Goal: Transaction & Acquisition: Book appointment/travel/reservation

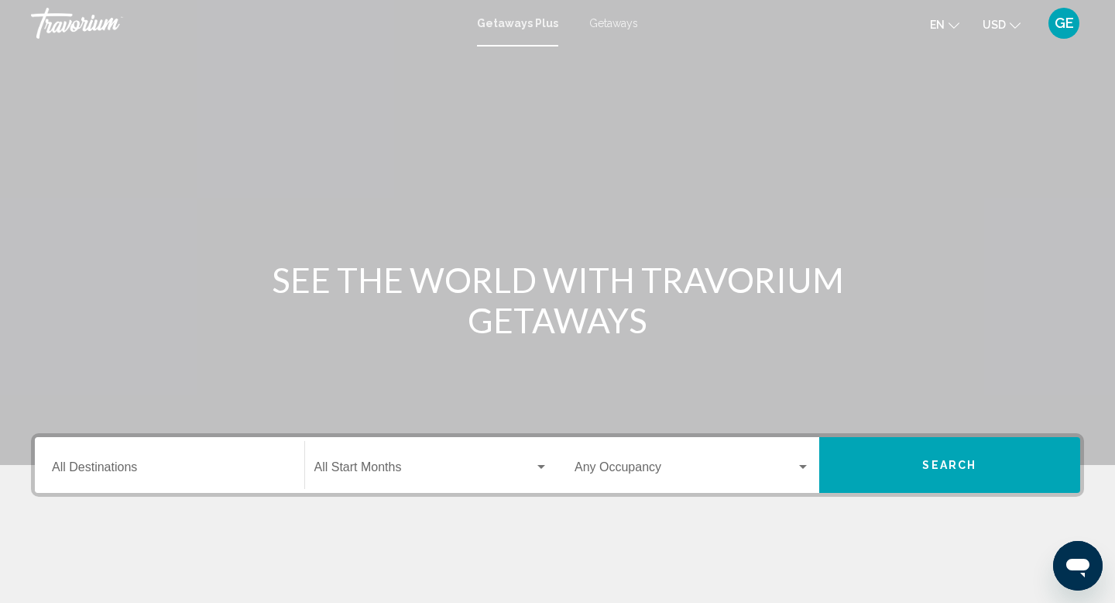
click at [1010, 21] on icon "Change currency" at bounding box center [1015, 25] width 11 height 11
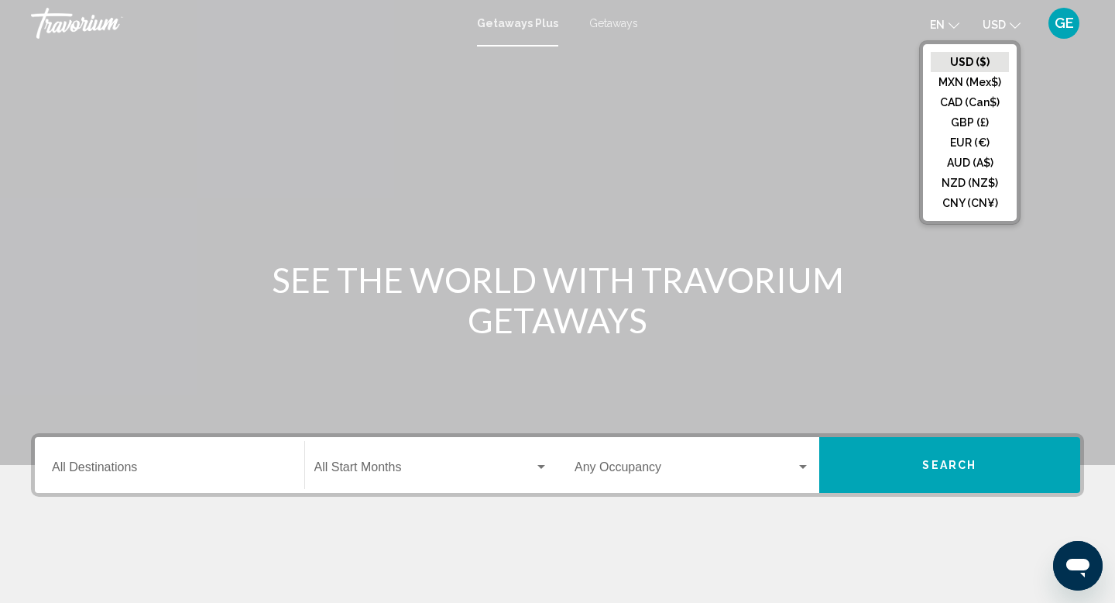
click at [613, 17] on span "Getaways" at bounding box center [613, 23] width 49 height 12
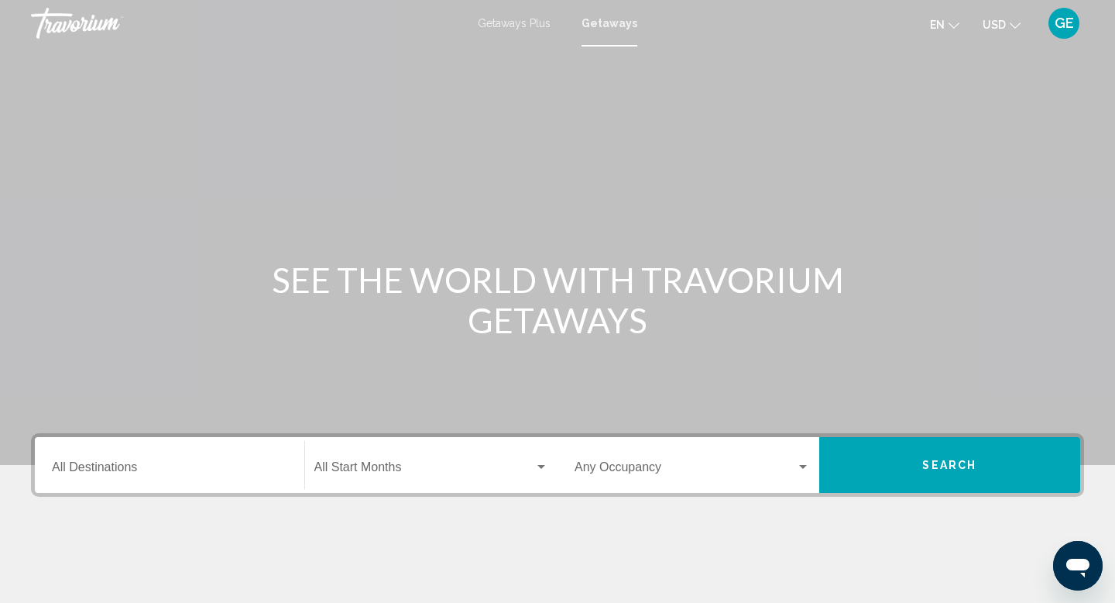
click at [1001, 14] on button "USD USD ($) MXN (Mex$) CAD (Can$) GBP (£) EUR (€) AUD (A$) NZD (NZ$) CNY (CN¥)" at bounding box center [1002, 24] width 38 height 22
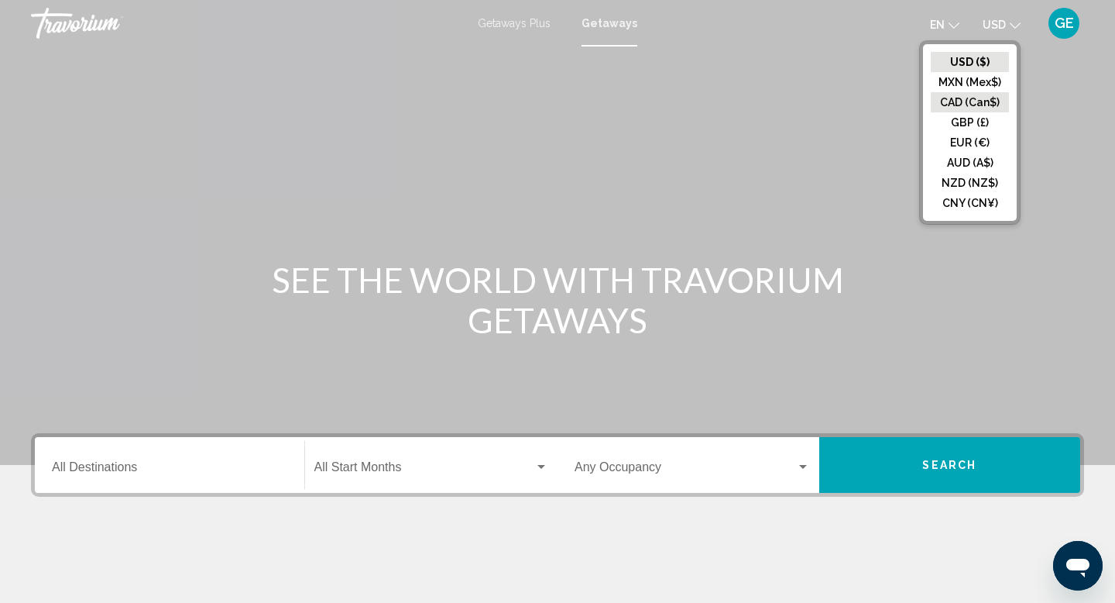
click at [979, 101] on button "CAD (Can$)" at bounding box center [970, 102] width 78 height 20
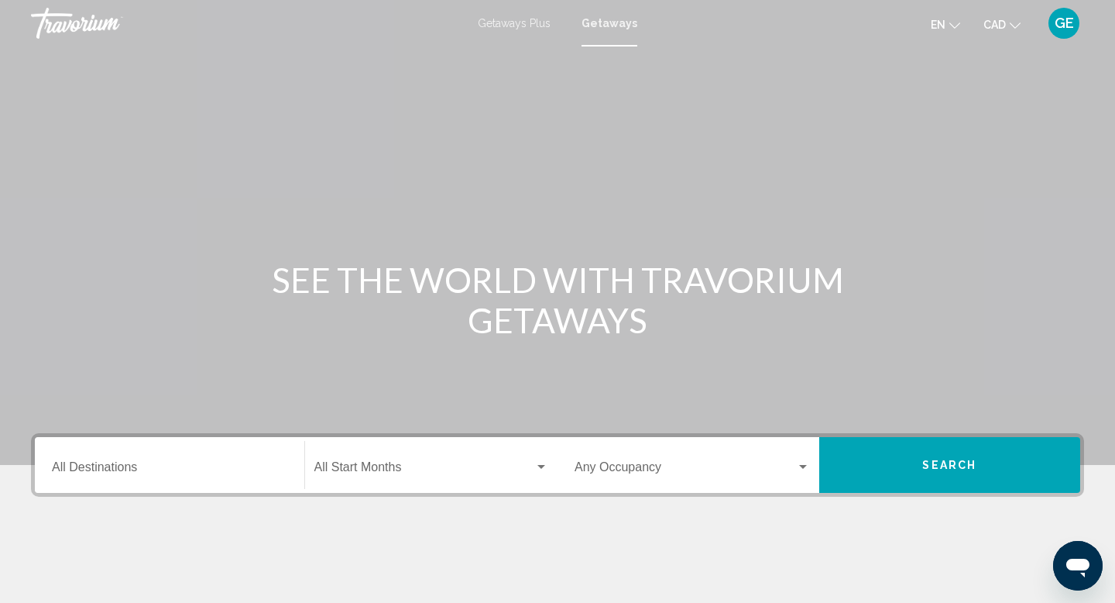
click at [198, 466] on input "Destination All Destinations" at bounding box center [169, 470] width 235 height 14
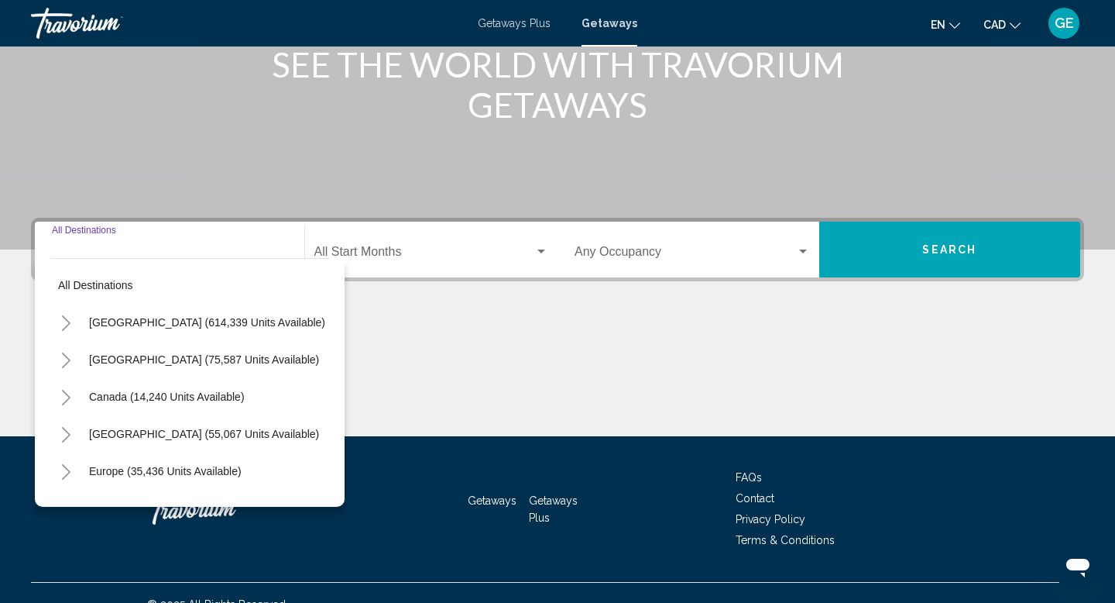
scroll to position [239, 0]
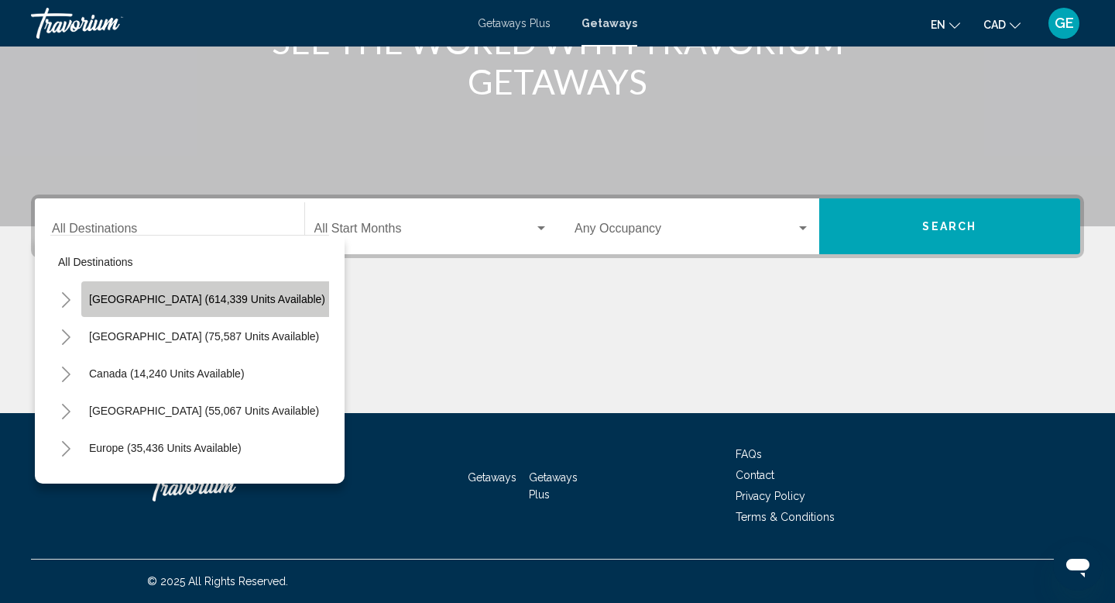
click at [254, 299] on span "[GEOGRAPHIC_DATA] (614,339 units available)" at bounding box center [207, 299] width 236 height 12
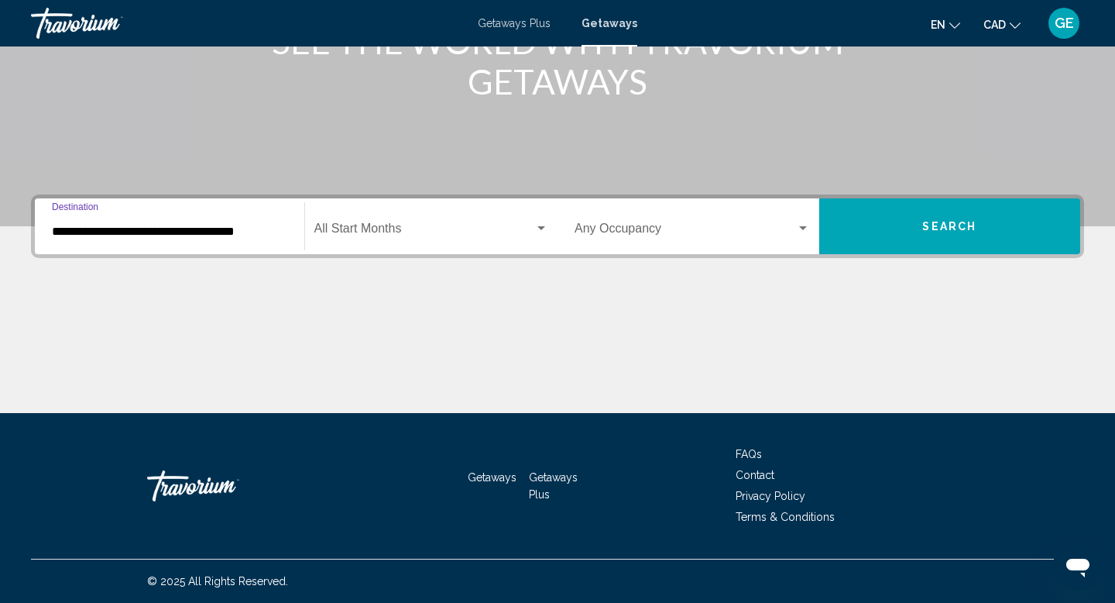
click at [233, 225] on input "**********" at bounding box center [169, 232] width 235 height 14
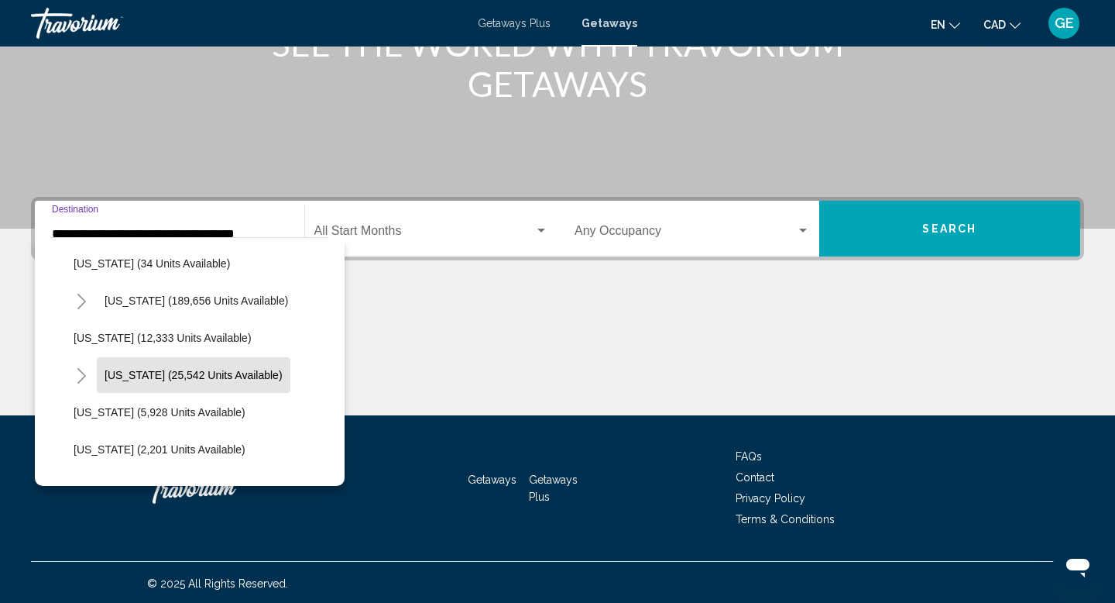
scroll to position [246, 0]
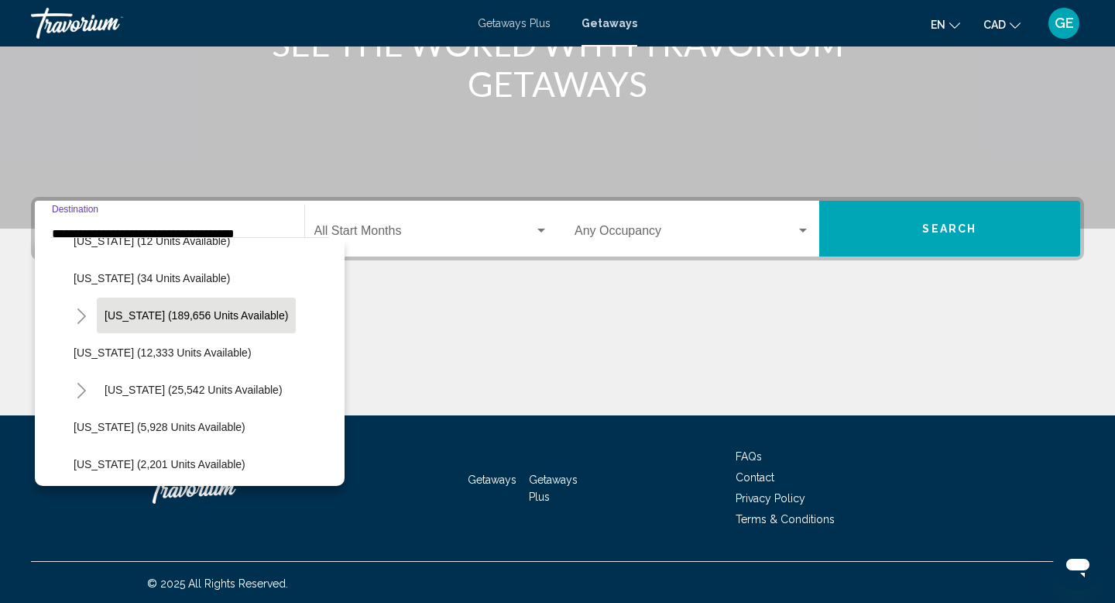
click at [197, 315] on span "[US_STATE] (189,656 units available)" at bounding box center [197, 315] width 184 height 12
type input "**********"
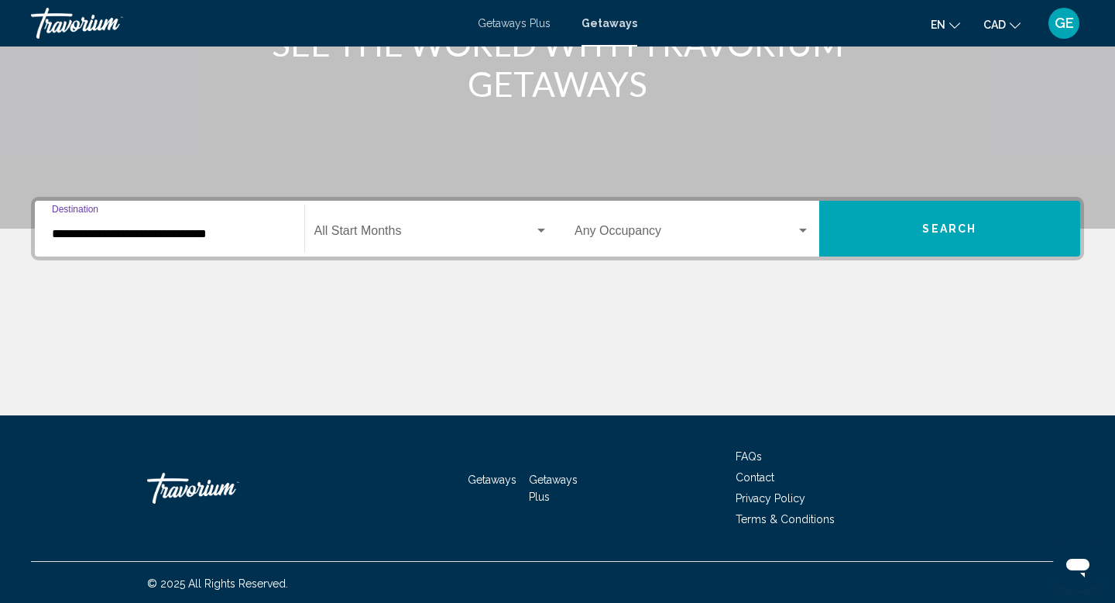
scroll to position [239, 0]
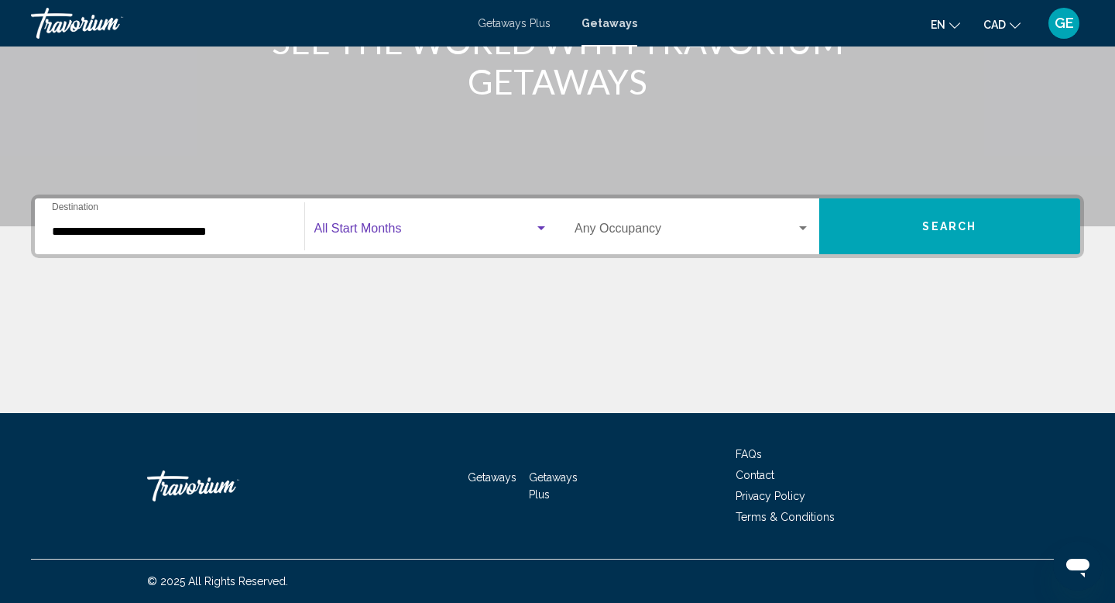
click at [433, 226] on span "Search widget" at bounding box center [424, 232] width 221 height 14
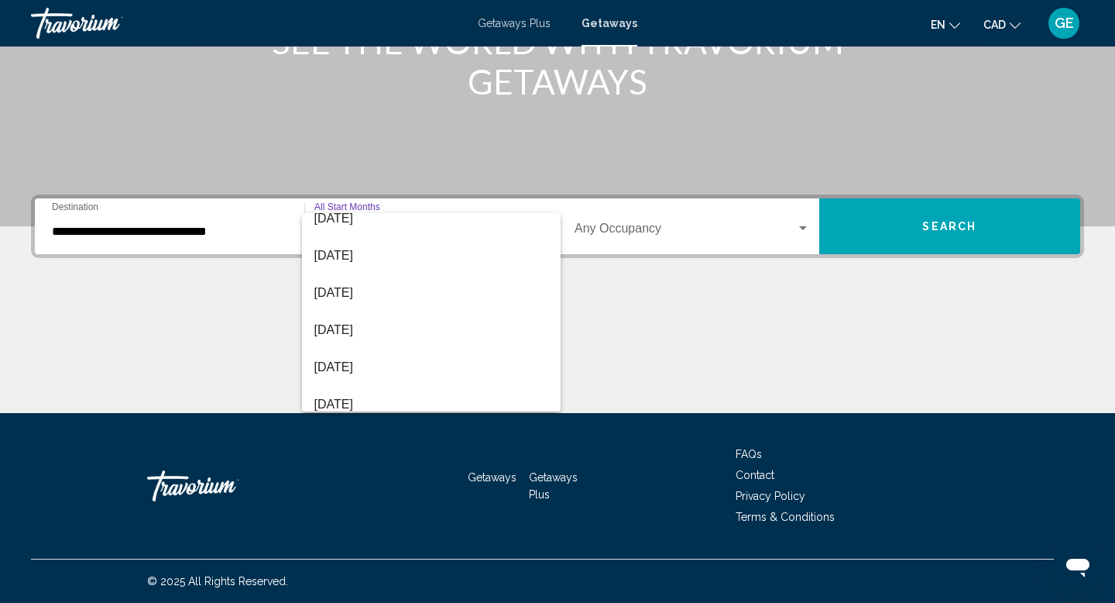
scroll to position [163, 0]
click at [461, 250] on span "[DATE]" at bounding box center [431, 253] width 235 height 37
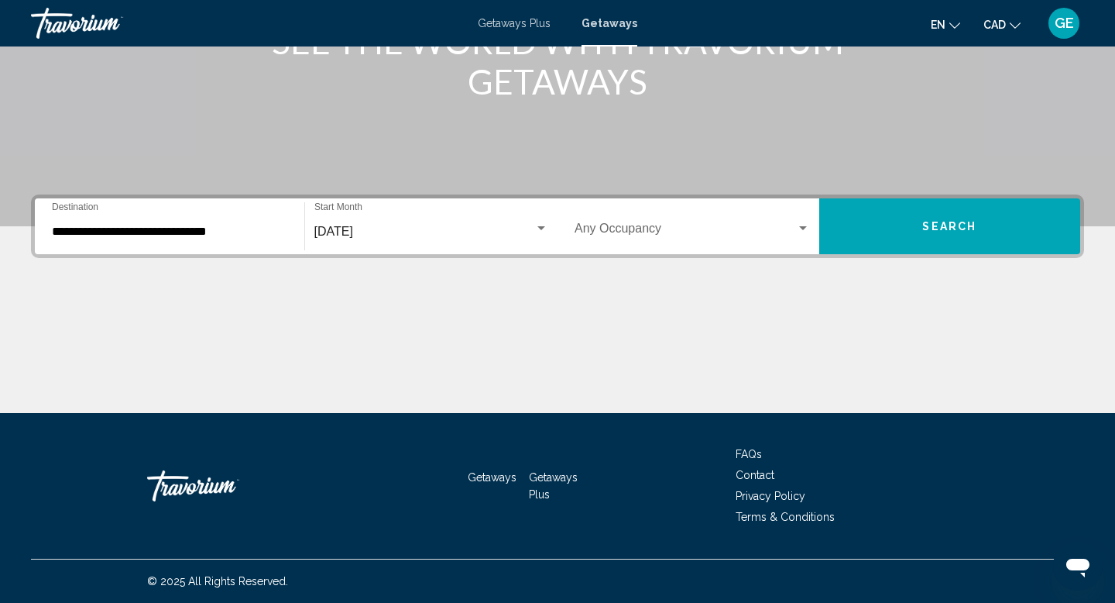
click at [730, 204] on div "Occupancy Any Occupancy" at bounding box center [692, 226] width 235 height 49
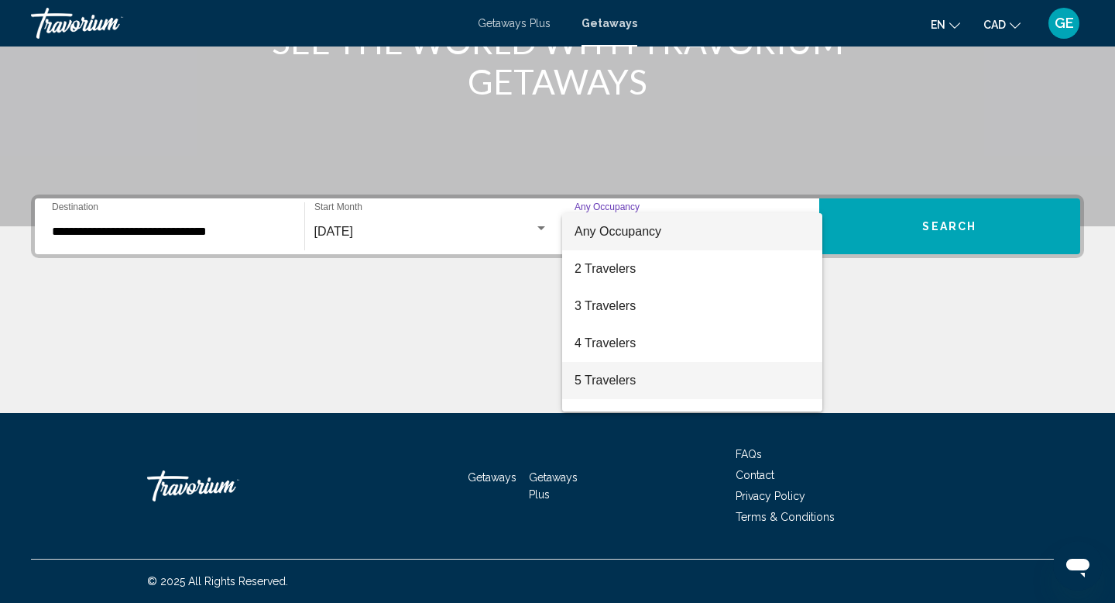
scroll to position [173, 0]
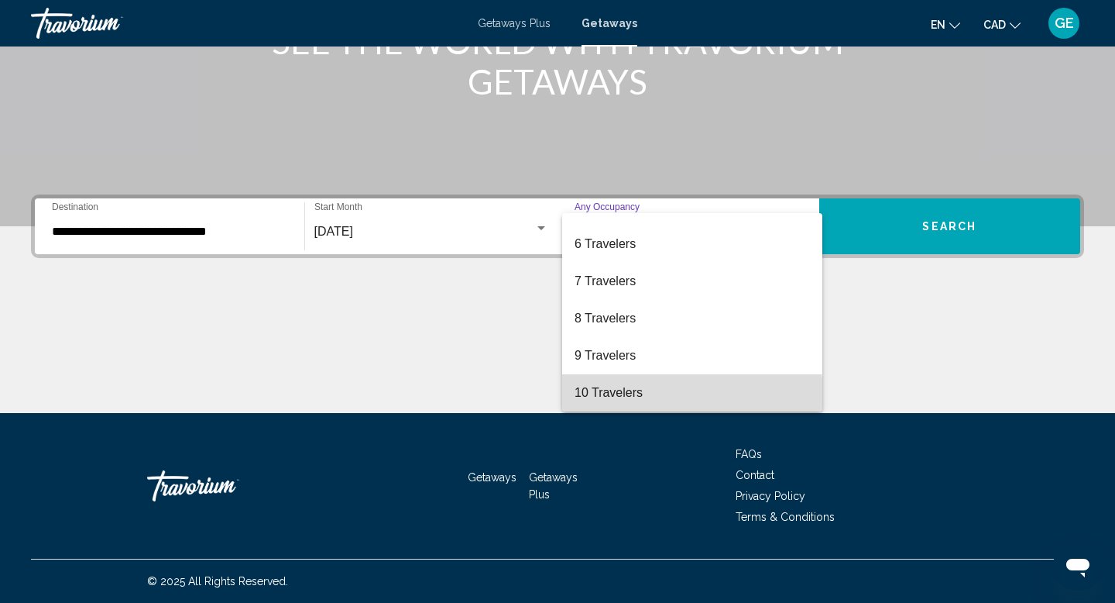
click at [625, 397] on span "10 Travelers" at bounding box center [692, 392] width 235 height 37
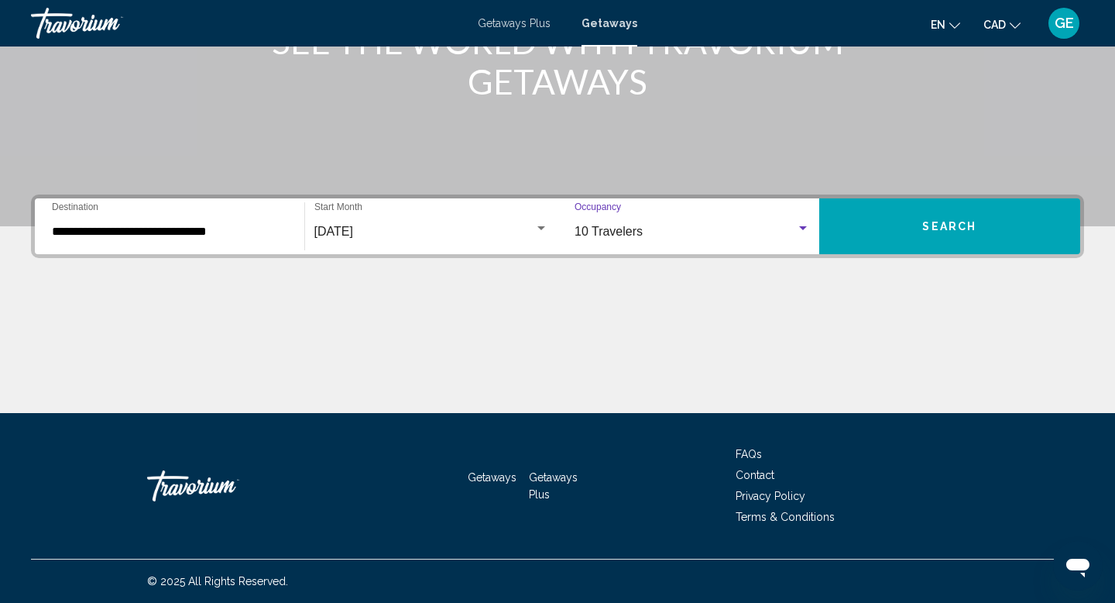
click at [937, 221] on span "Search" at bounding box center [949, 227] width 54 height 12
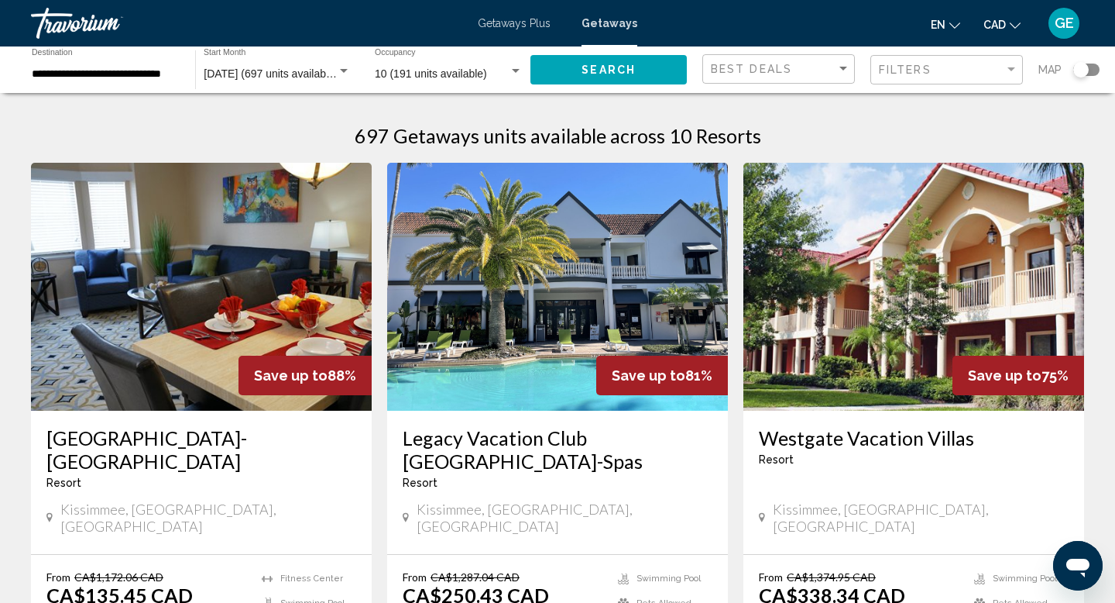
click at [448, 76] on span "10 (191 units available)" at bounding box center [431, 73] width 112 height 12
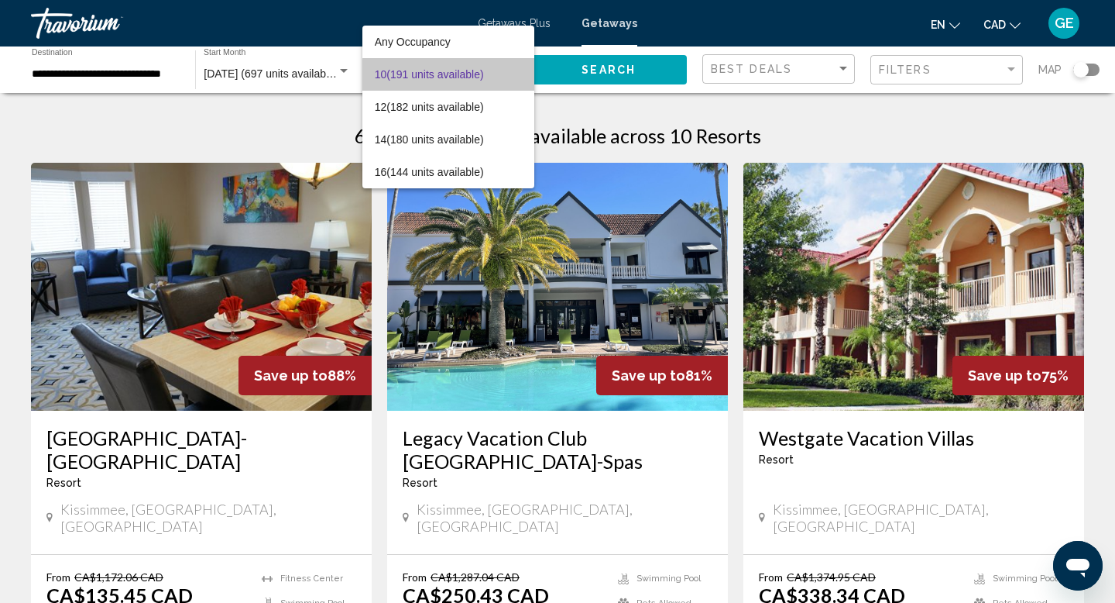
click at [452, 76] on span "10 (191 units available)" at bounding box center [449, 74] width 148 height 33
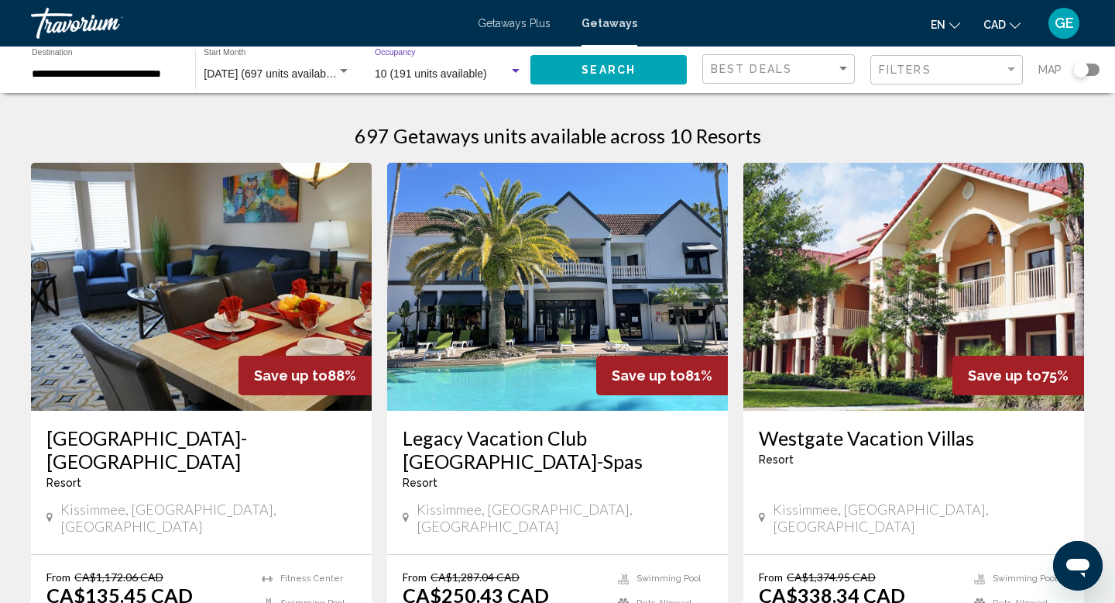
click at [427, 67] on span "10 (191 units available)" at bounding box center [431, 73] width 112 height 12
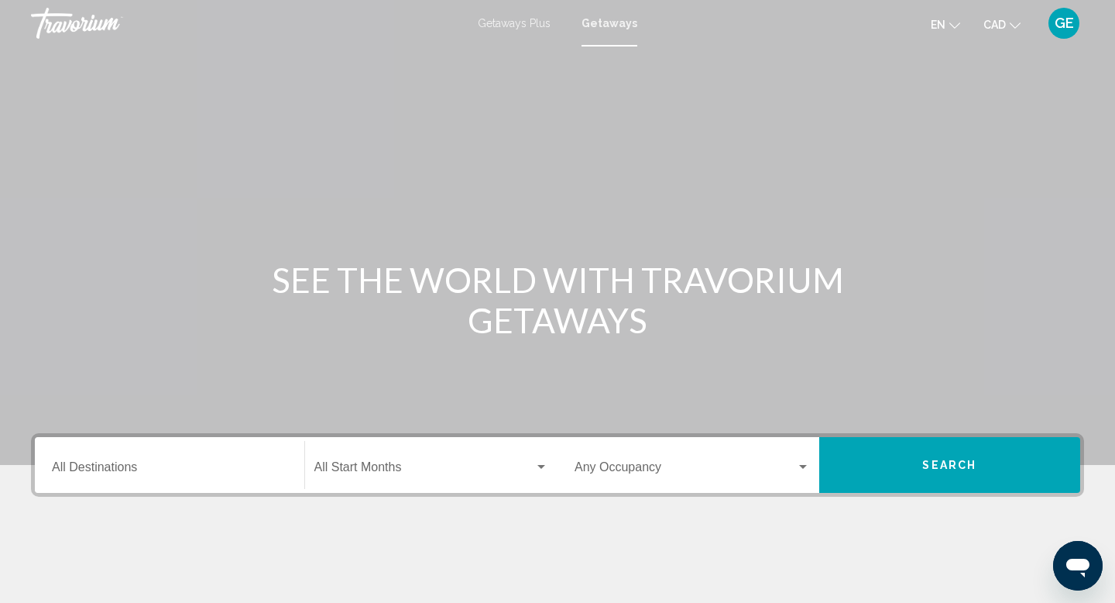
click at [146, 467] on input "Destination All Destinations" at bounding box center [169, 470] width 235 height 14
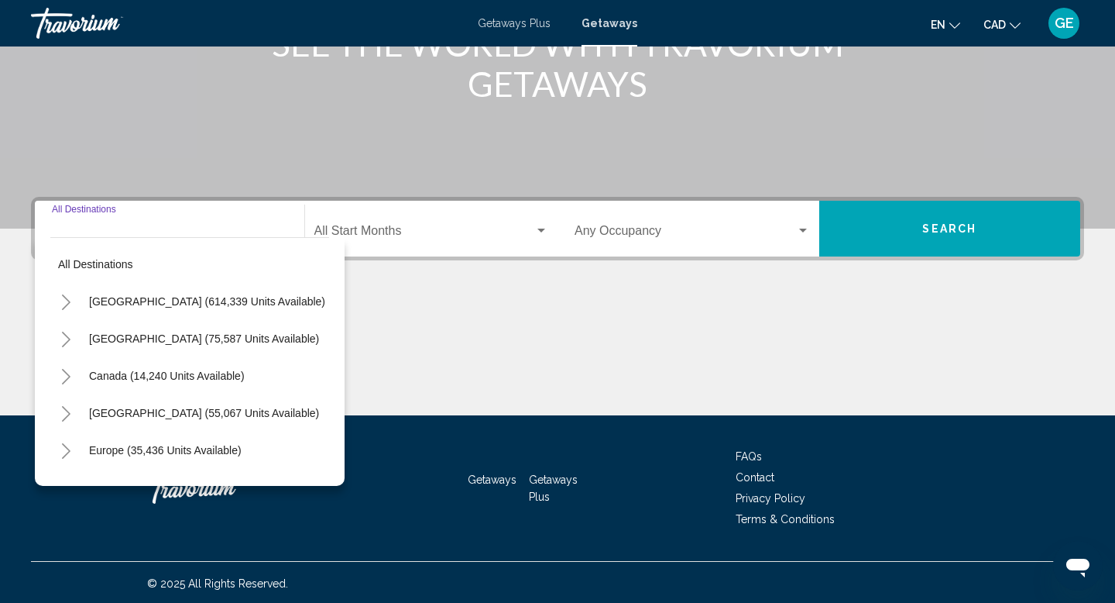
scroll to position [239, 0]
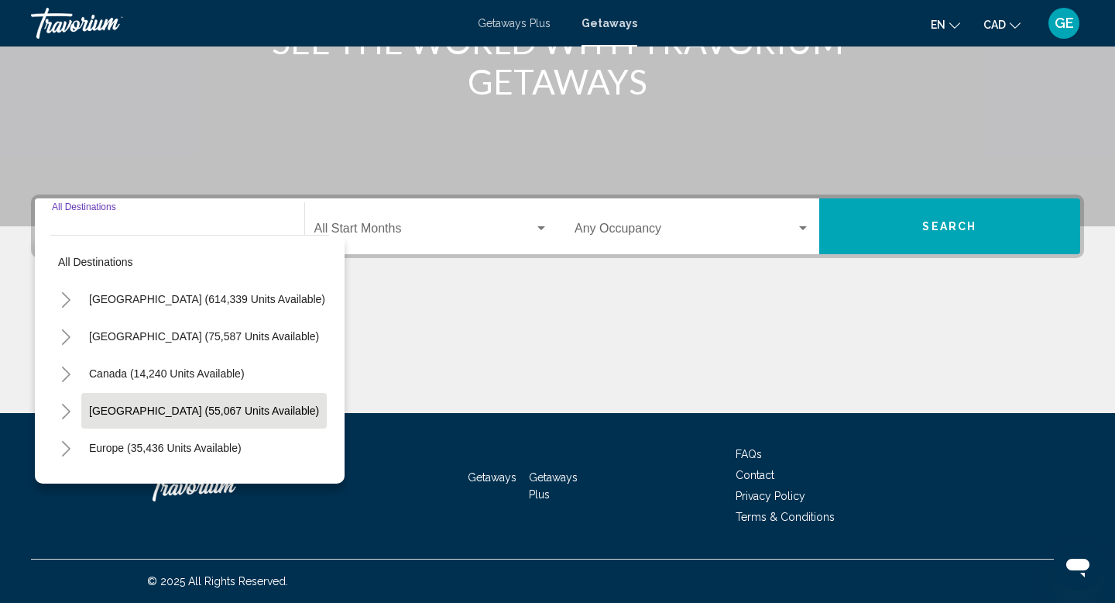
click at [173, 415] on span "[GEOGRAPHIC_DATA] (55,067 units available)" at bounding box center [204, 410] width 230 height 12
type input "**********"
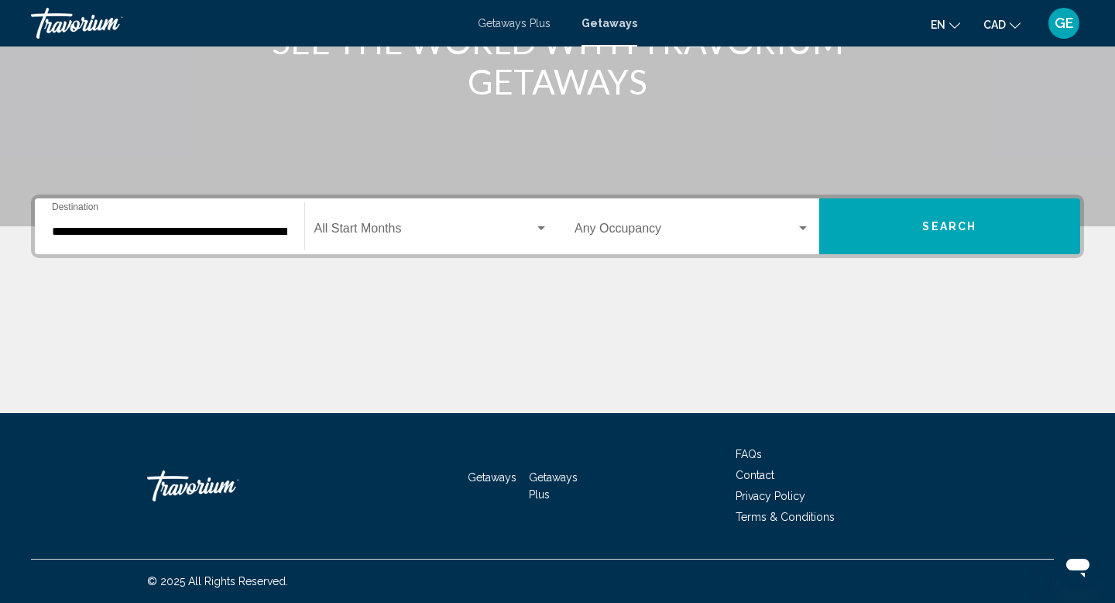
click at [450, 218] on div "Start Month All Start Months" at bounding box center [431, 226] width 235 height 49
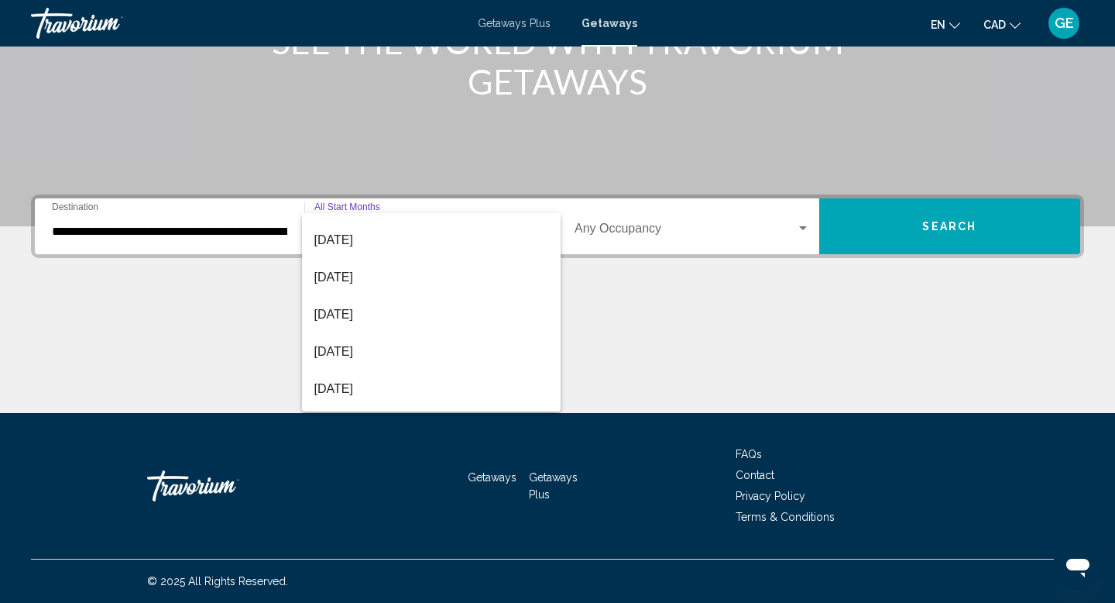
scroll to position [145, 0]
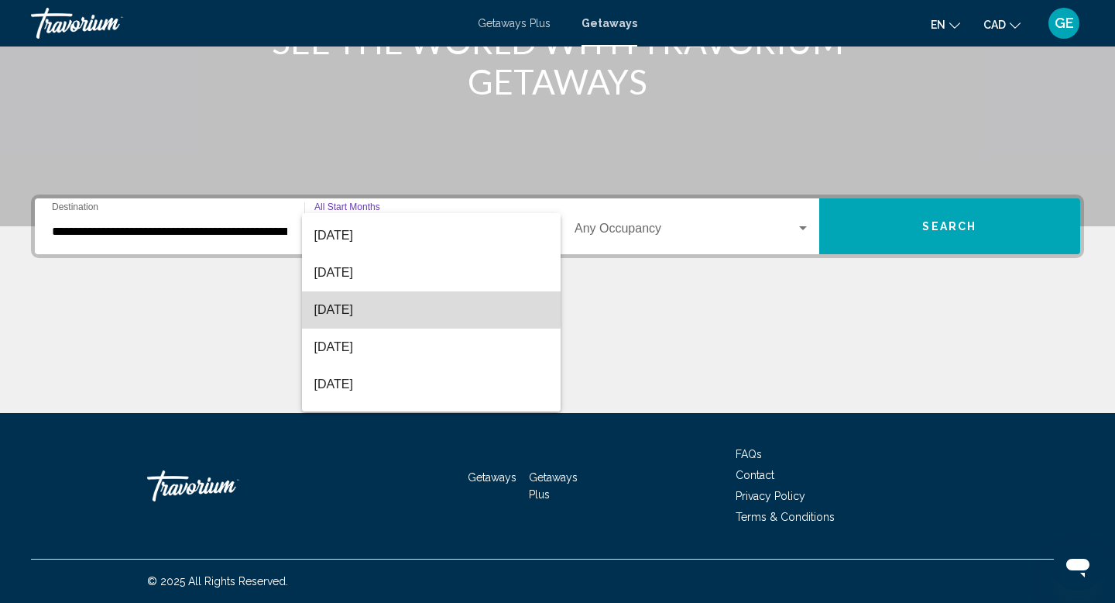
click at [418, 306] on span "[DATE]" at bounding box center [431, 309] width 235 height 37
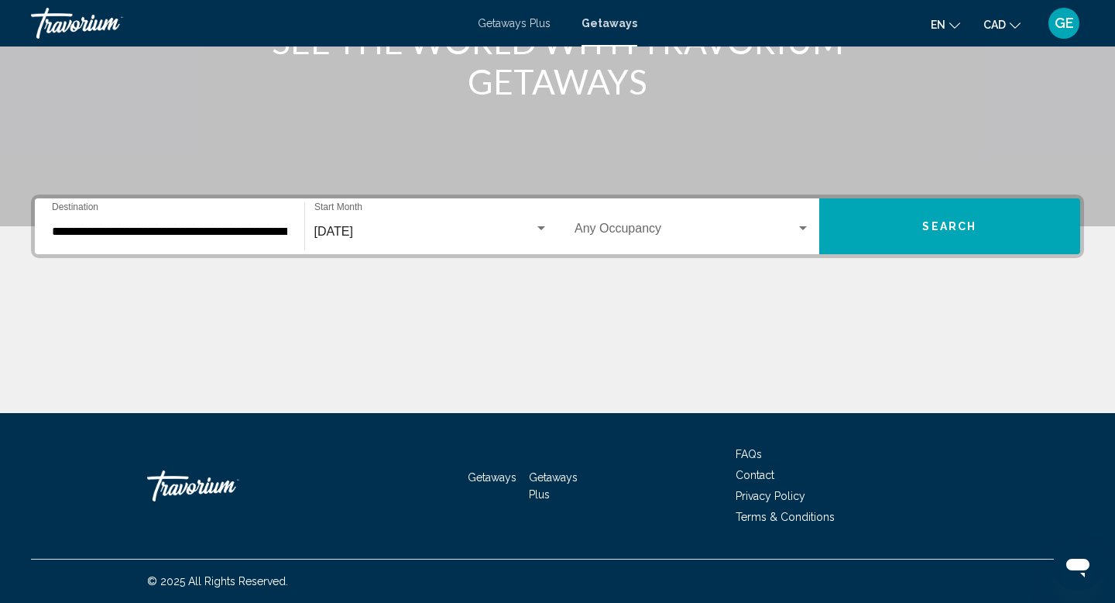
click at [631, 245] on div "Occupancy Any Occupancy" at bounding box center [692, 226] width 235 height 49
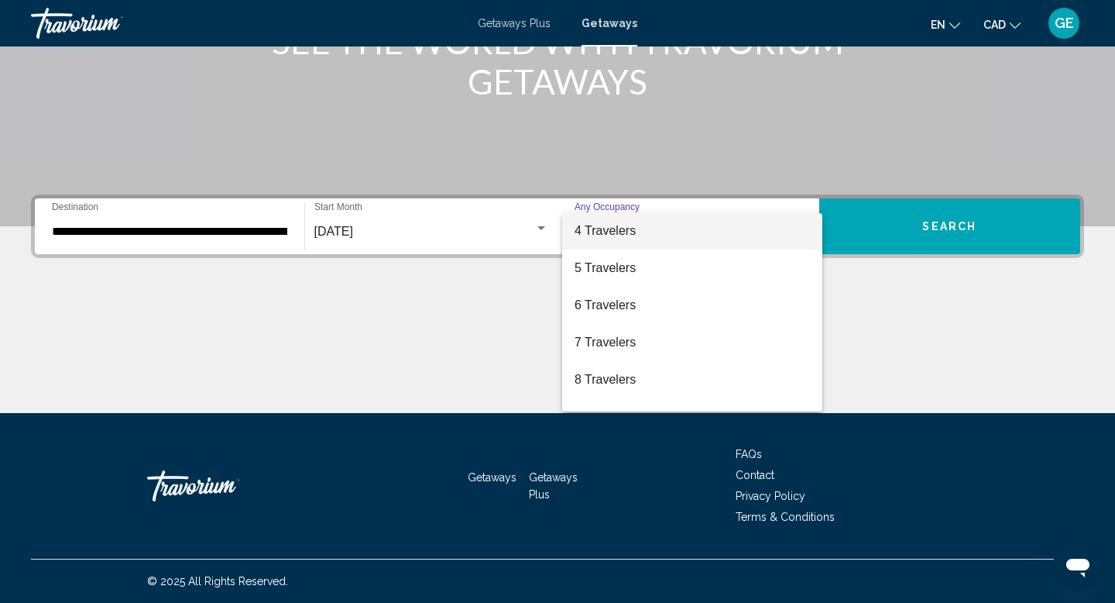
scroll to position [132, 0]
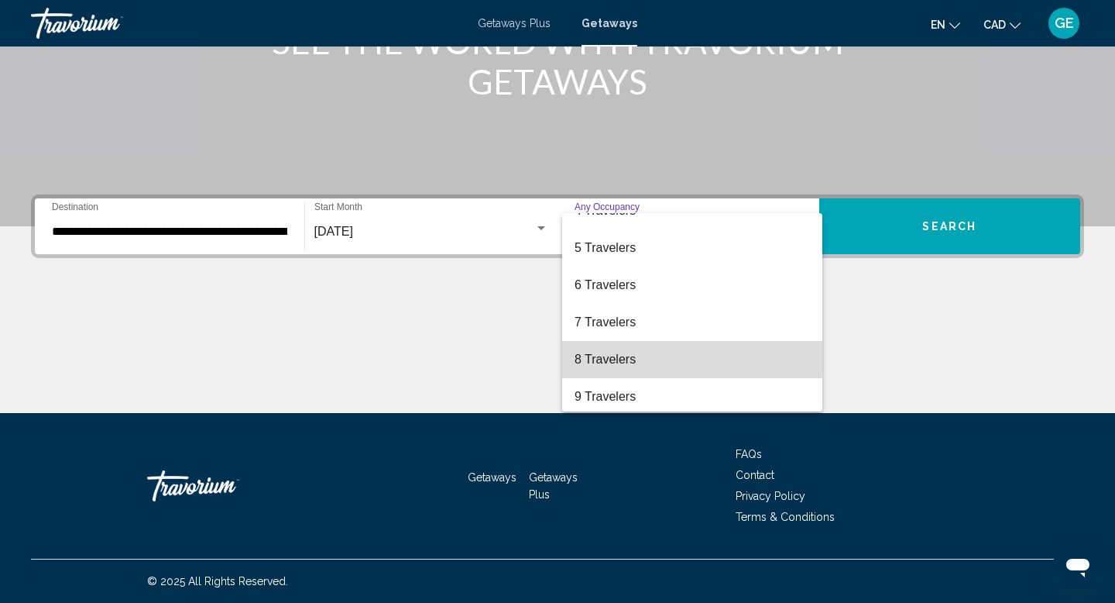
click at [679, 357] on span "8 Travelers" at bounding box center [692, 359] width 235 height 37
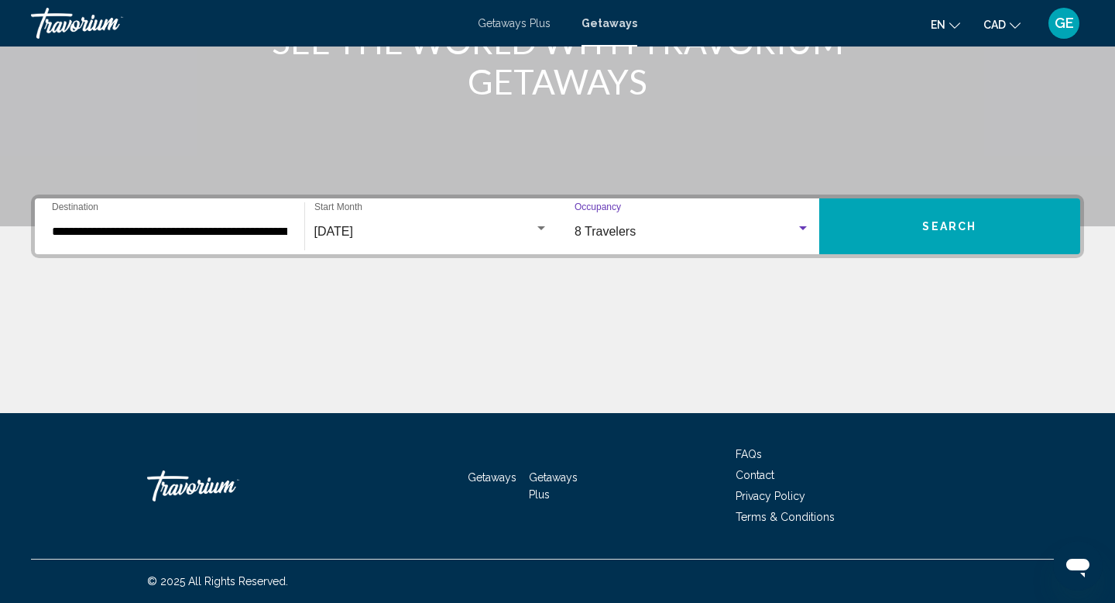
click at [866, 225] on button "Search" at bounding box center [950, 226] width 262 height 56
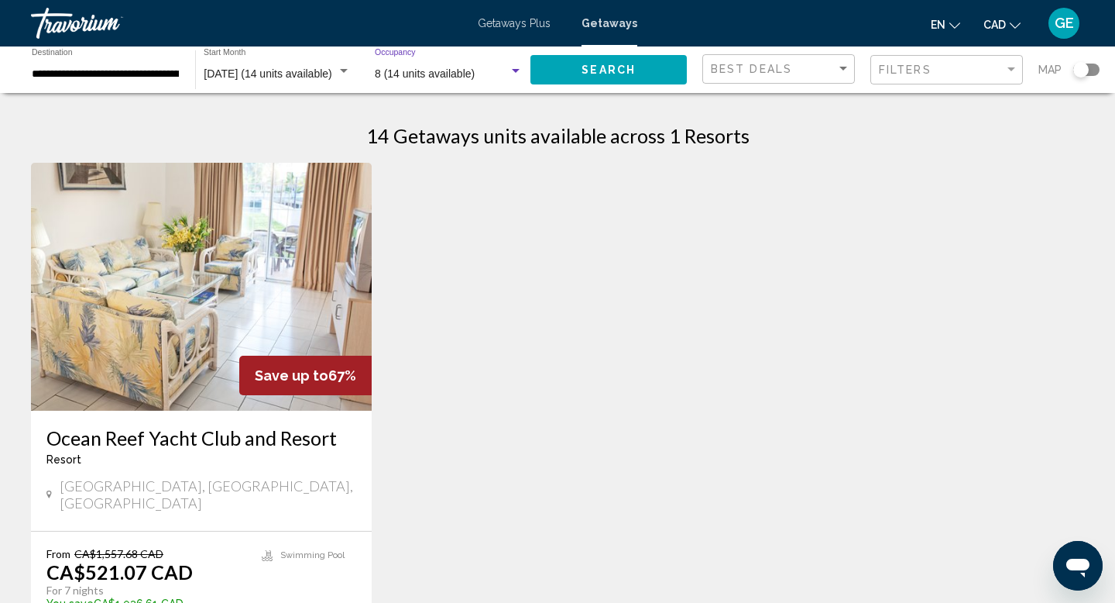
click at [445, 77] on span "8 (14 units available)" at bounding box center [425, 73] width 100 height 12
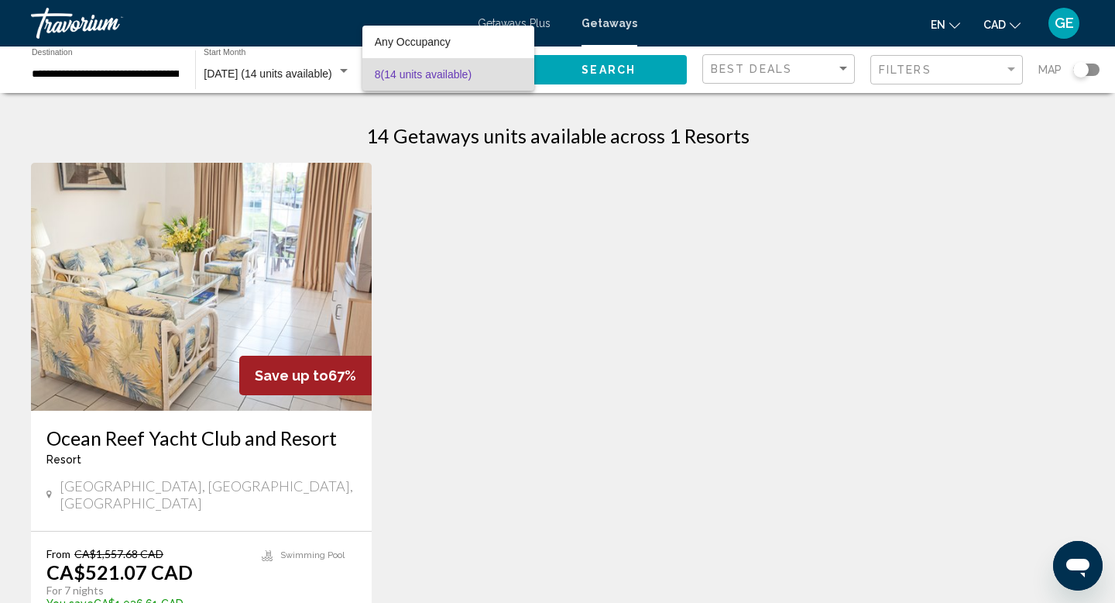
click at [435, 176] on div at bounding box center [557, 301] width 1115 height 603
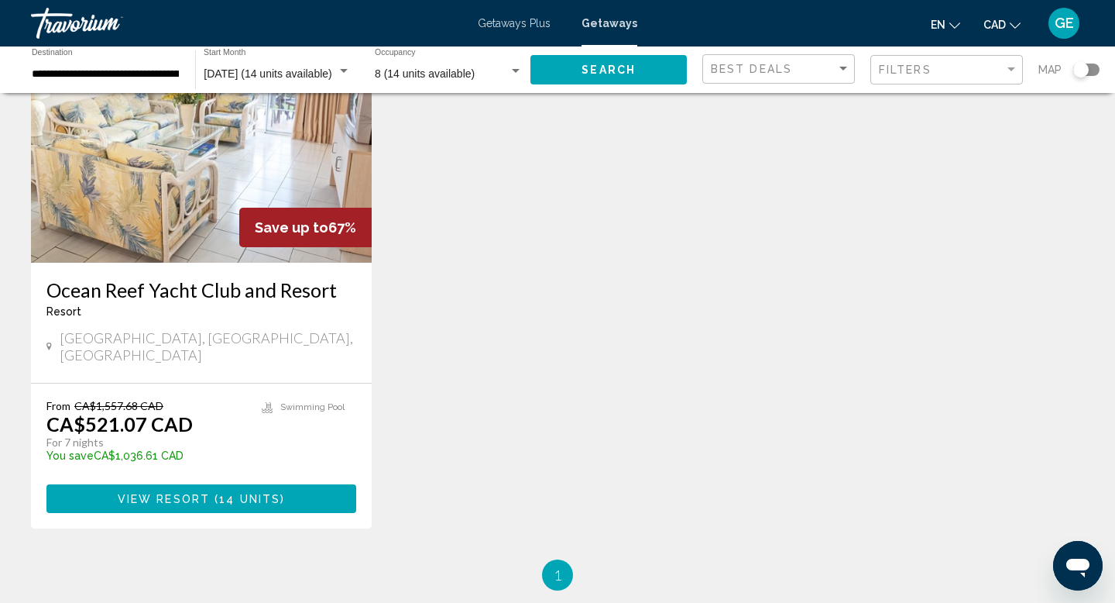
scroll to position [190, 0]
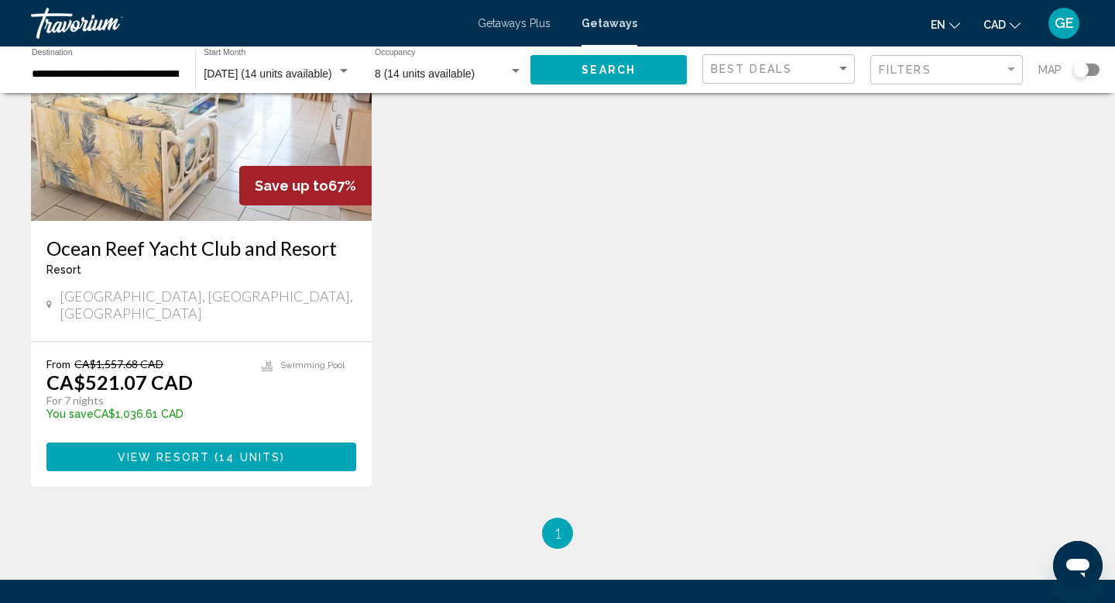
click at [177, 451] on span "View Resort" at bounding box center [164, 457] width 92 height 12
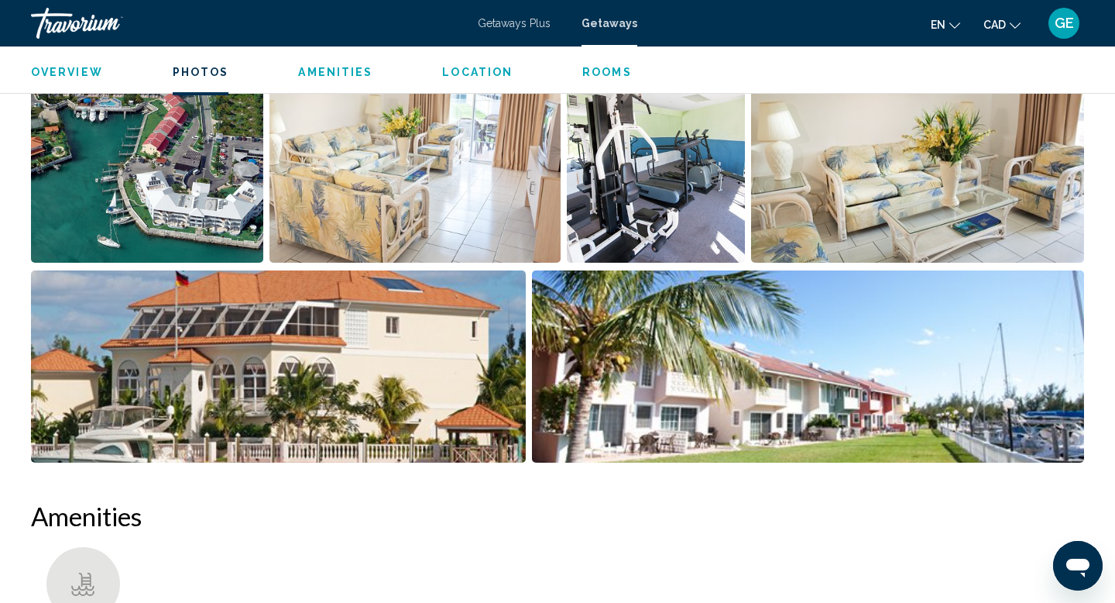
scroll to position [769, 0]
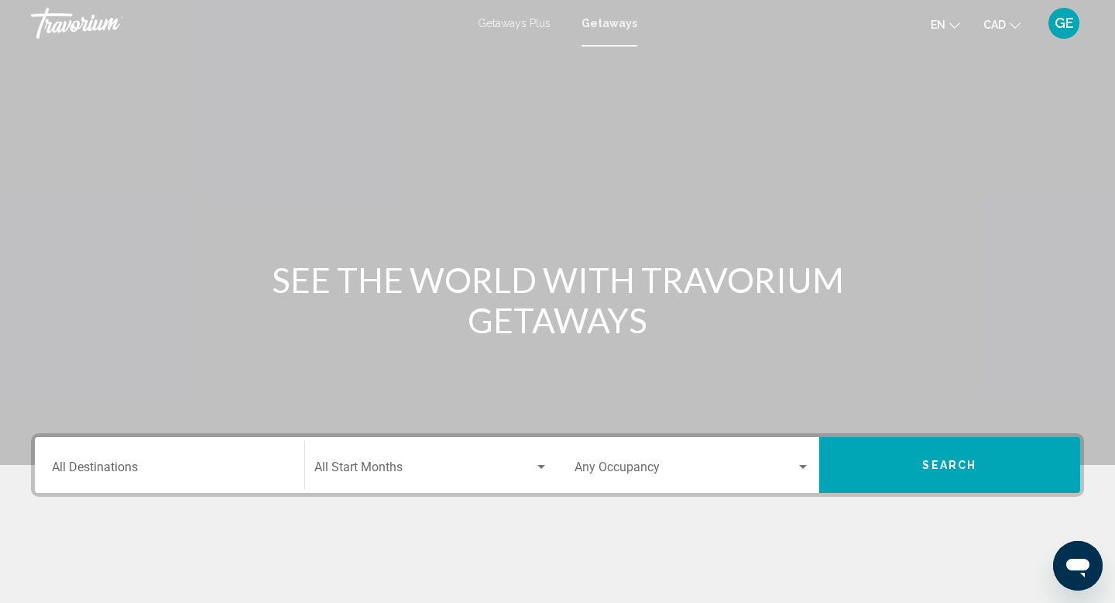
click at [179, 477] on div "Destination All Destinations" at bounding box center [169, 465] width 235 height 49
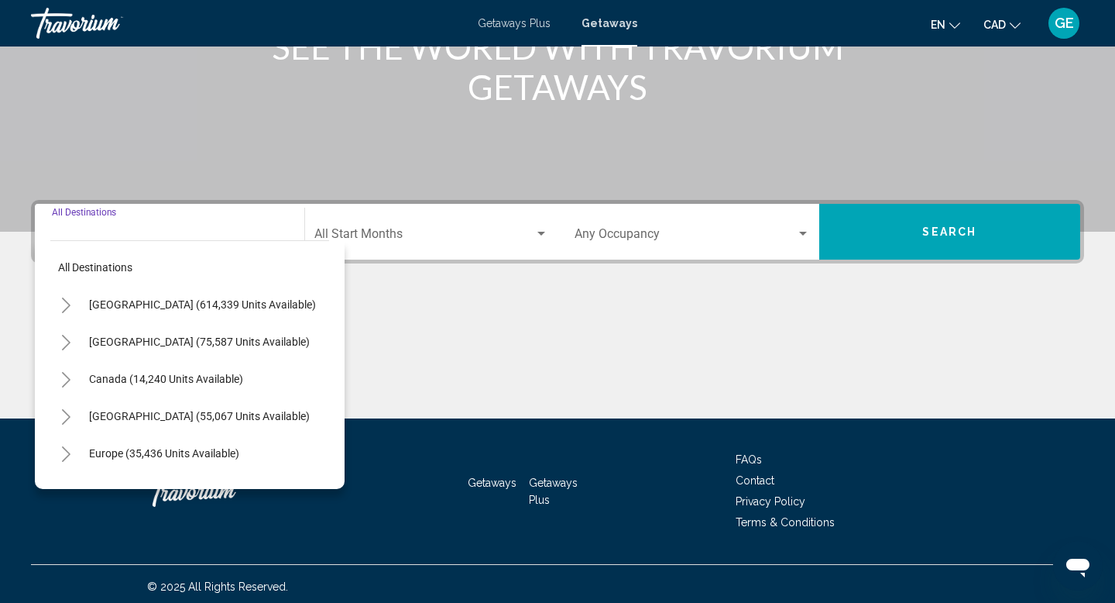
scroll to position [239, 0]
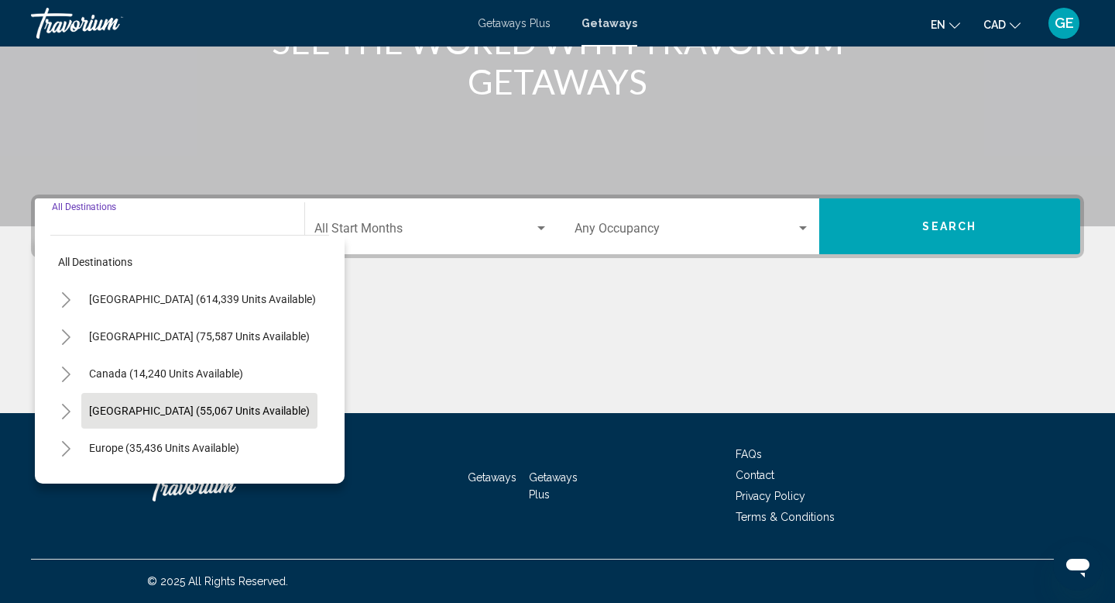
click at [208, 414] on span "[GEOGRAPHIC_DATA] (55,067 units available)" at bounding box center [199, 410] width 221 height 12
type input "**********"
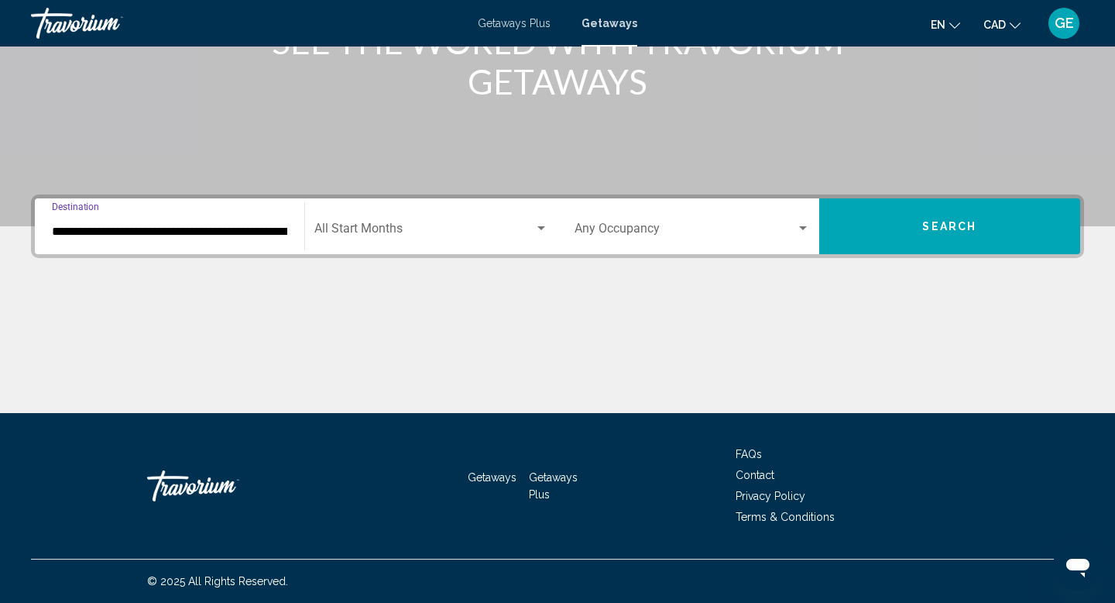
click at [459, 219] on div "Start Month All Start Months" at bounding box center [431, 226] width 235 height 49
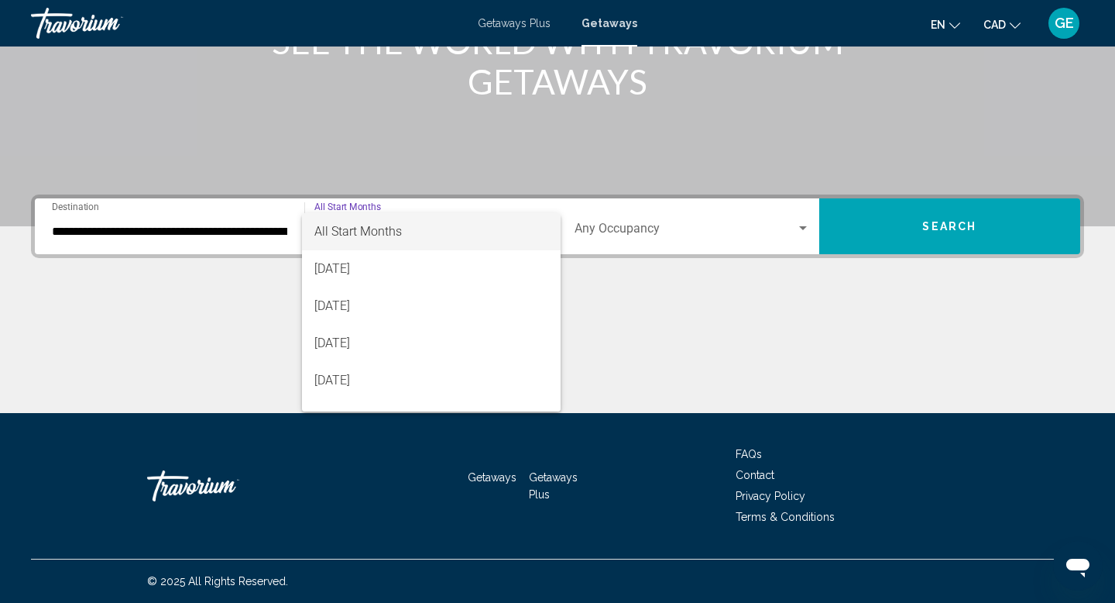
click at [643, 342] on div at bounding box center [557, 301] width 1115 height 603
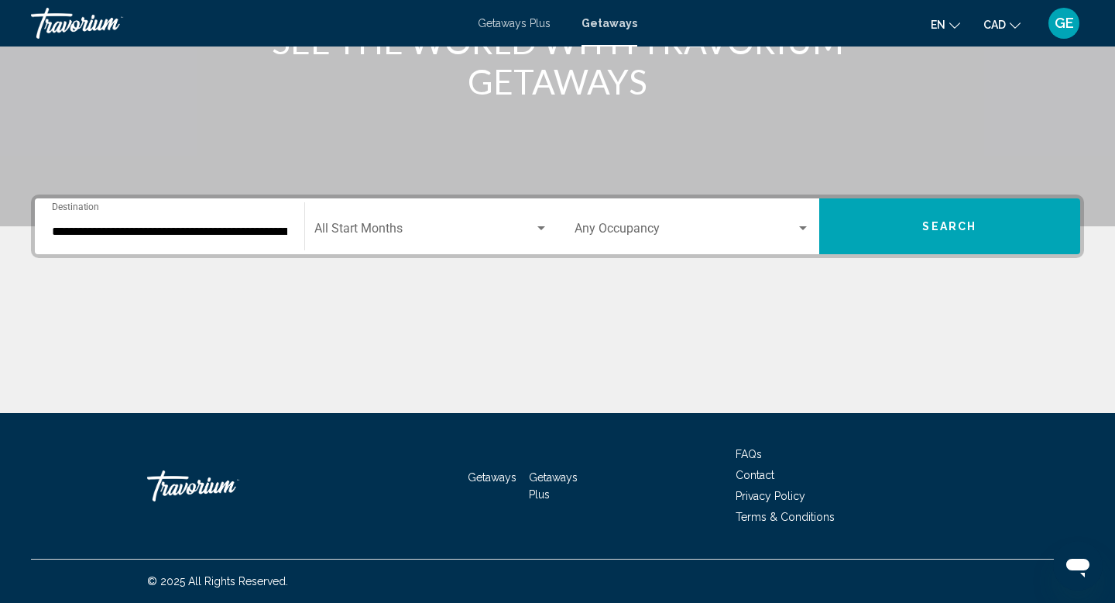
click at [660, 230] on span "Search widget" at bounding box center [686, 232] width 222 height 14
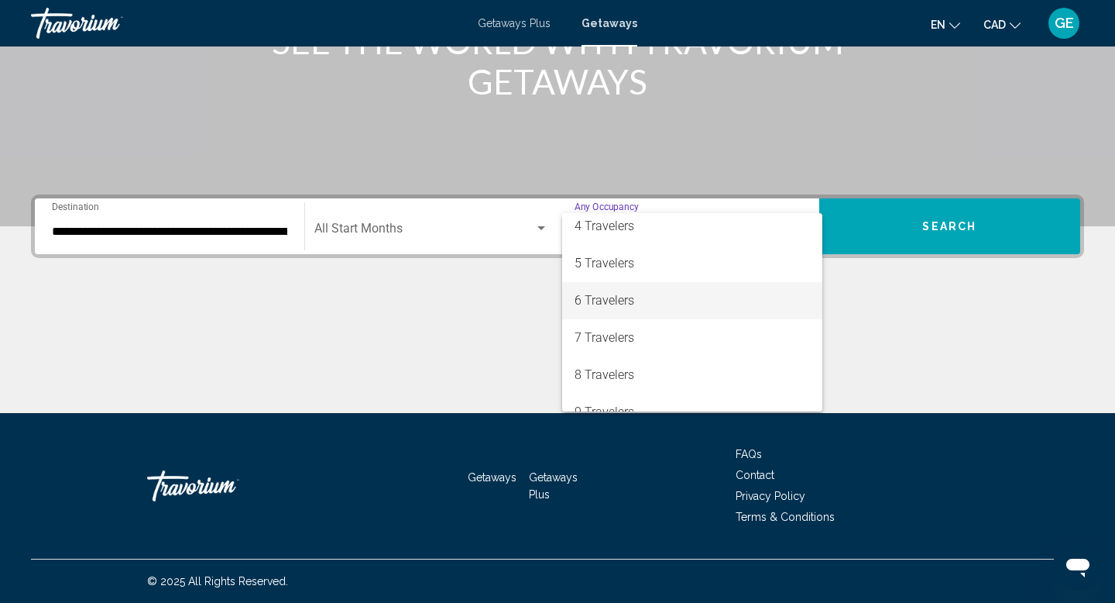
scroll to position [173, 0]
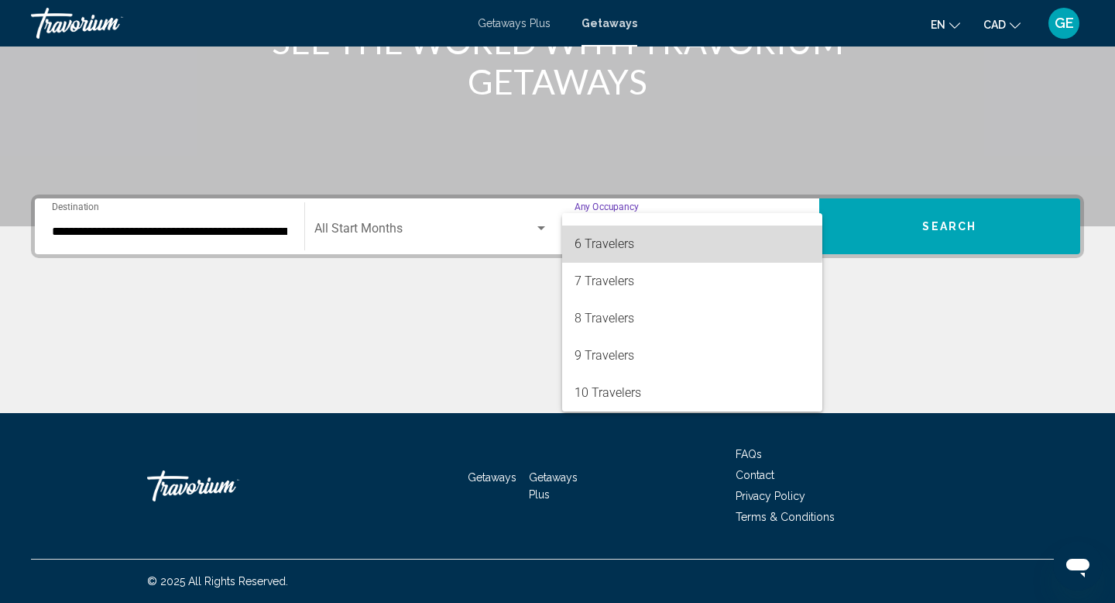
click at [658, 242] on span "6 Travelers" at bounding box center [692, 243] width 235 height 37
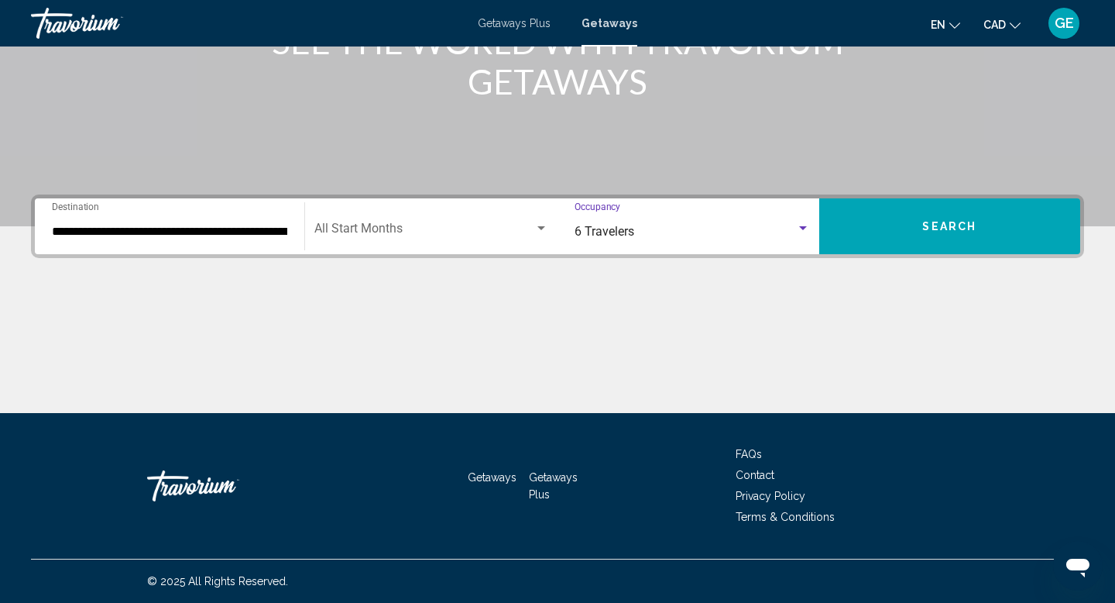
click at [920, 224] on button "Search" at bounding box center [950, 226] width 262 height 56
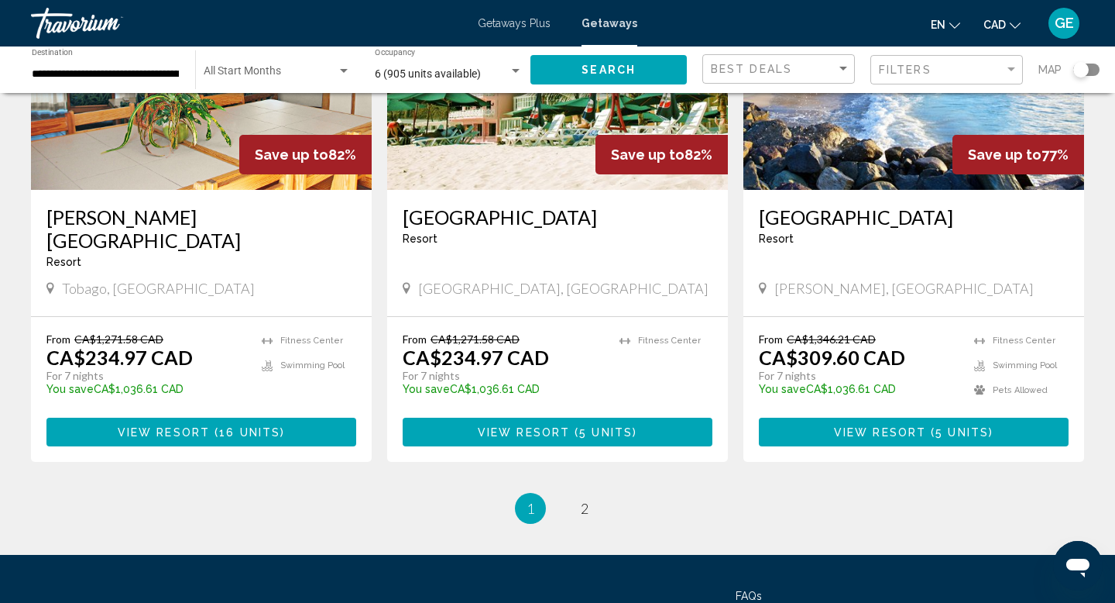
scroll to position [1885, 0]
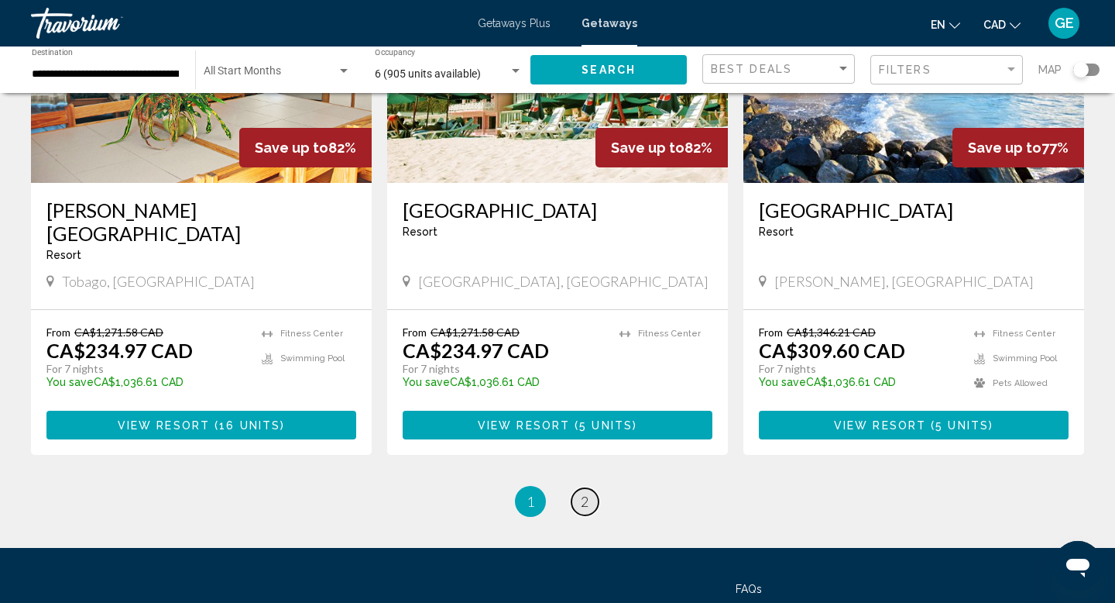
click at [581, 493] on span "2" at bounding box center [585, 501] width 8 height 17
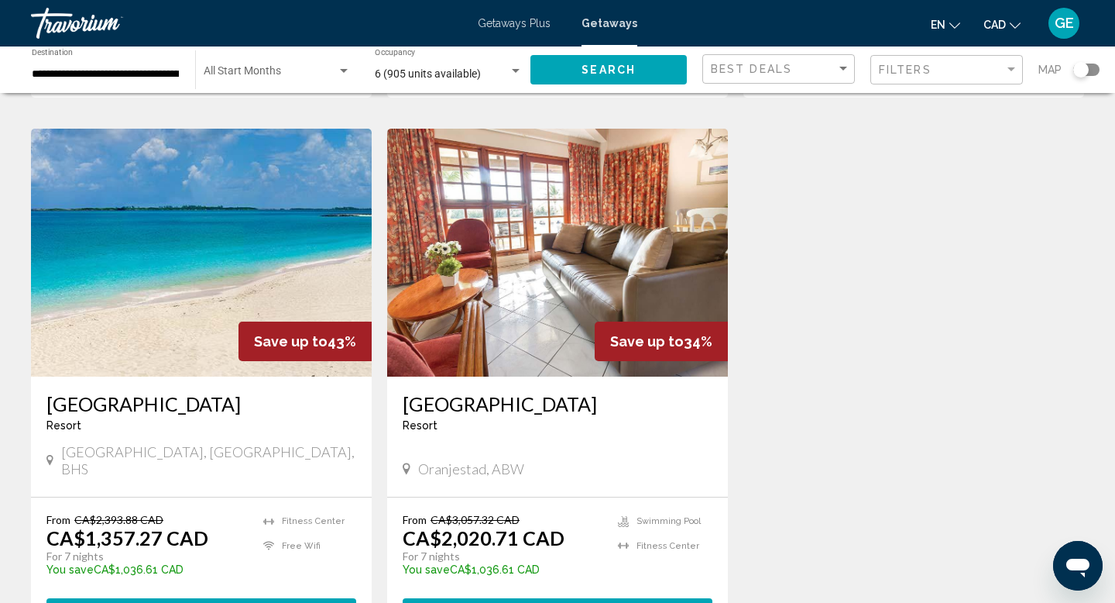
scroll to position [1148, 0]
click at [109, 597] on button "View Resort ( 2 units )" at bounding box center [201, 611] width 310 height 29
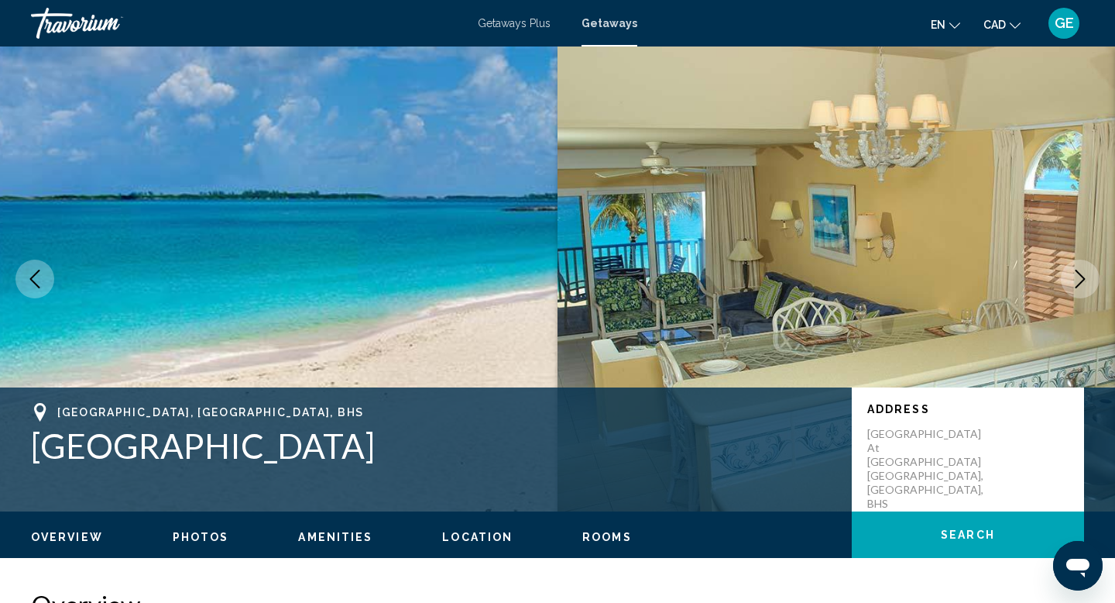
click at [882, 226] on img "Main content" at bounding box center [837, 278] width 558 height 465
click at [1078, 274] on icon "Next image" at bounding box center [1080, 279] width 19 height 19
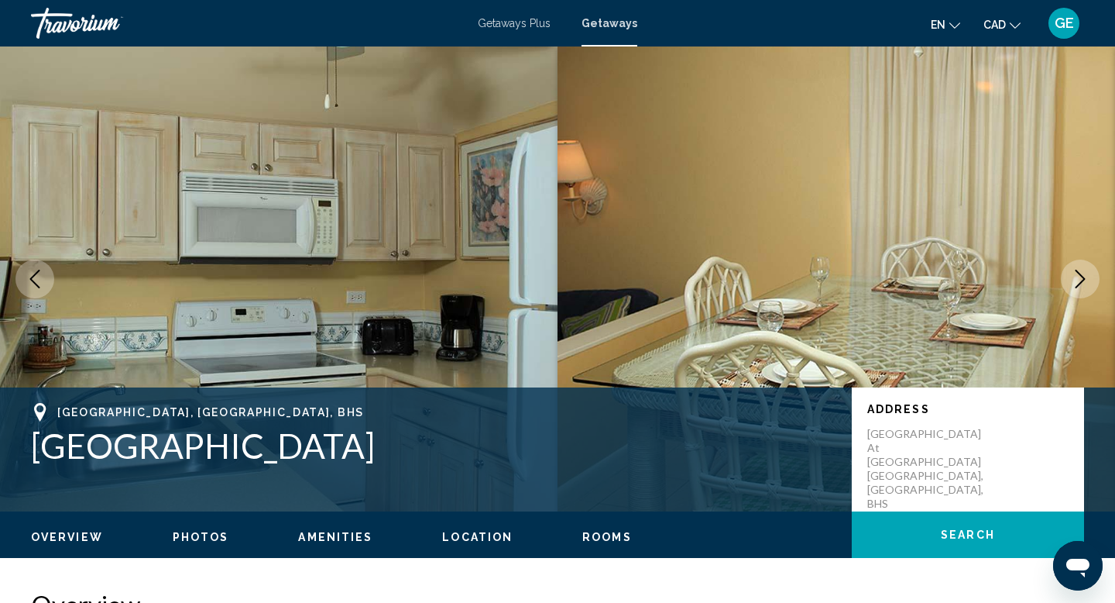
click at [1078, 274] on icon "Next image" at bounding box center [1080, 279] width 19 height 19
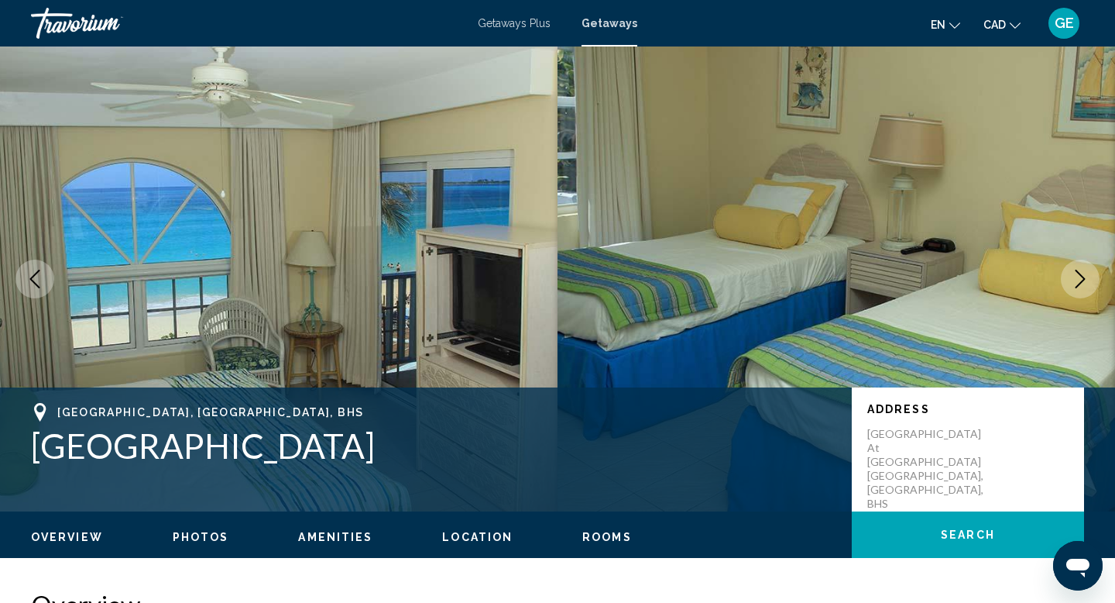
click at [1078, 274] on icon "Next image" at bounding box center [1080, 279] width 19 height 19
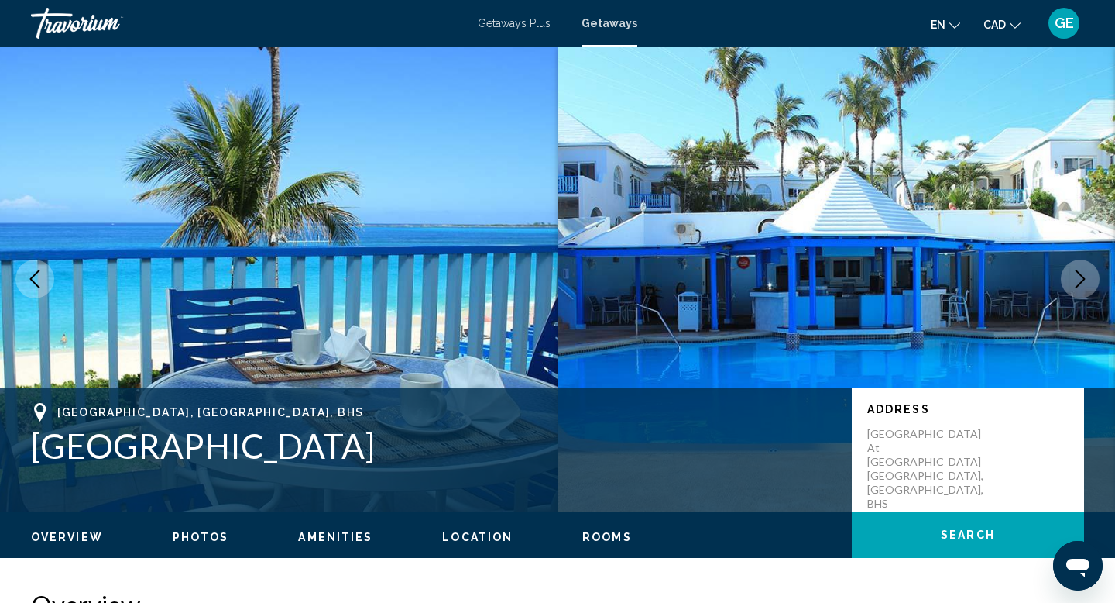
click at [1078, 274] on icon "Next image" at bounding box center [1080, 279] width 19 height 19
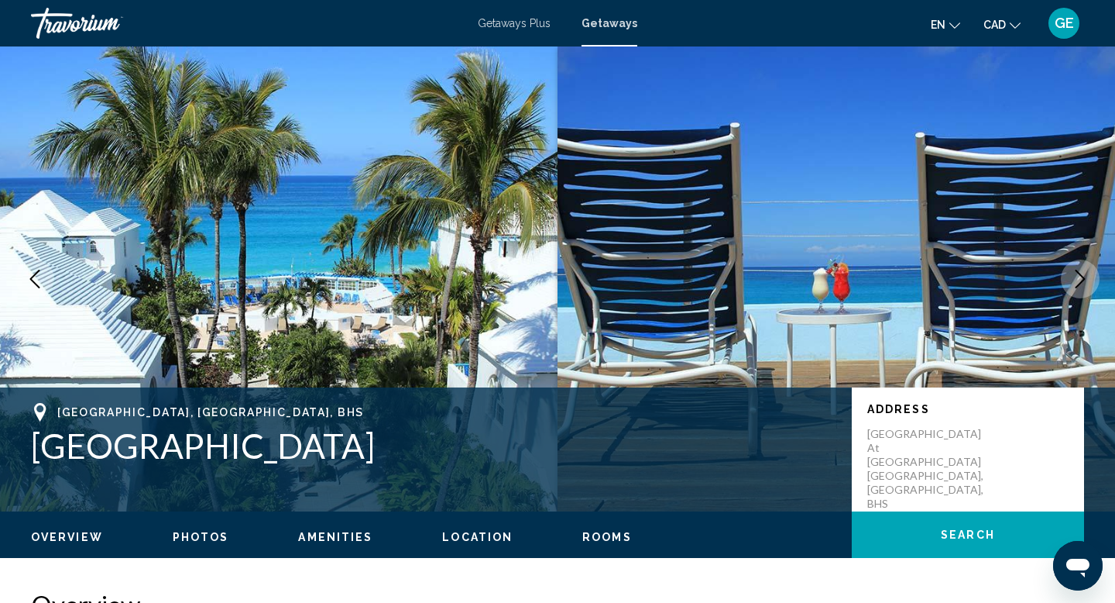
click at [1078, 274] on icon "Next image" at bounding box center [1080, 279] width 19 height 19
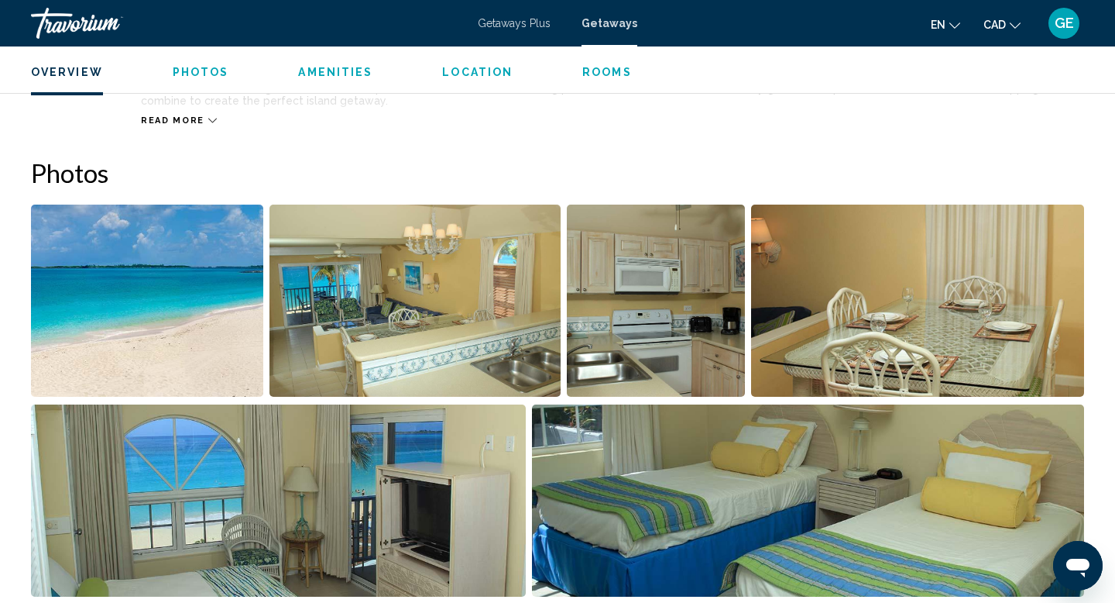
scroll to position [287, 0]
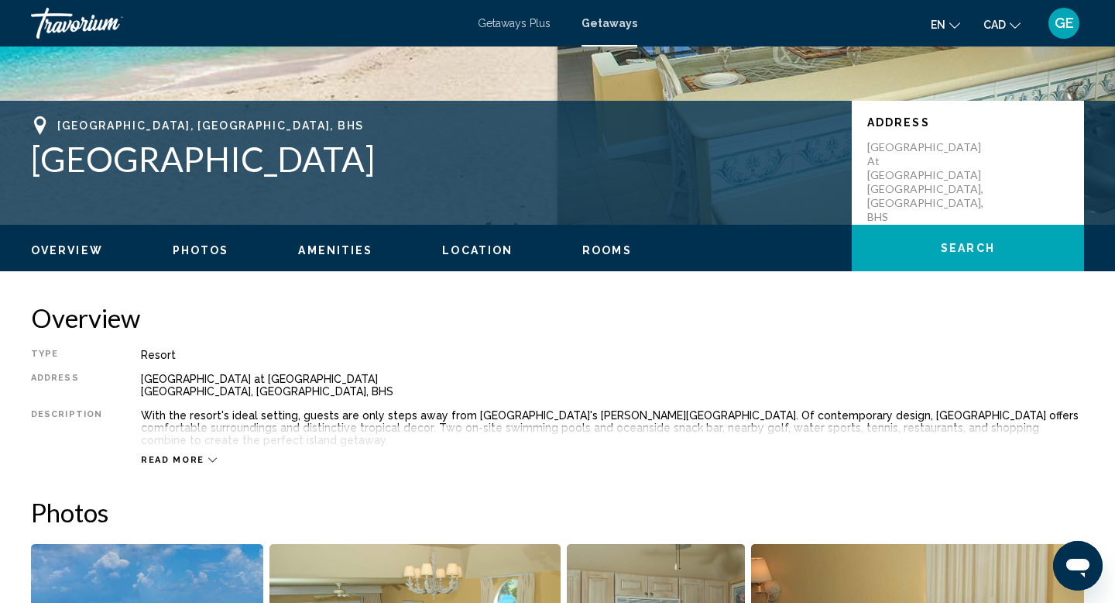
click at [172, 461] on span "Read more" at bounding box center [173, 460] width 64 height 10
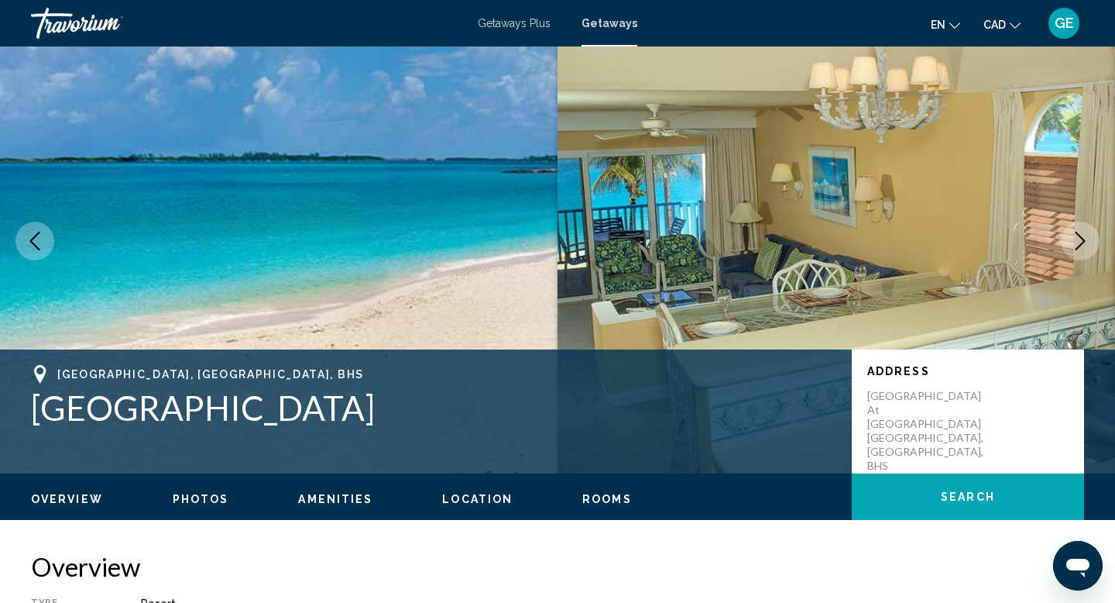
scroll to position [0, 0]
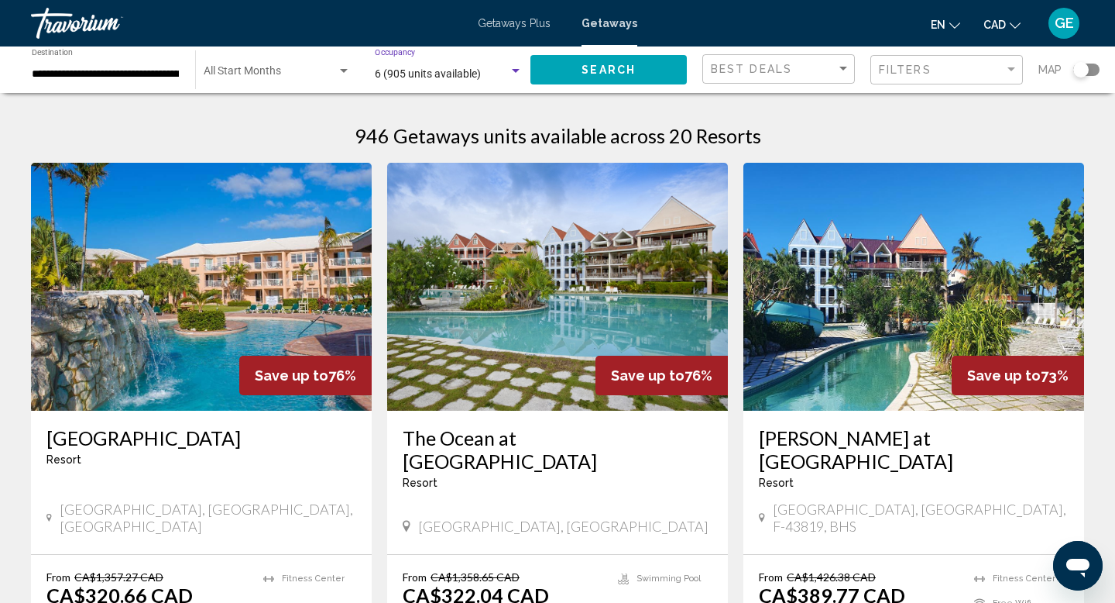
click at [445, 71] on span "6 (905 units available)" at bounding box center [428, 73] width 106 height 12
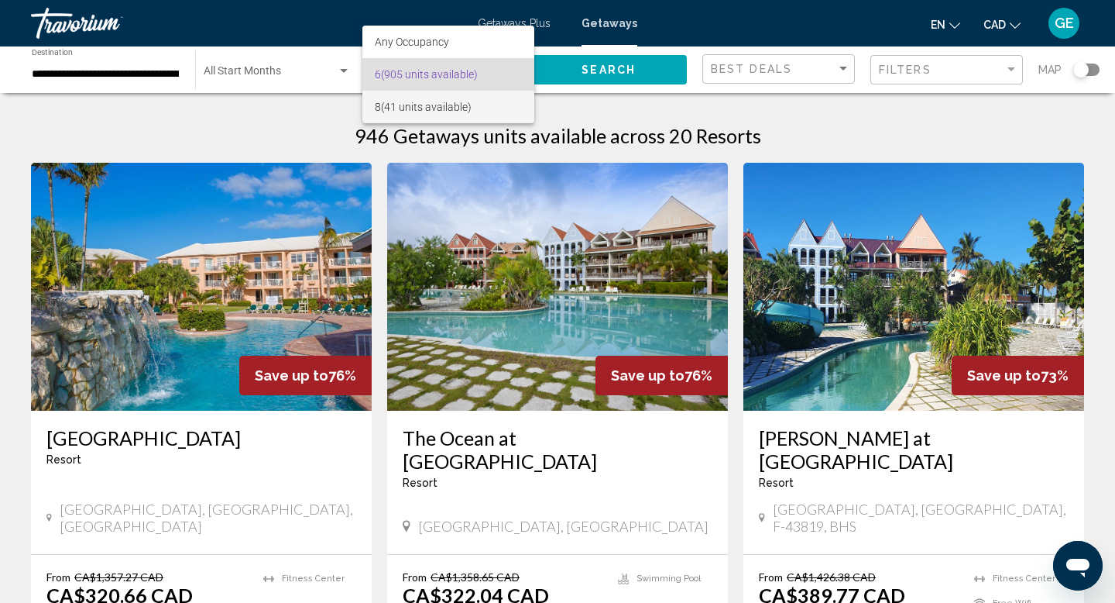
click at [429, 105] on span "8 (41 units available)" at bounding box center [449, 107] width 148 height 33
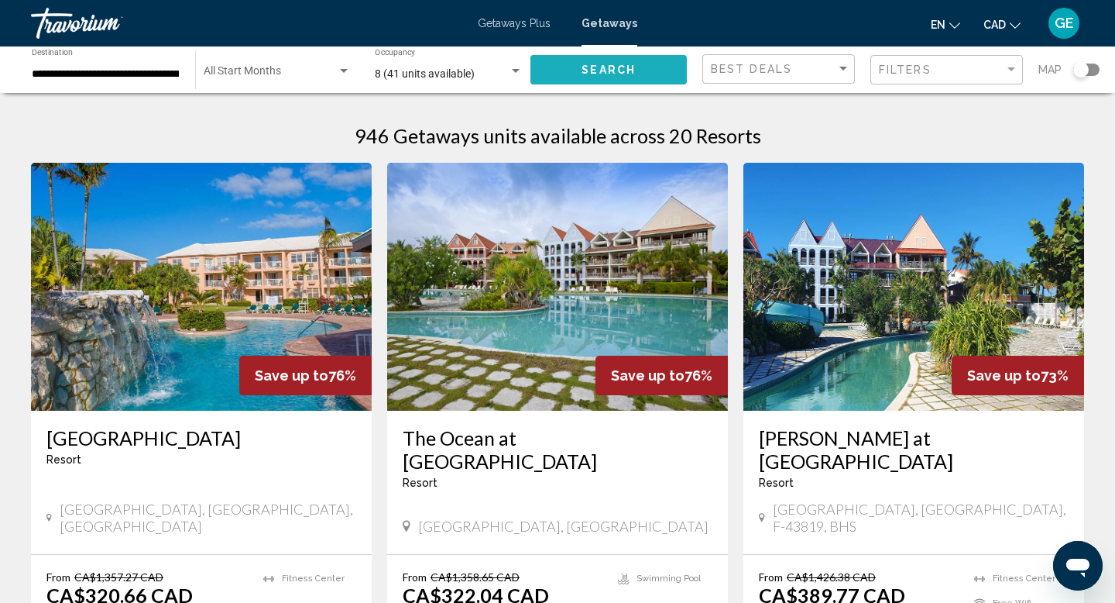
click at [603, 77] on button "Search" at bounding box center [609, 69] width 156 height 29
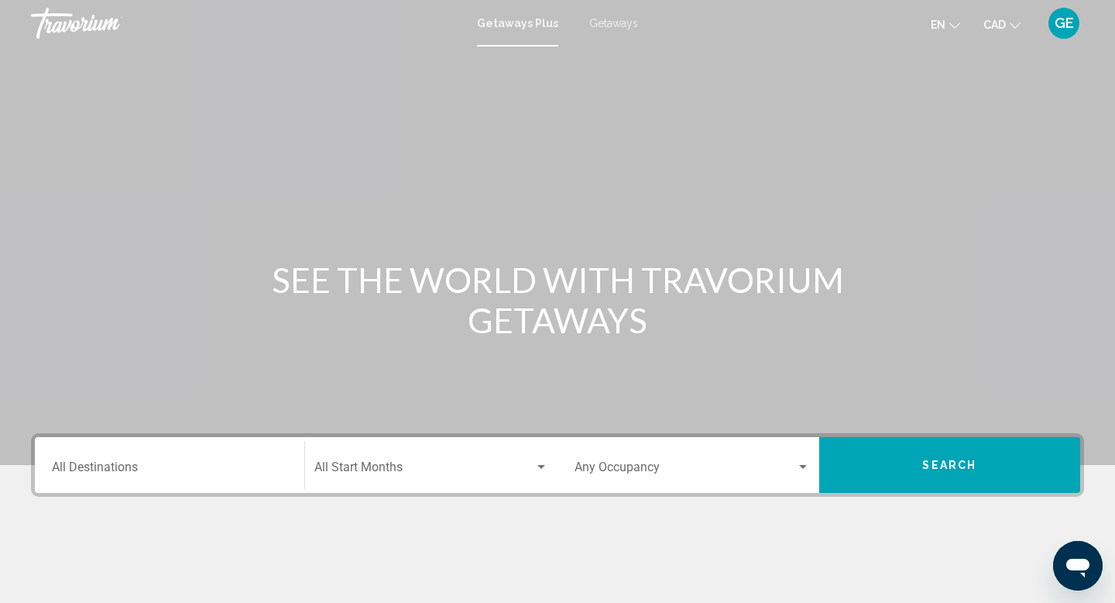
click at [998, 22] on span "CAD" at bounding box center [995, 25] width 22 height 12
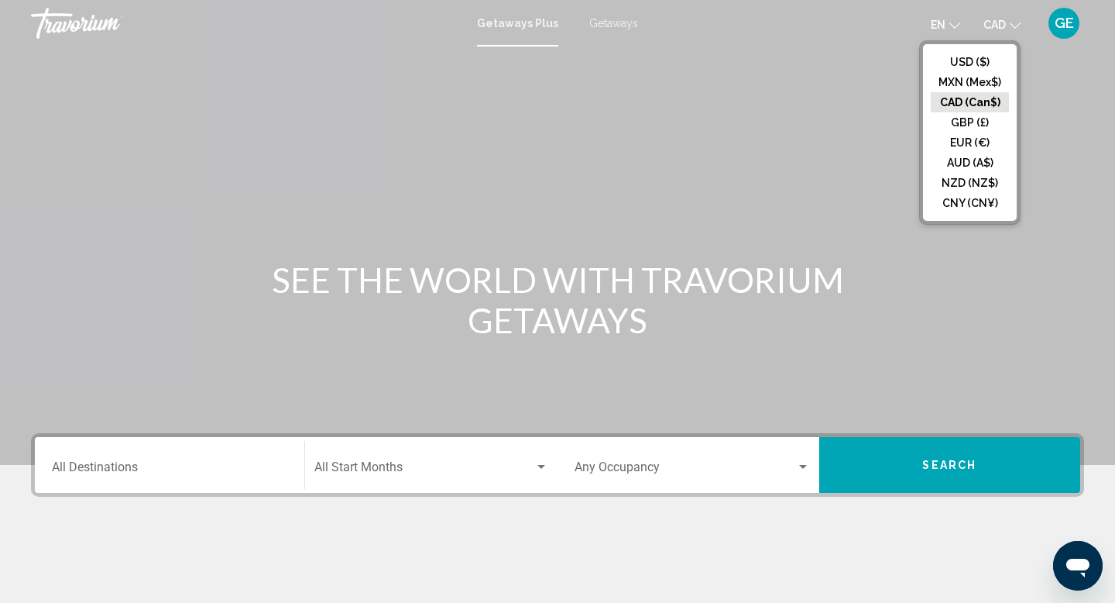
click at [959, 100] on button "CAD (Can$)" at bounding box center [970, 102] width 78 height 20
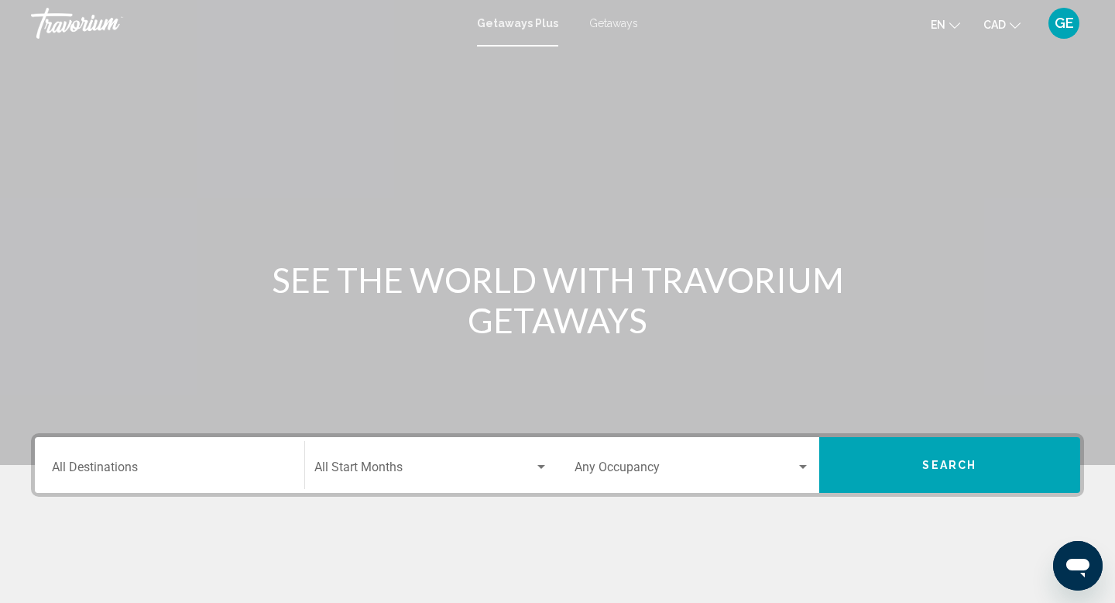
click at [216, 466] on input "Destination All Destinations" at bounding box center [169, 470] width 235 height 14
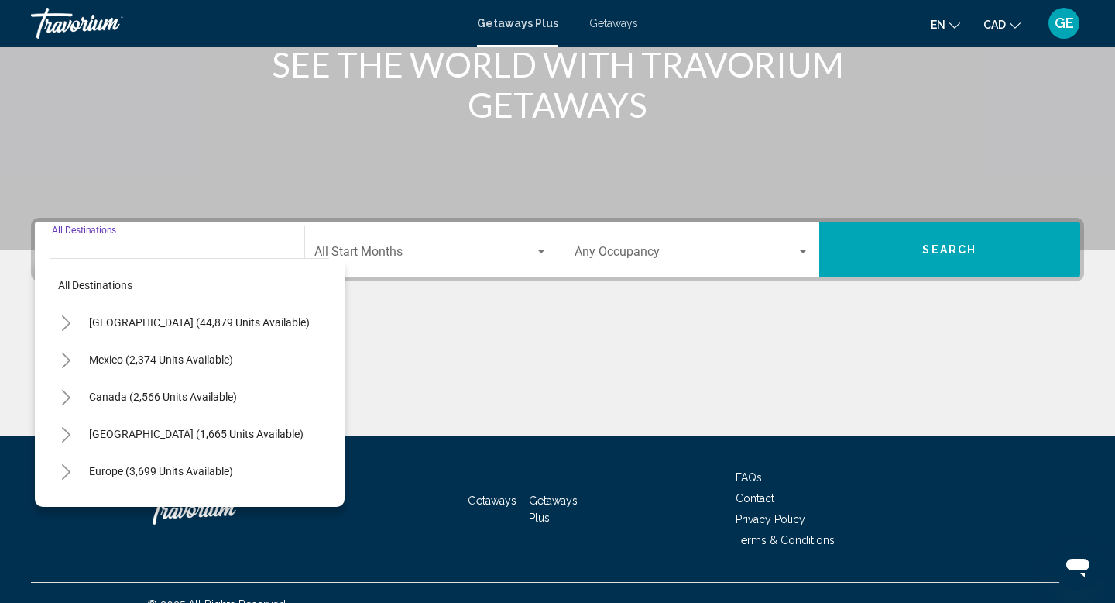
scroll to position [239, 0]
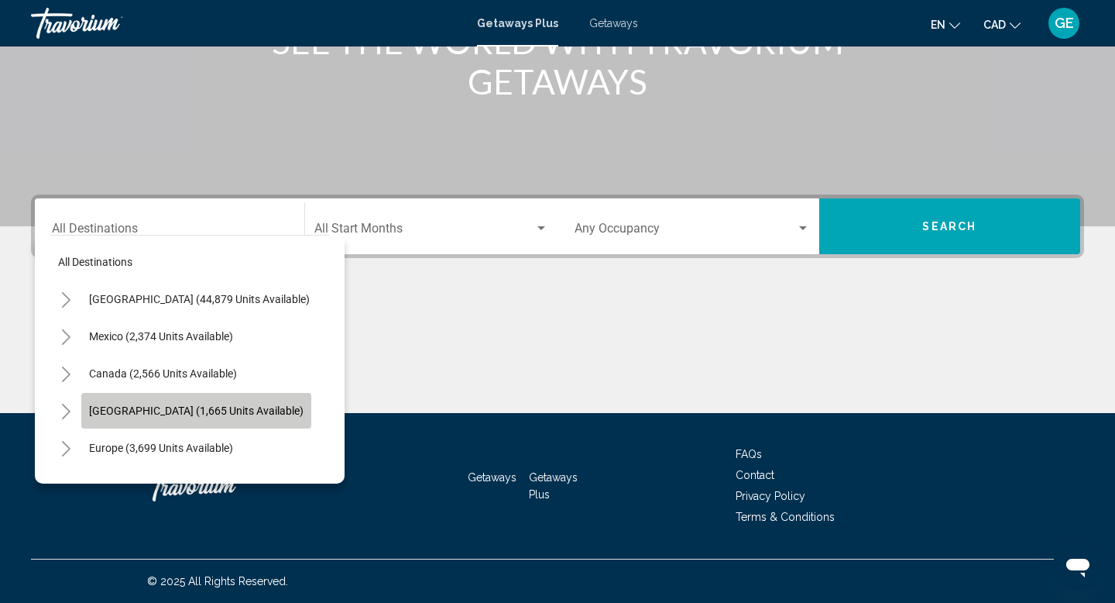
click at [215, 407] on span "[GEOGRAPHIC_DATA] (1,665 units available)" at bounding box center [196, 410] width 215 height 12
type input "**********"
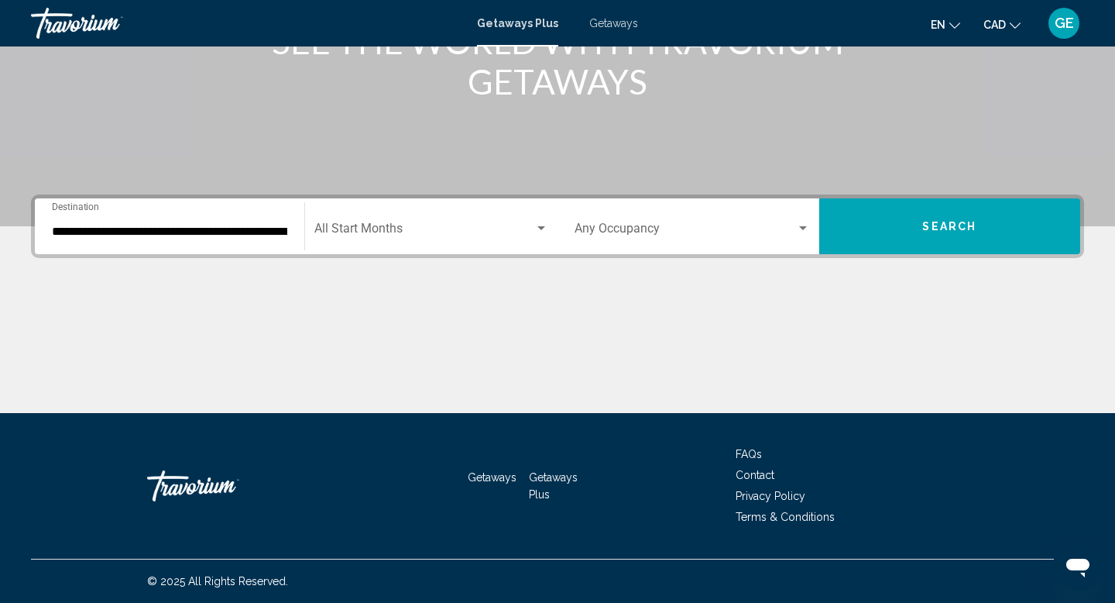
click at [411, 219] on div "Start Month All Start Months" at bounding box center [431, 226] width 235 height 49
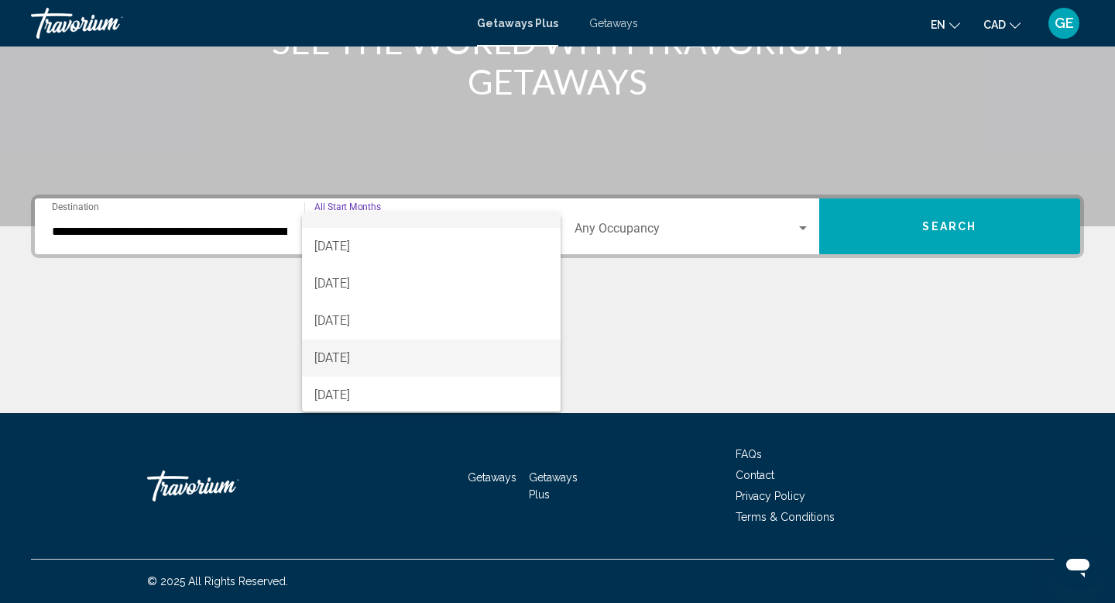
scroll to position [26, 0]
click at [708, 328] on div at bounding box center [557, 301] width 1115 height 603
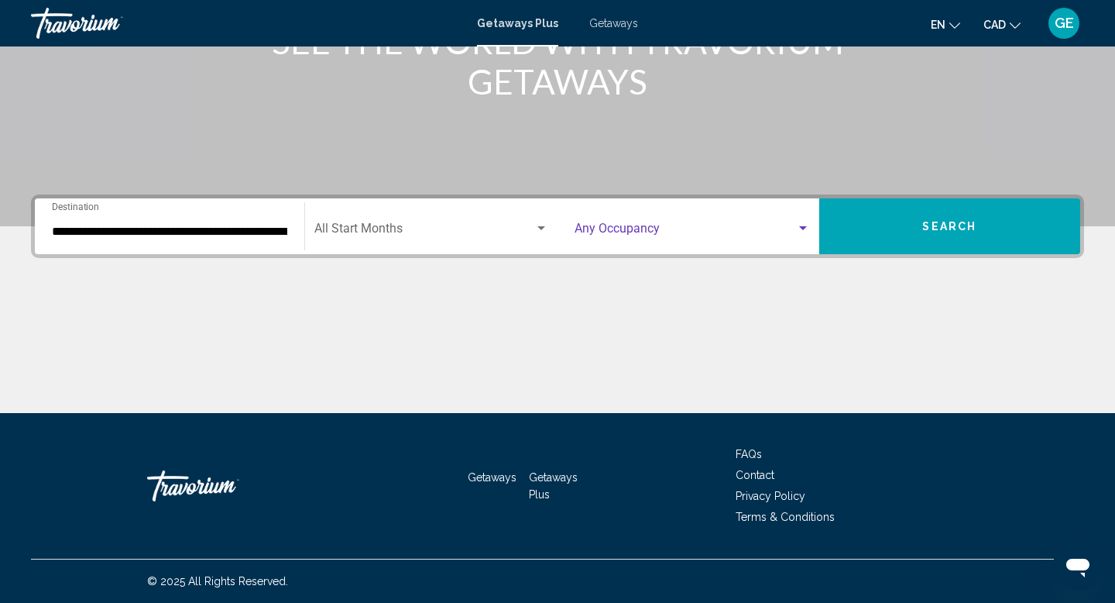
click at [737, 225] on span "Search widget" at bounding box center [686, 232] width 222 height 14
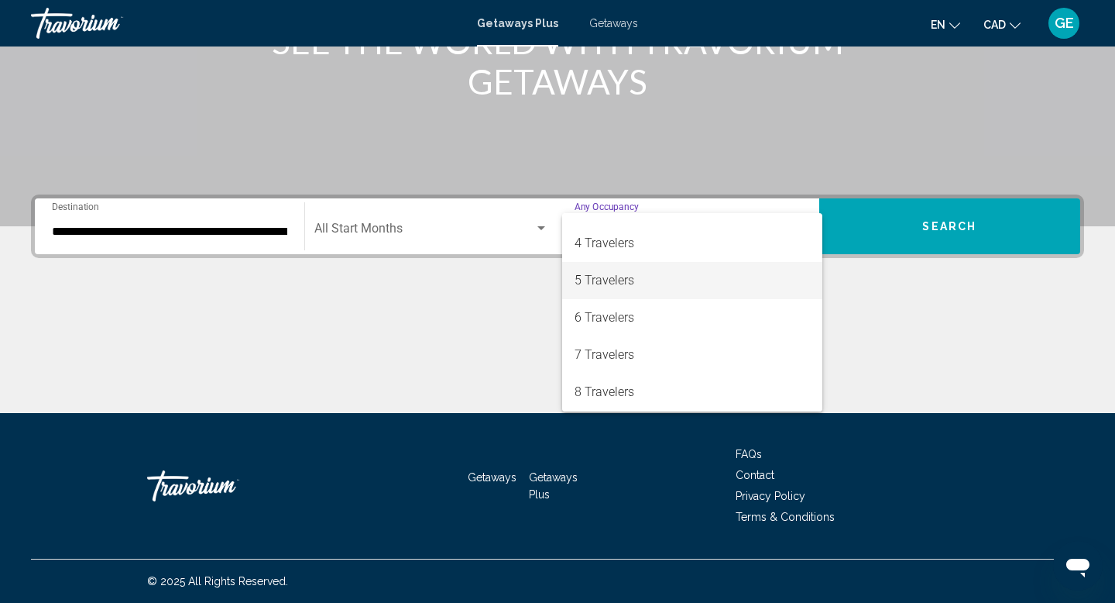
scroll to position [110, 0]
click at [675, 272] on span "5 Travelers" at bounding box center [692, 270] width 235 height 37
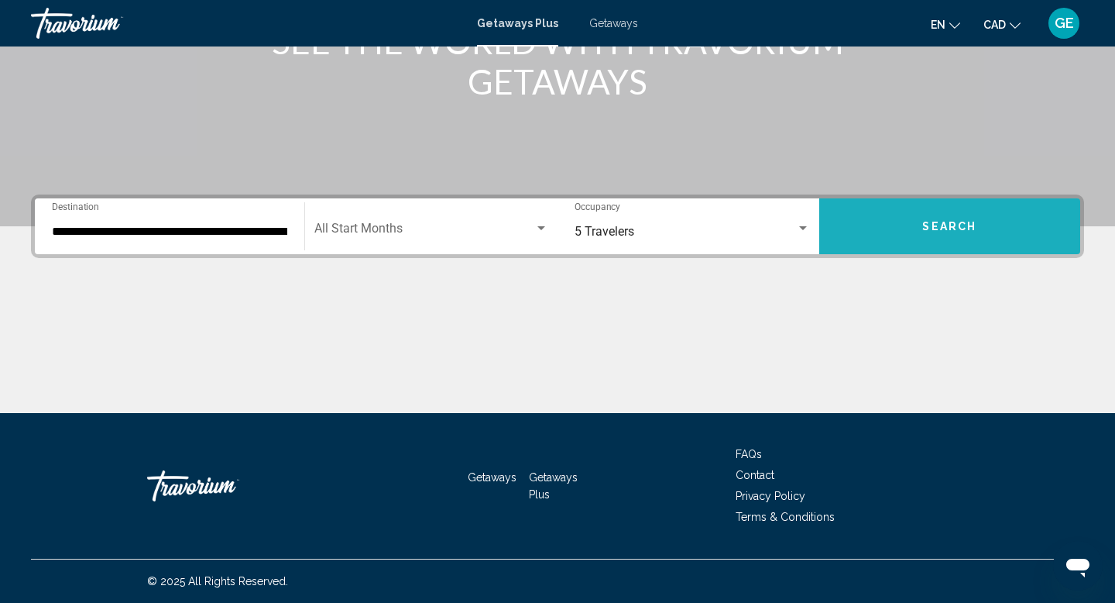
click at [1005, 208] on button "Search" at bounding box center [950, 226] width 262 height 56
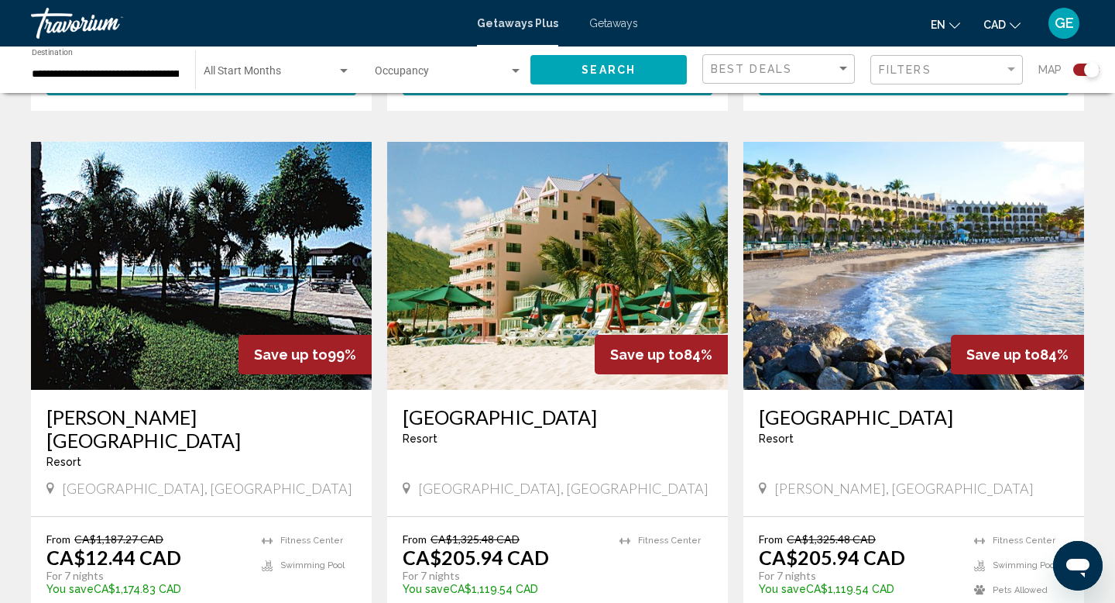
scroll to position [2424, 0]
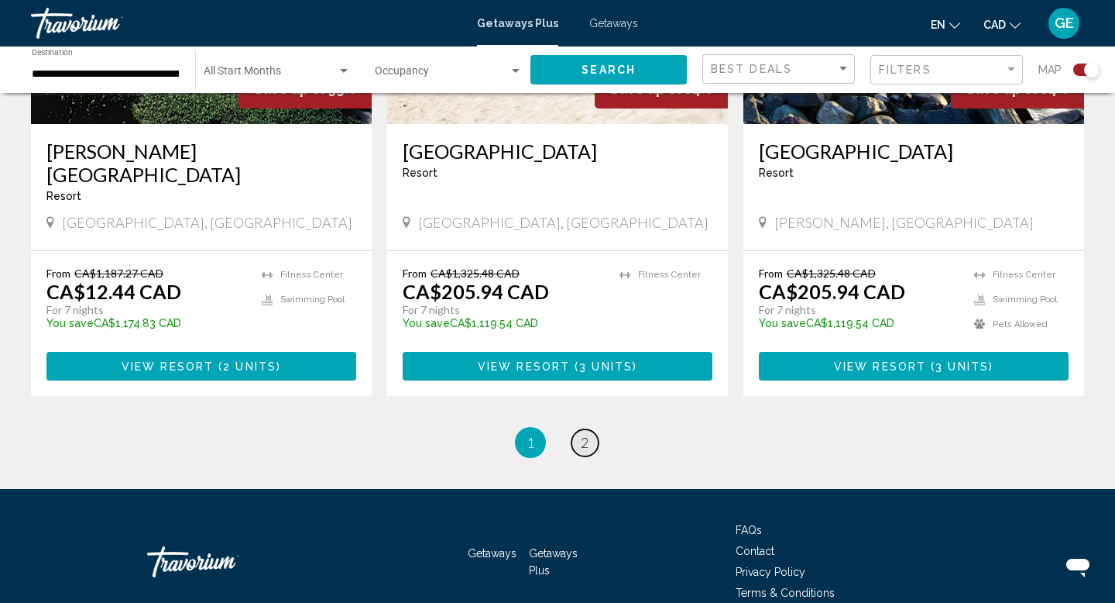
click at [582, 434] on span "2" at bounding box center [585, 442] width 8 height 17
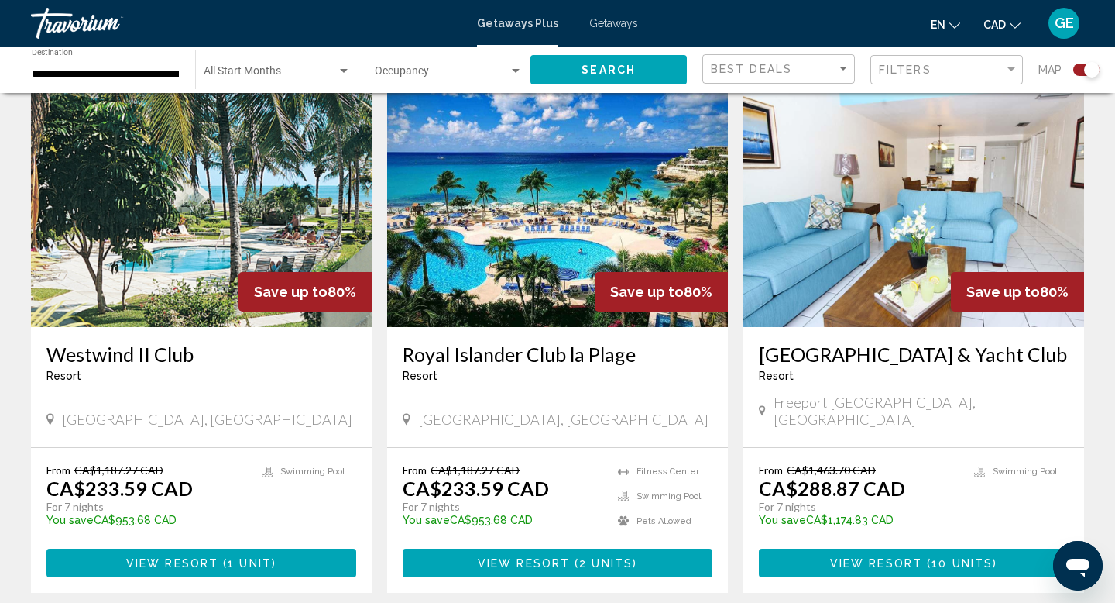
scroll to position [566, 0]
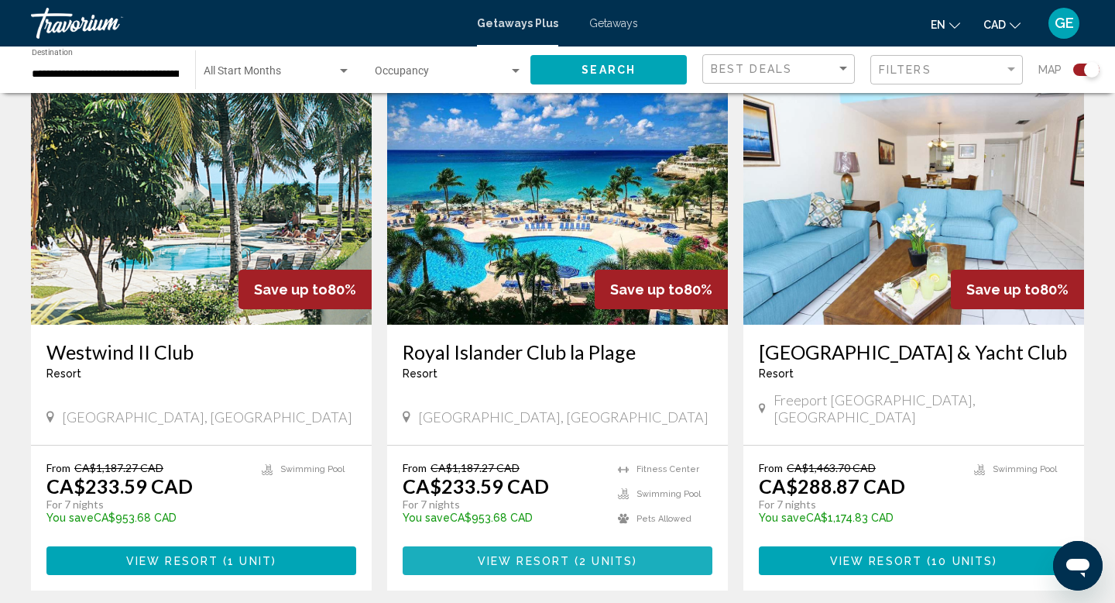
click at [514, 555] on span "View Resort" at bounding box center [524, 561] width 92 height 12
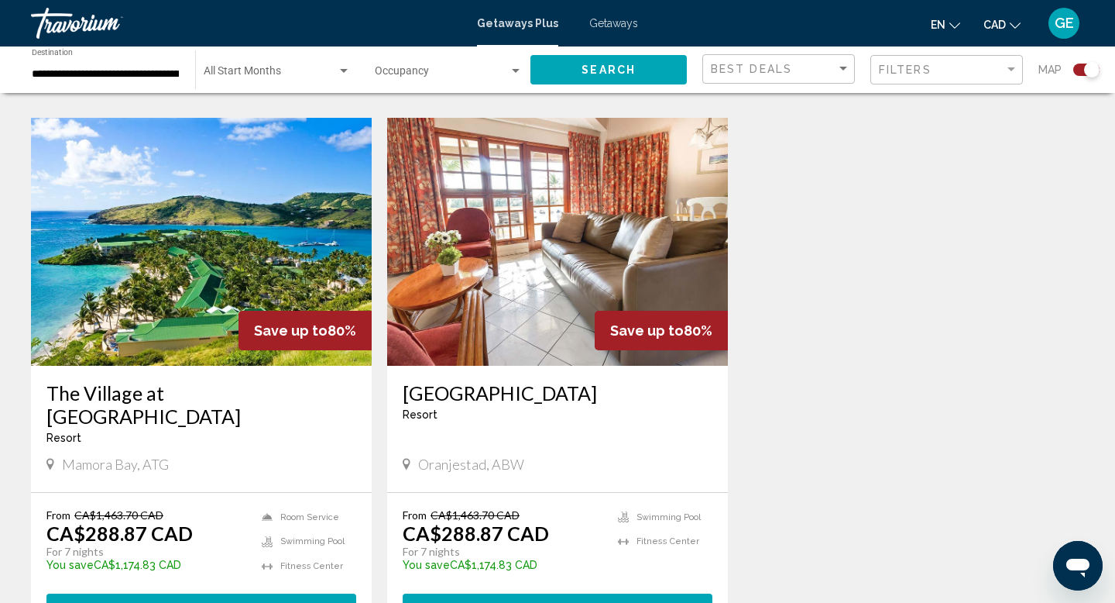
scroll to position [1076, 0]
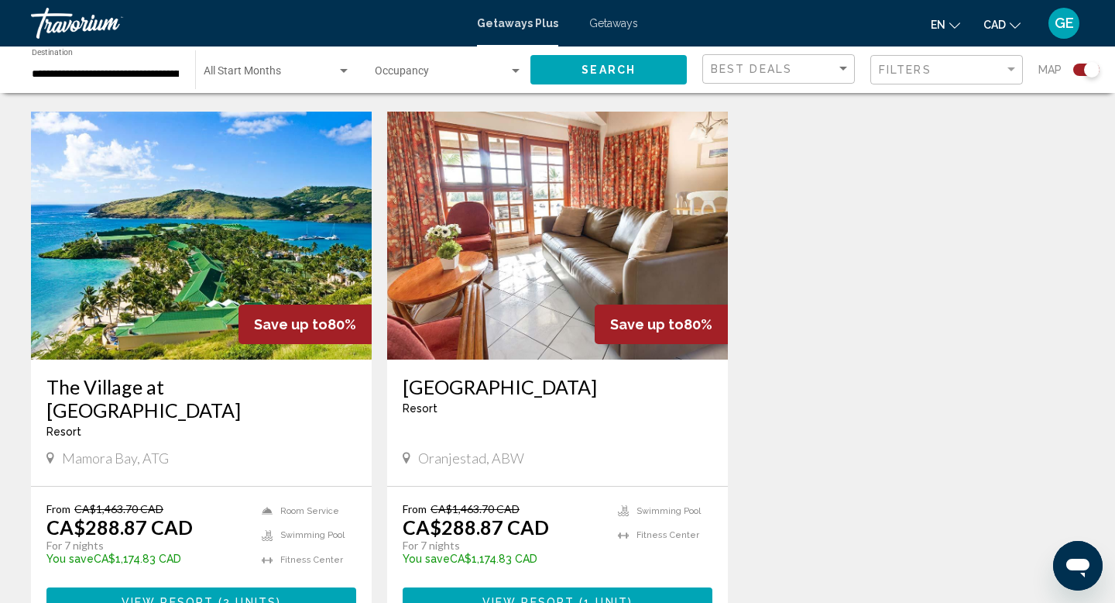
click at [531, 596] on span "View Resort" at bounding box center [529, 602] width 92 height 12
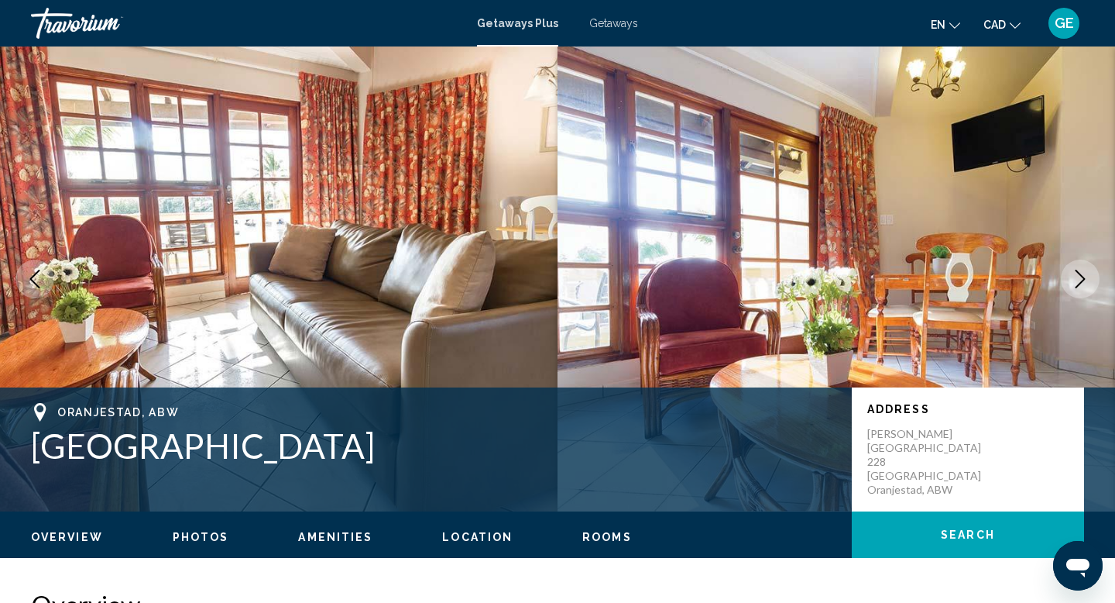
click at [1087, 276] on icon "Next image" at bounding box center [1080, 279] width 19 height 19
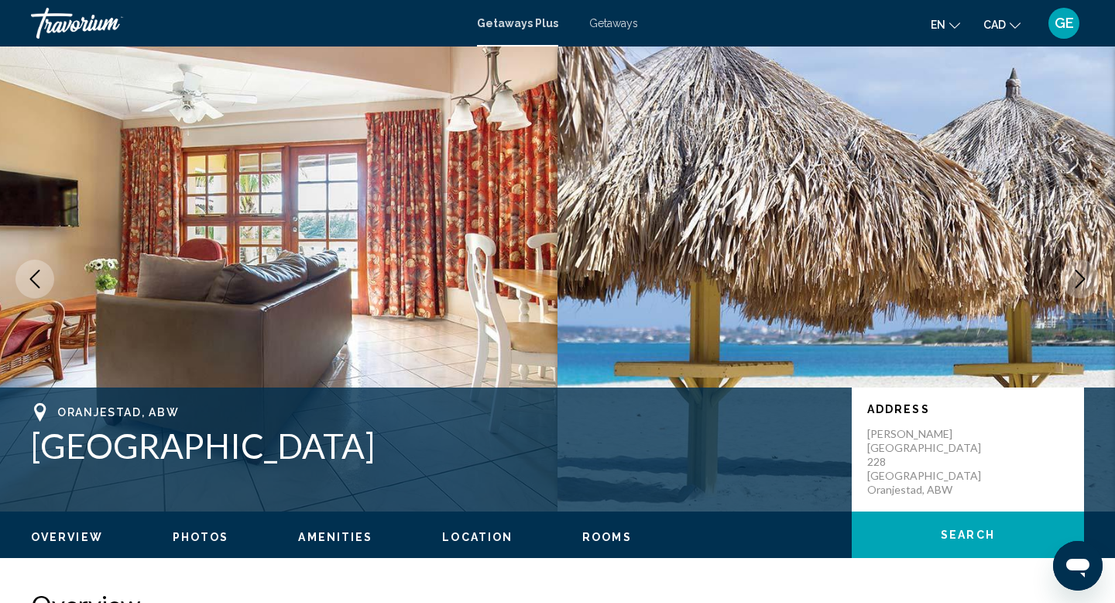
click at [1087, 277] on icon "Next image" at bounding box center [1080, 279] width 19 height 19
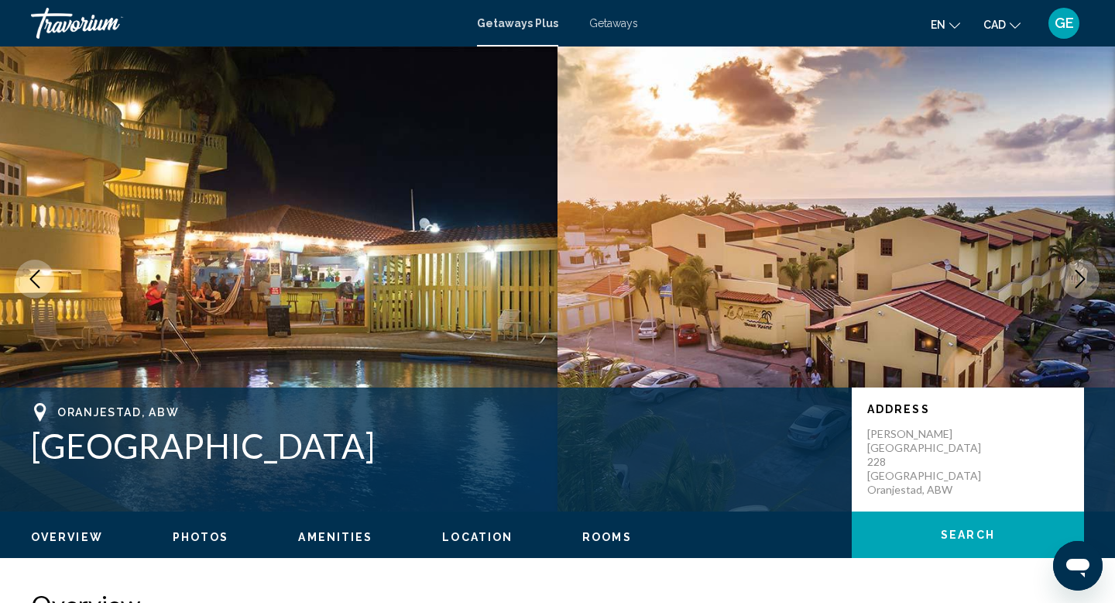
click at [1087, 277] on icon "Next image" at bounding box center [1080, 279] width 19 height 19
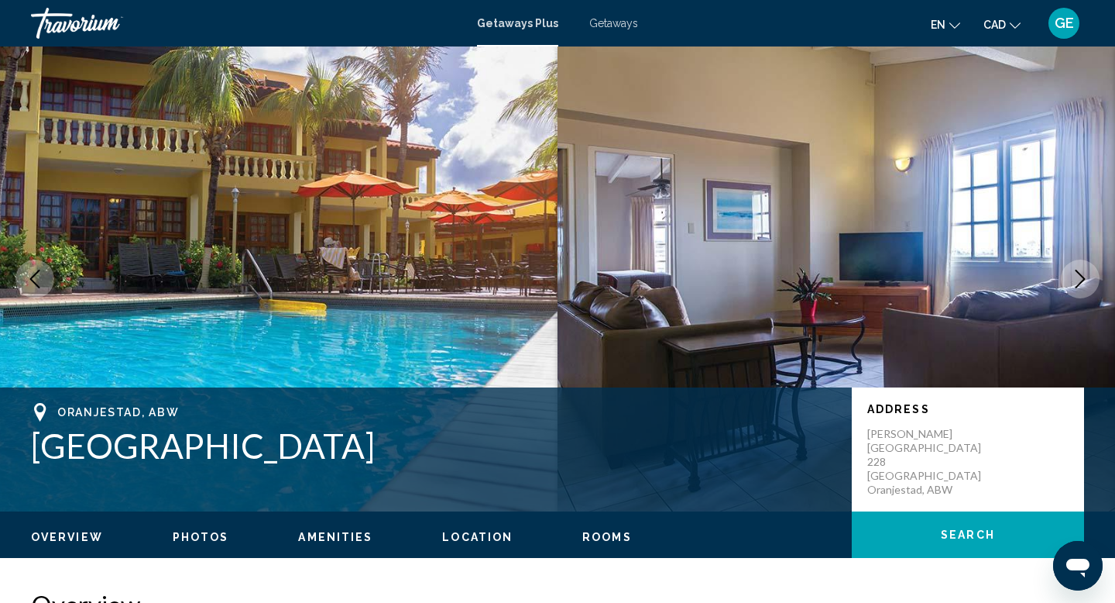
click at [1087, 277] on icon "Next image" at bounding box center [1080, 279] width 19 height 19
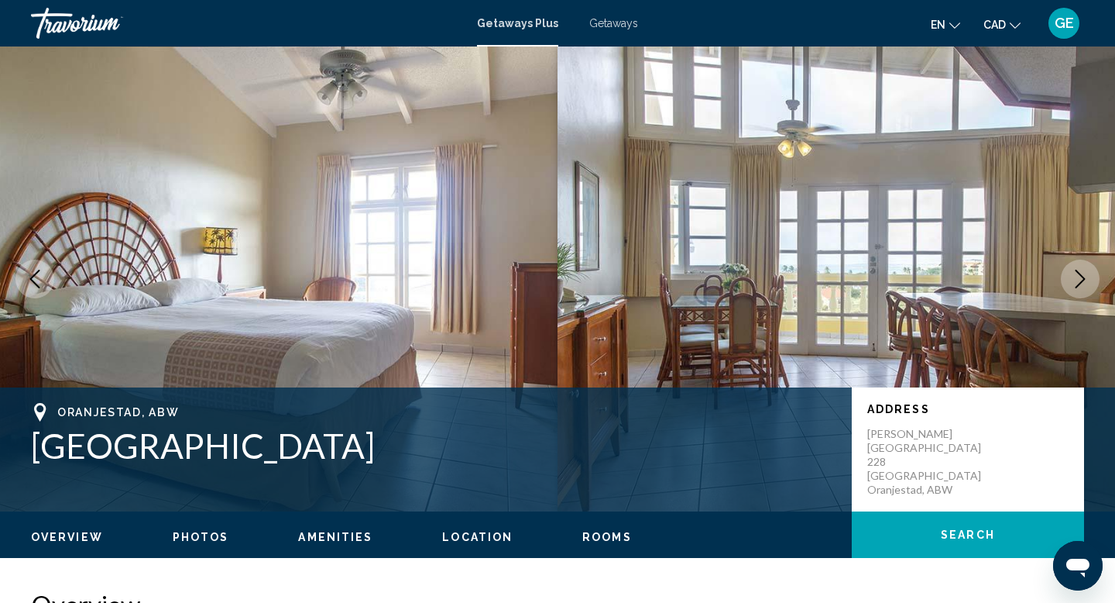
click at [1087, 277] on icon "Next image" at bounding box center [1080, 279] width 19 height 19
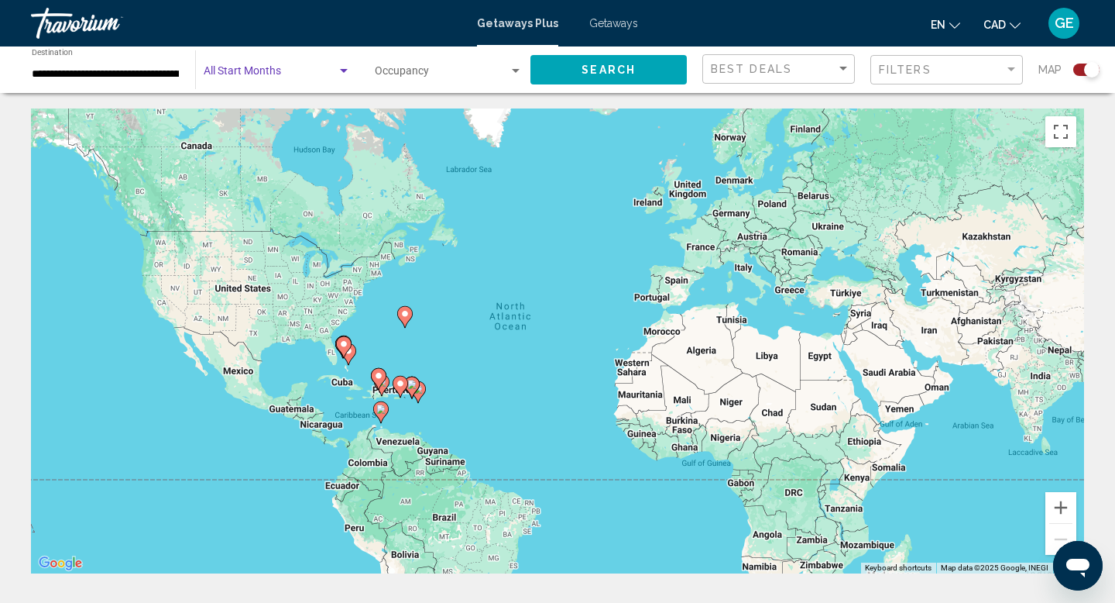
click at [243, 73] on span "Search widget" at bounding box center [270, 74] width 133 height 12
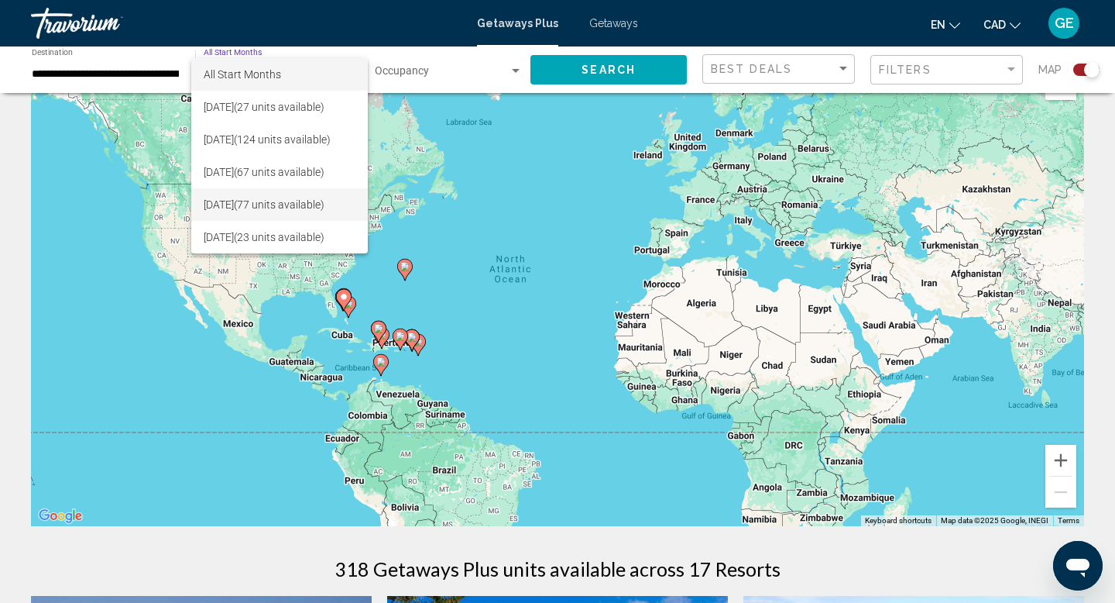
scroll to position [48, 0]
click at [269, 236] on span "[DATE] (23 units available)" at bounding box center [280, 237] width 152 height 33
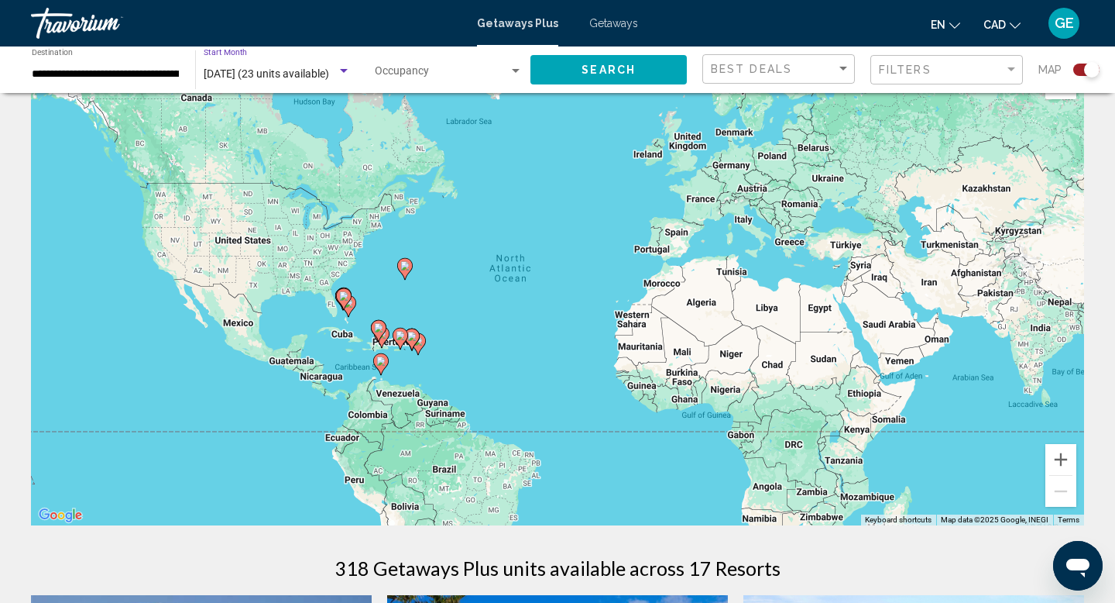
click at [598, 73] on span "Search" at bounding box center [609, 70] width 54 height 12
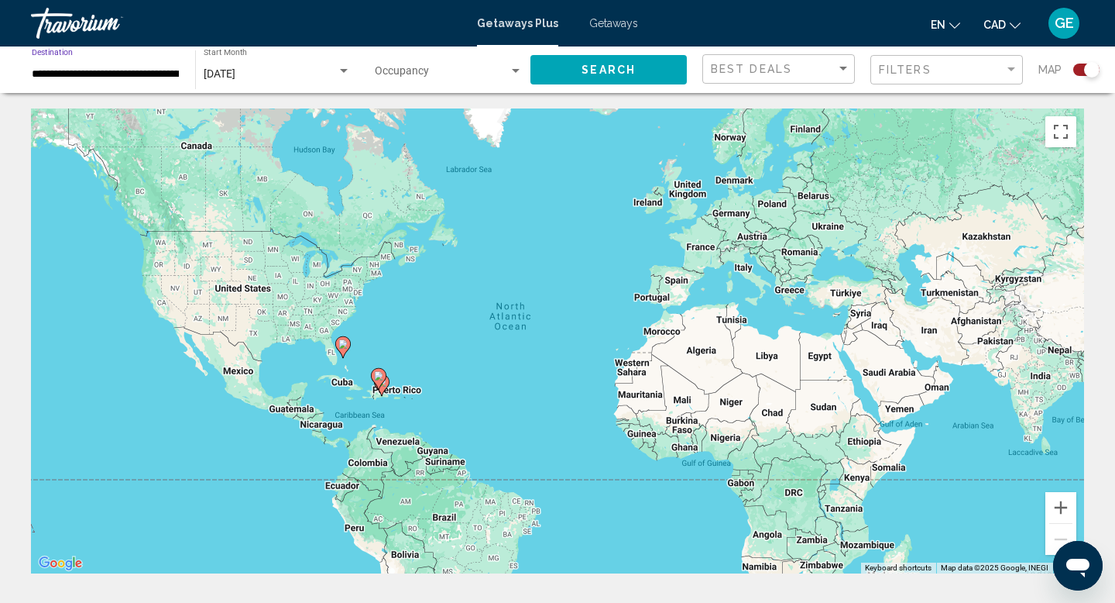
click at [91, 74] on input "**********" at bounding box center [106, 74] width 148 height 12
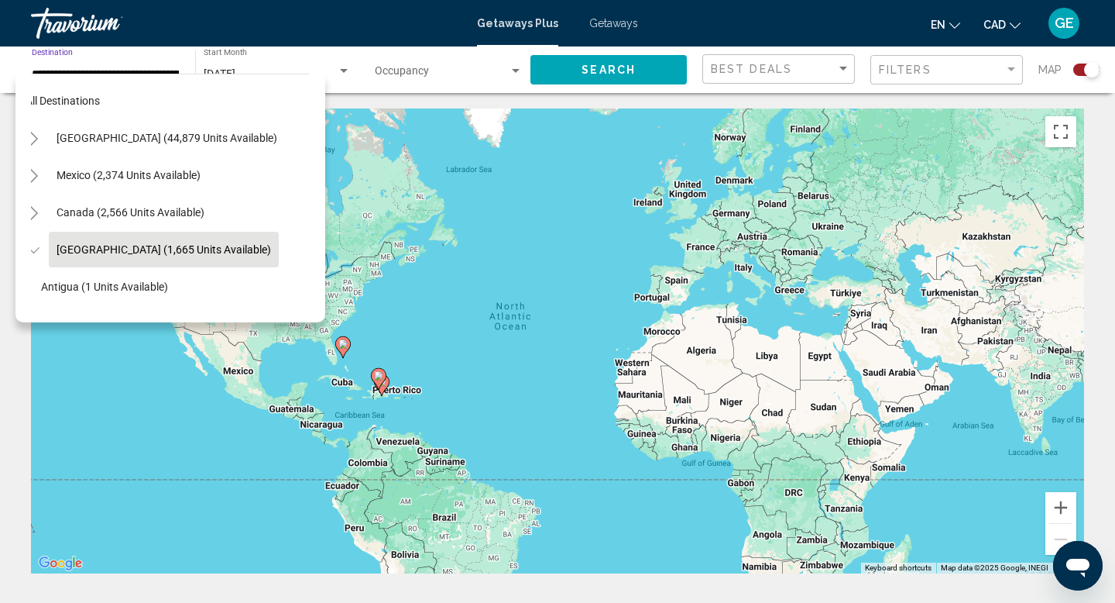
scroll to position [1, 13]
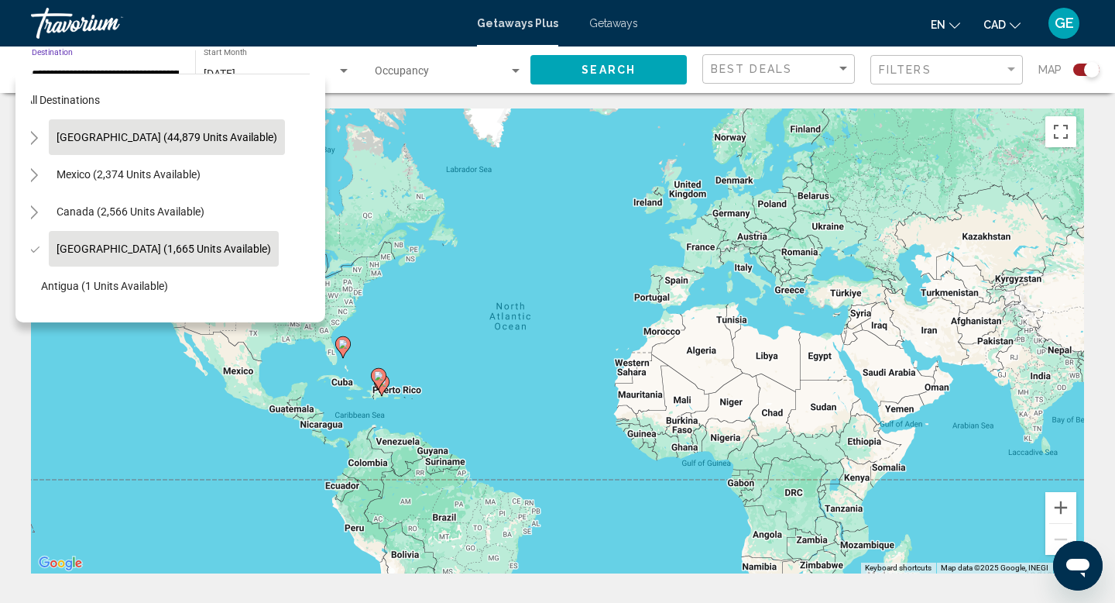
click at [125, 134] on span "[GEOGRAPHIC_DATA] (44,879 units available)" at bounding box center [167, 137] width 221 height 12
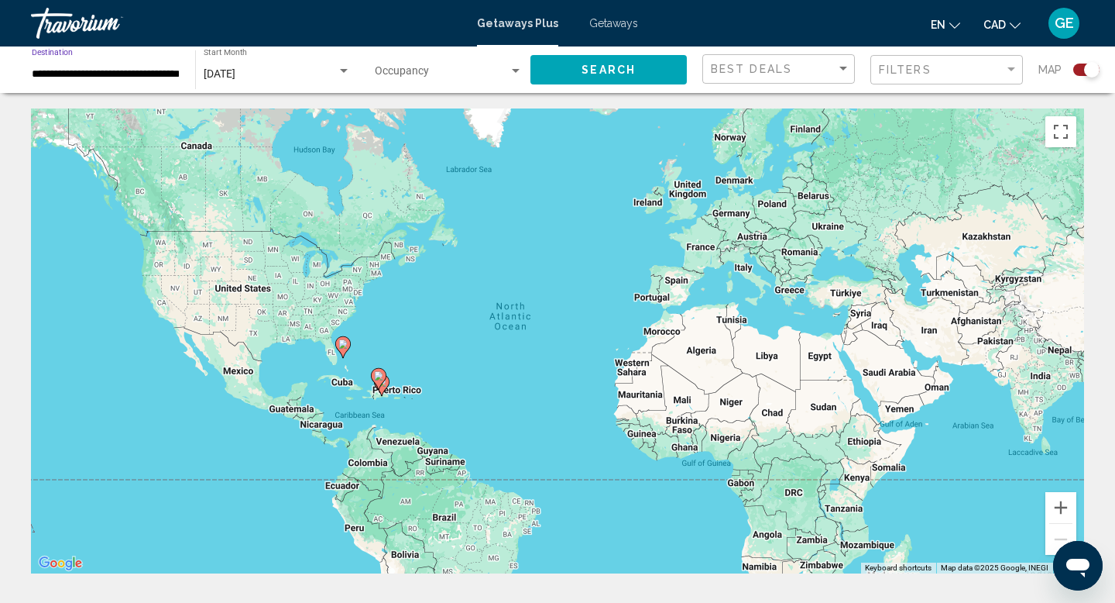
click at [144, 73] on input "**********" at bounding box center [106, 74] width 148 height 12
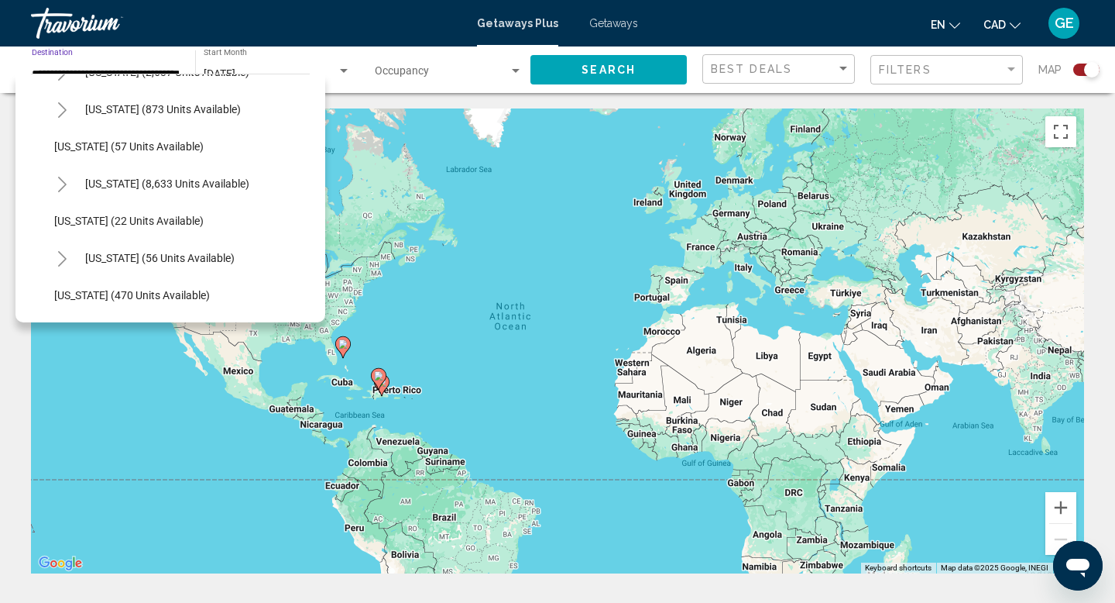
scroll to position [187, 0]
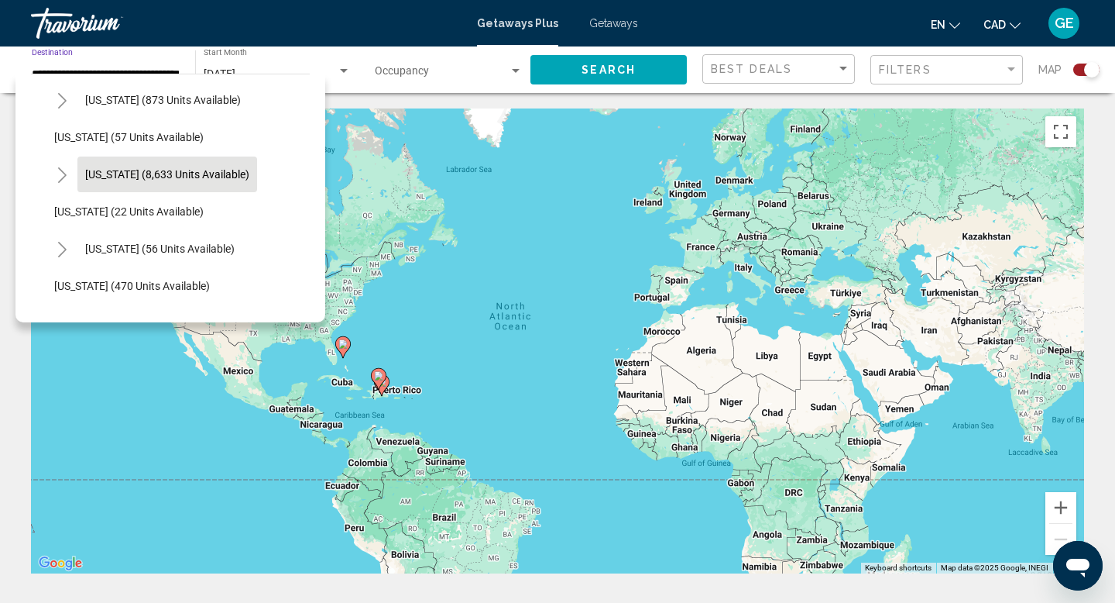
click at [177, 174] on span "[US_STATE] (8,633 units available)" at bounding box center [167, 174] width 164 height 12
type input "**********"
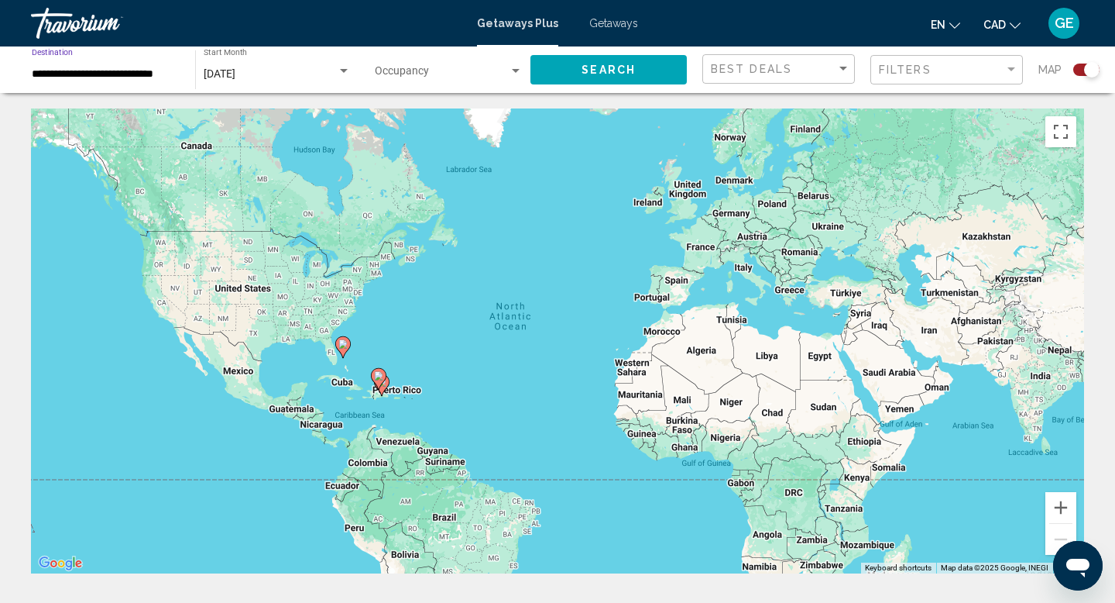
click at [432, 72] on span "Search widget" at bounding box center [442, 74] width 134 height 12
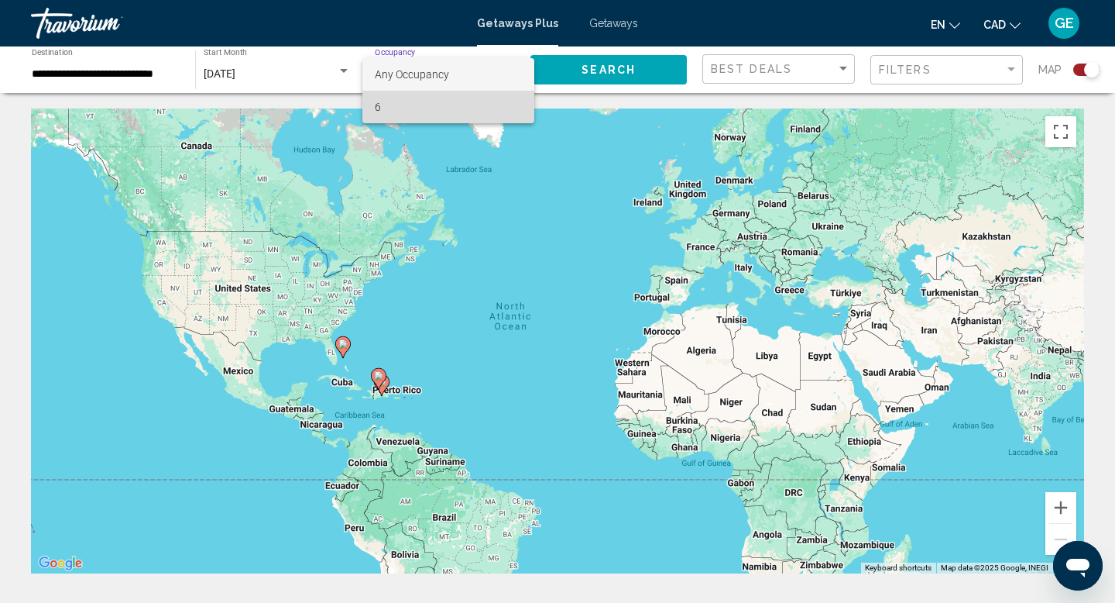
click at [435, 107] on span "6" at bounding box center [449, 107] width 148 height 33
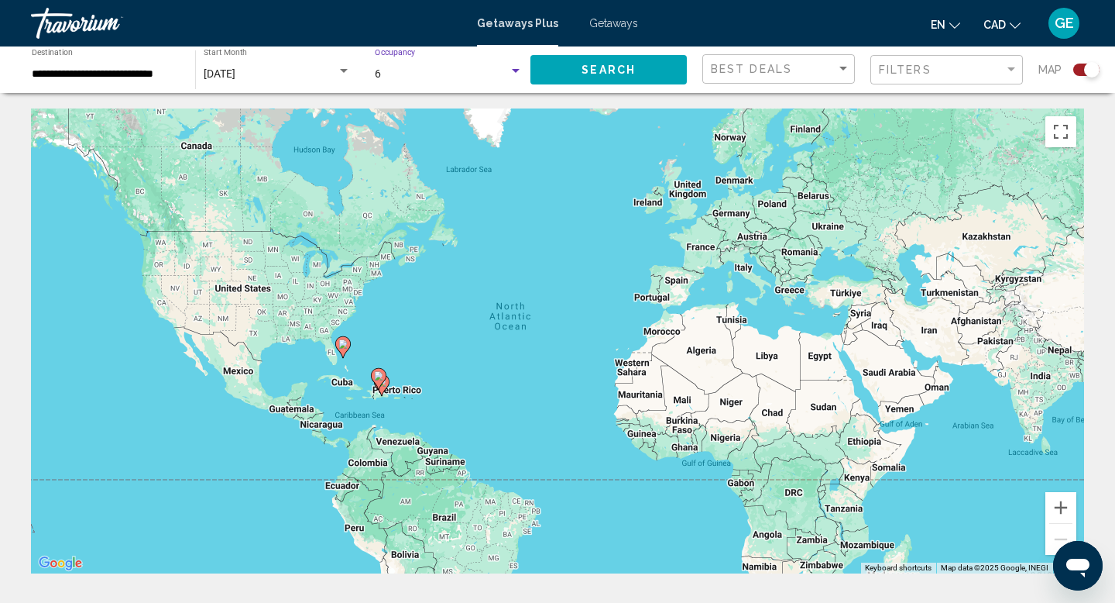
click at [588, 70] on span "Search" at bounding box center [609, 70] width 54 height 12
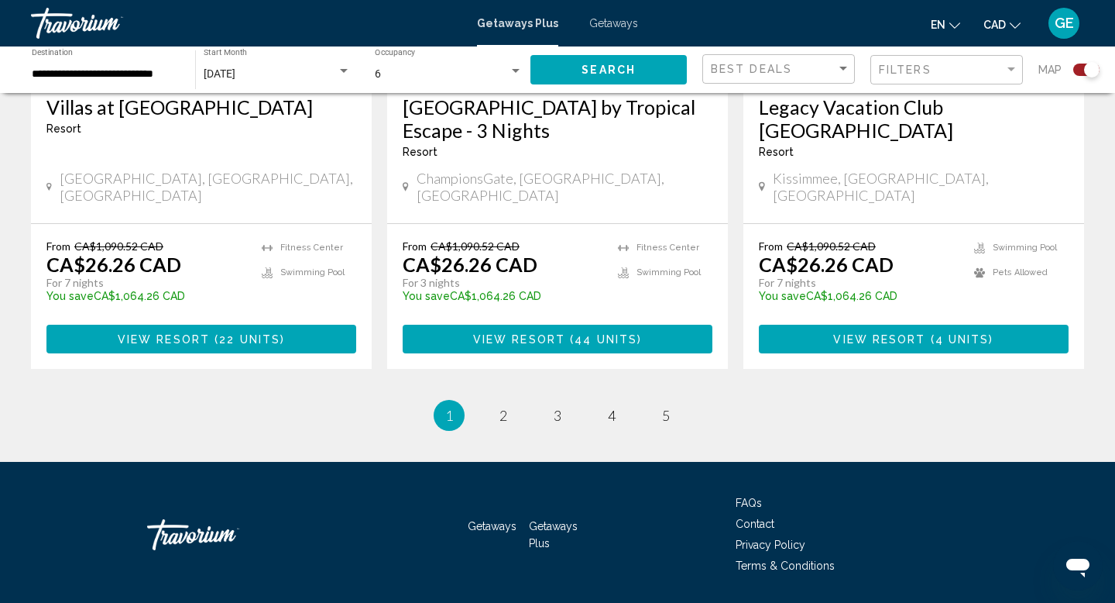
scroll to position [2471, 0]
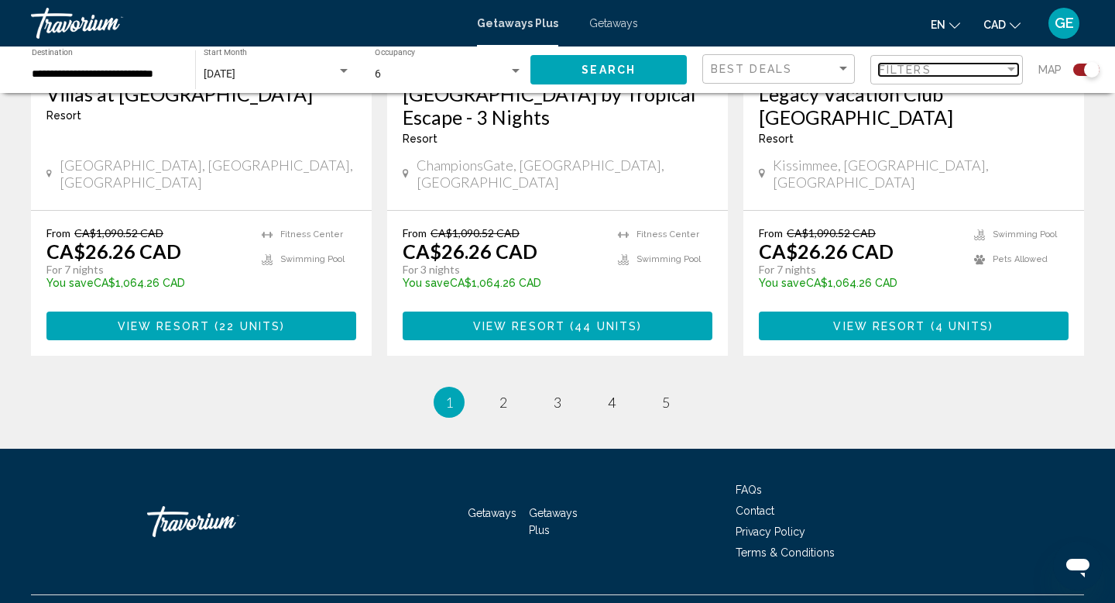
click at [929, 70] on span "Filters" at bounding box center [905, 70] width 53 height 12
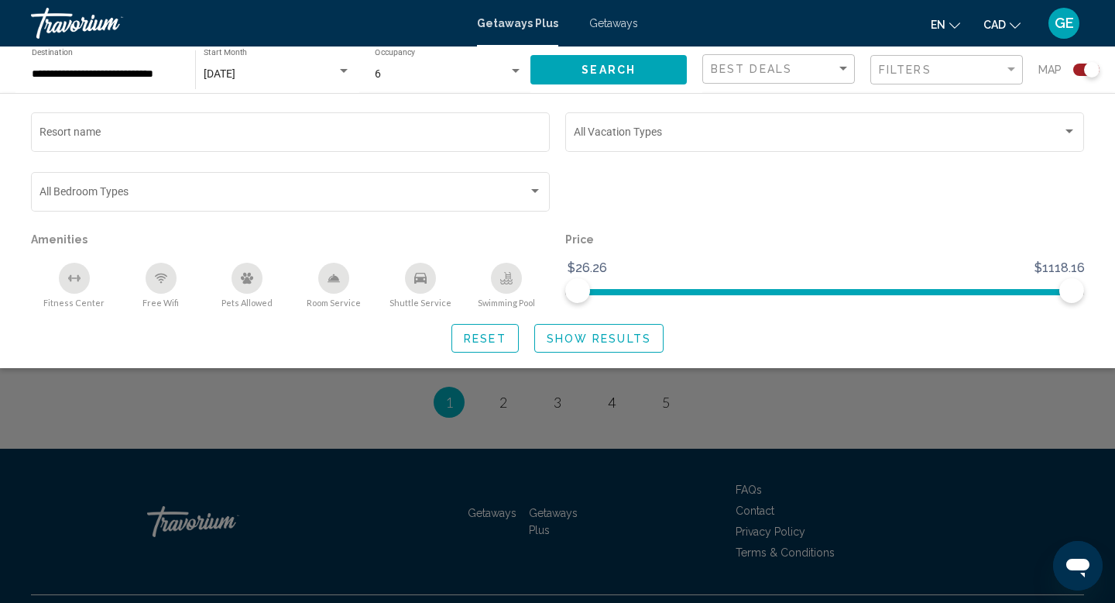
click at [819, 404] on div "Search widget" at bounding box center [557, 417] width 1115 height 370
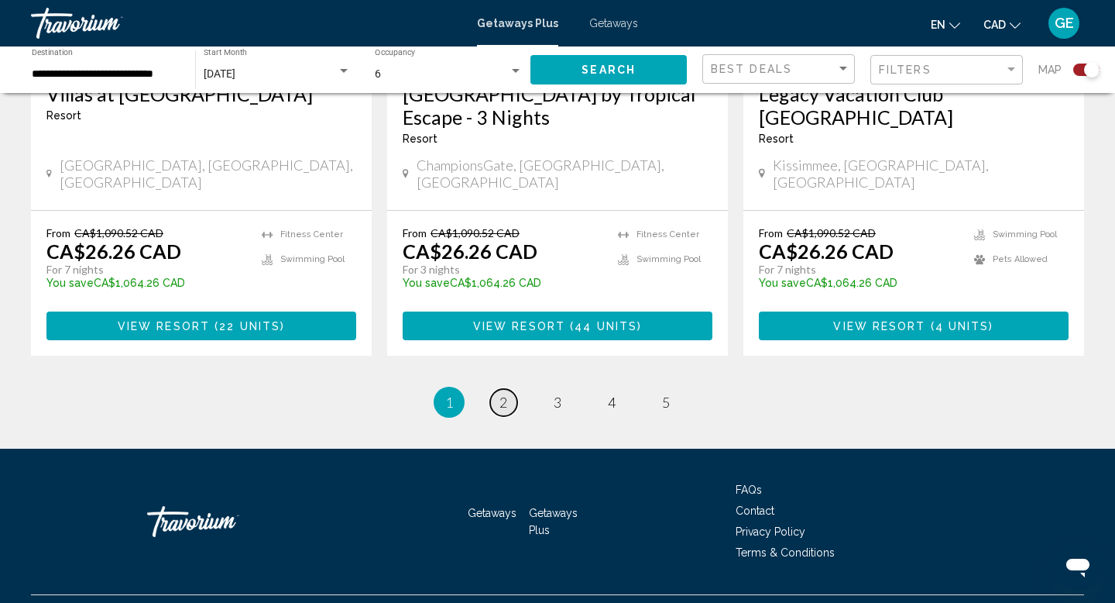
click at [504, 393] on span "2" at bounding box center [504, 401] width 8 height 17
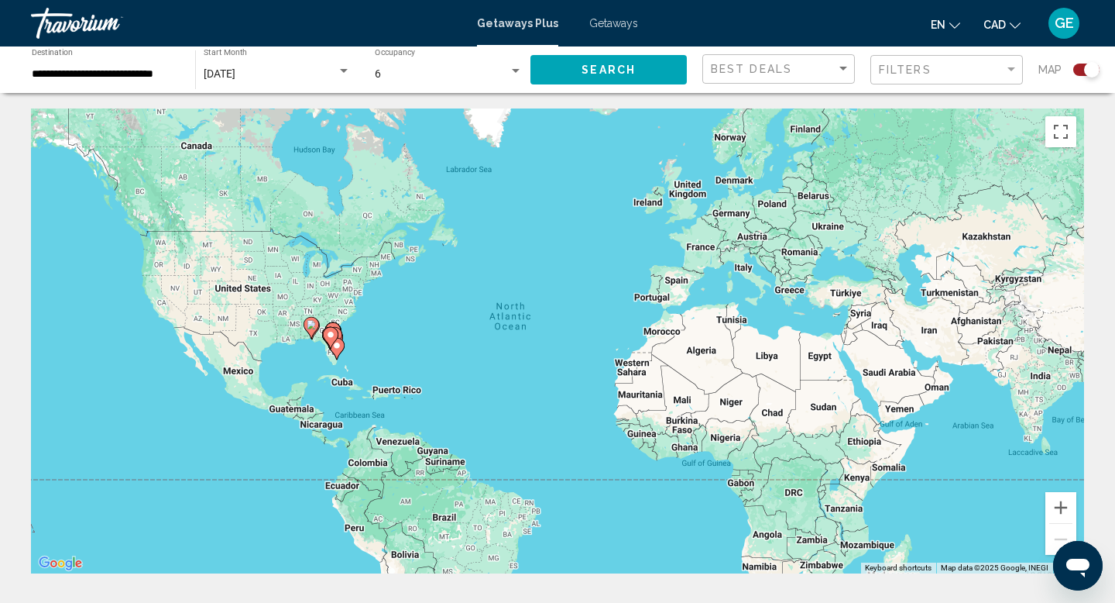
click at [621, 22] on span "Getaways" at bounding box center [613, 23] width 49 height 12
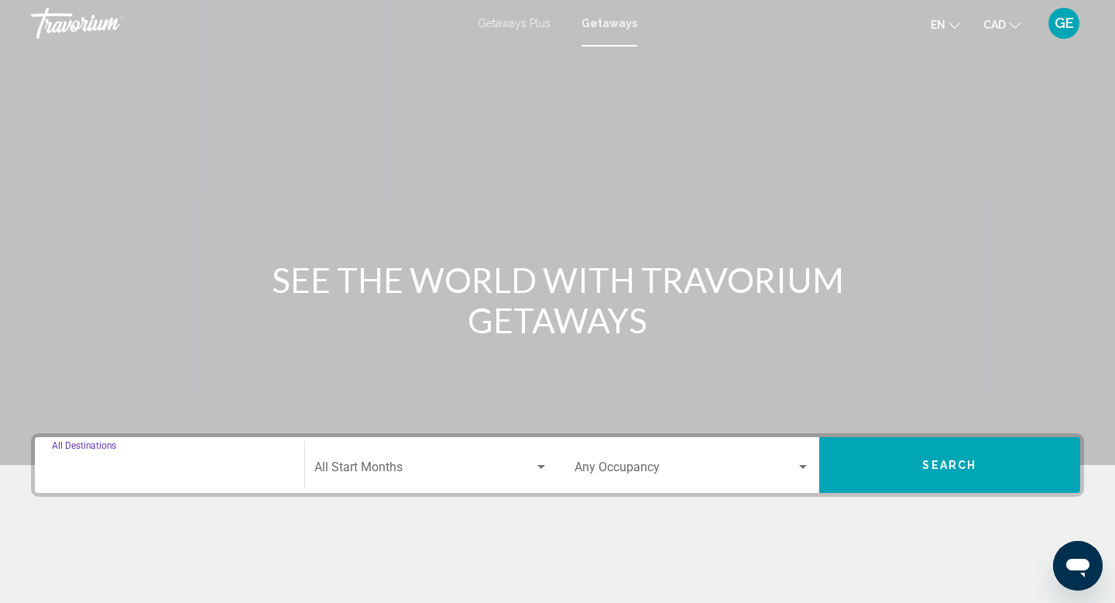
click at [232, 471] on input "Destination All Destinations" at bounding box center [169, 470] width 235 height 14
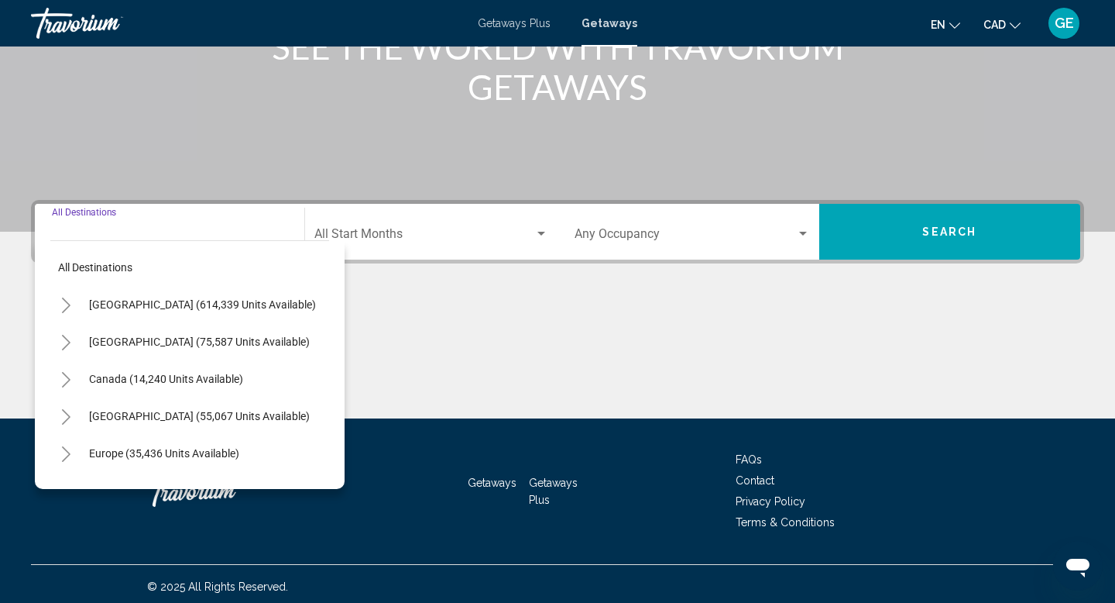
scroll to position [239, 0]
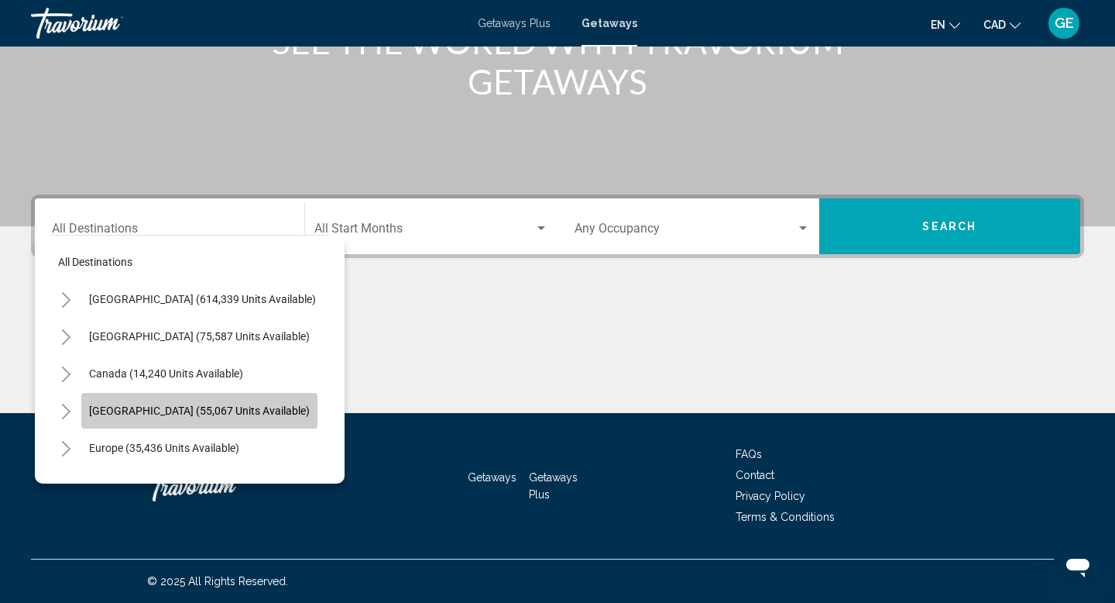
click at [239, 407] on span "[GEOGRAPHIC_DATA] (55,067 units available)" at bounding box center [199, 410] width 221 height 12
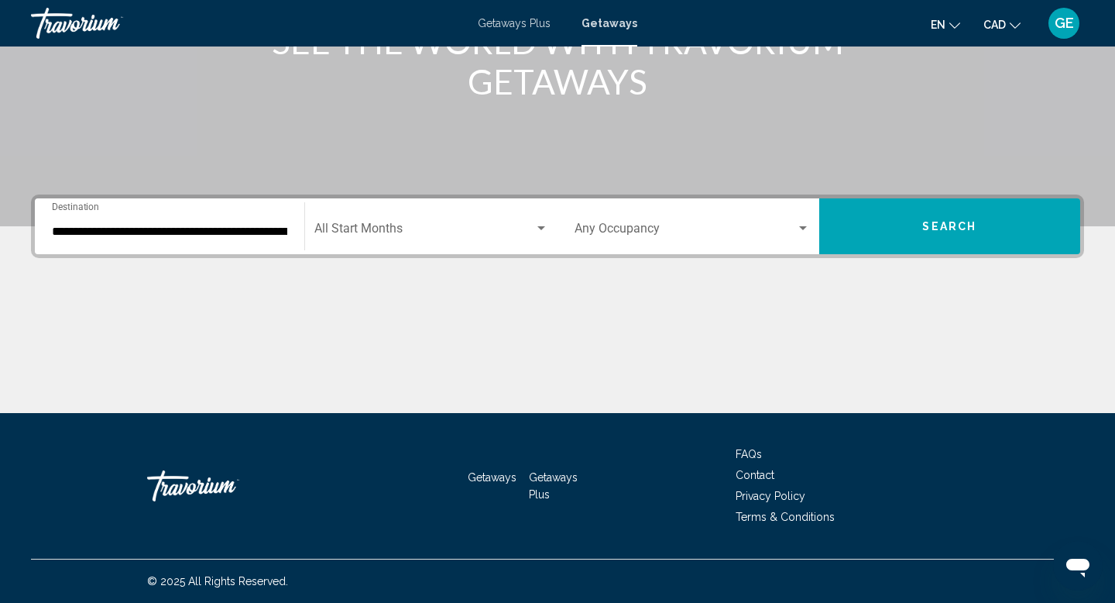
click at [195, 248] on div "**********" at bounding box center [169, 226] width 235 height 49
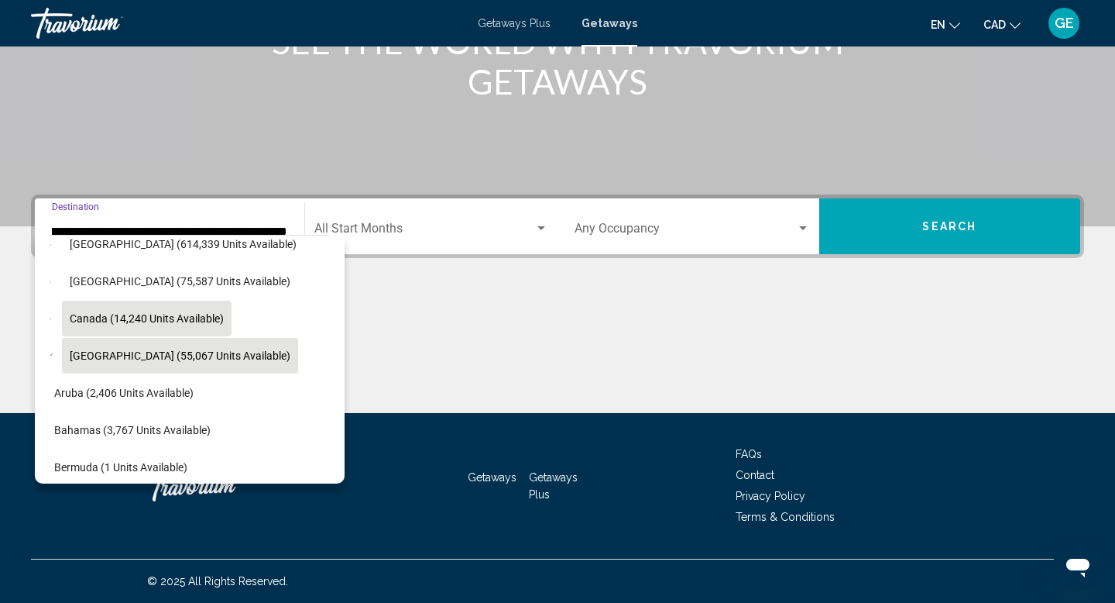
scroll to position [41, 19]
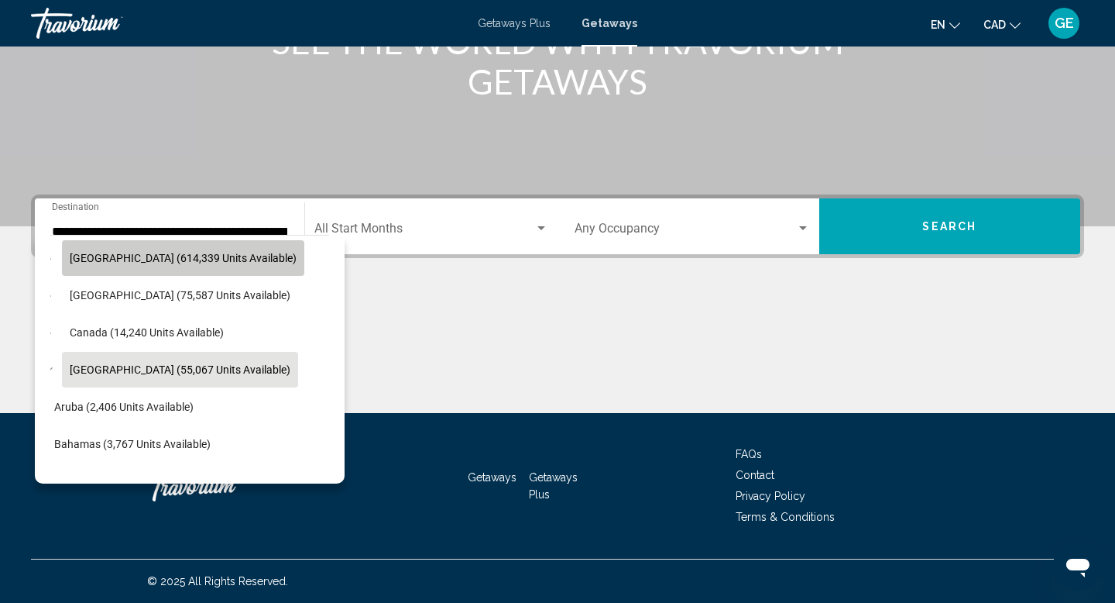
click at [184, 253] on span "[GEOGRAPHIC_DATA] (614,339 units available)" at bounding box center [183, 258] width 227 height 12
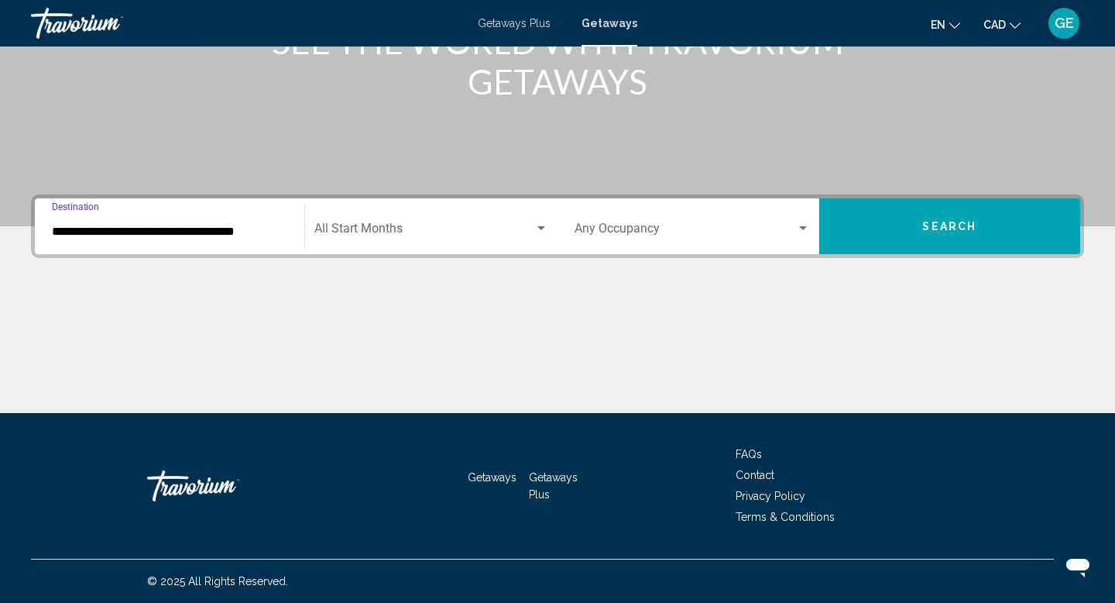
scroll to position [0, 0]
click at [205, 235] on input "**********" at bounding box center [169, 232] width 235 height 14
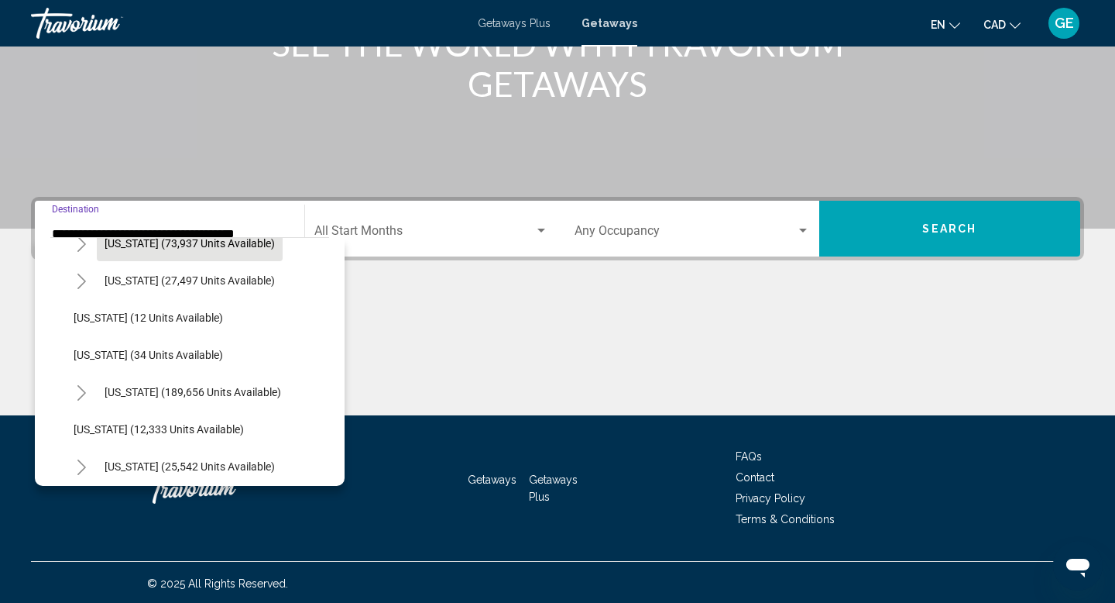
scroll to position [170, 0]
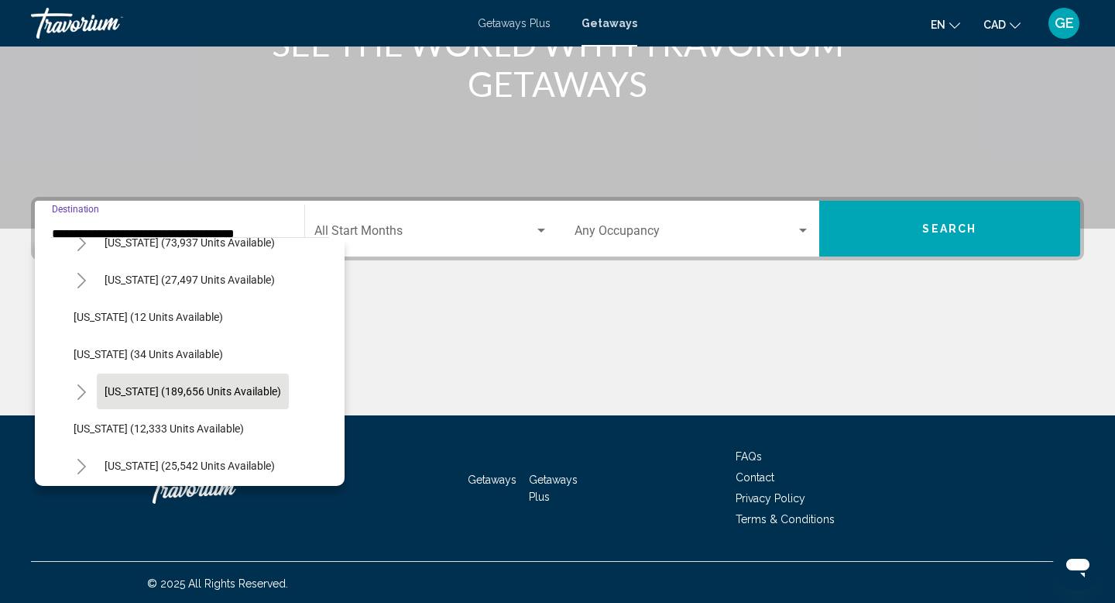
click at [170, 387] on span "[US_STATE] (189,656 units available)" at bounding box center [193, 391] width 177 height 12
type input "**********"
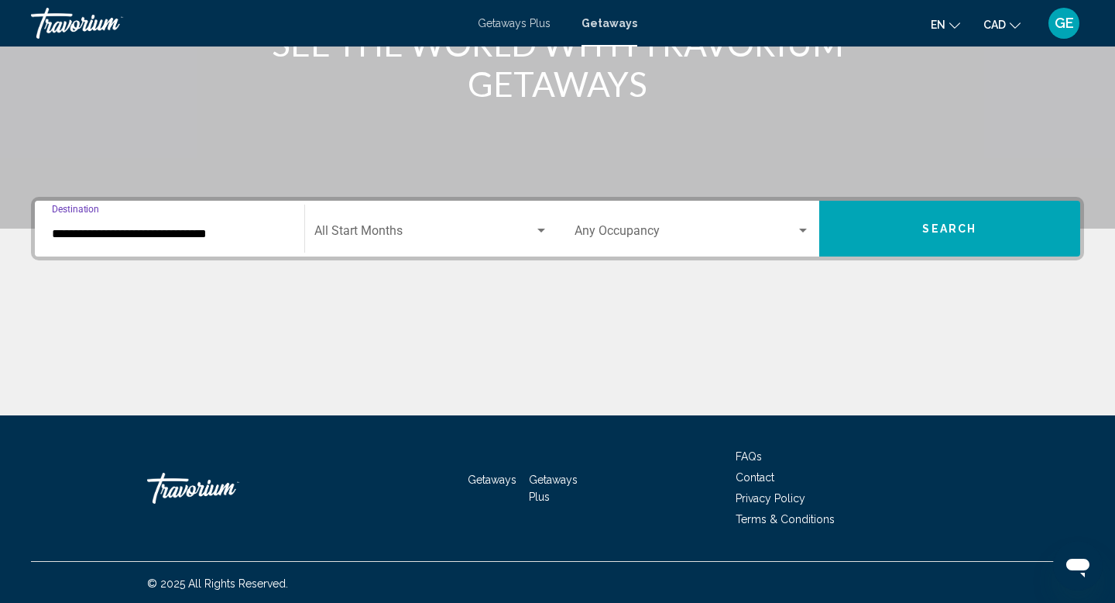
scroll to position [239, 0]
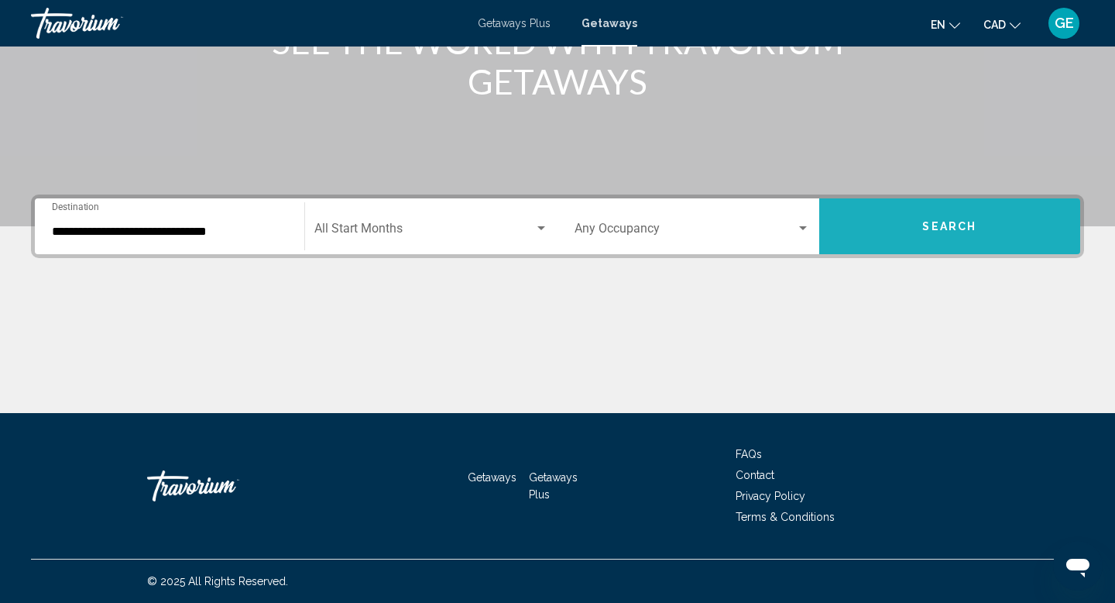
click at [863, 225] on button "Search" at bounding box center [950, 226] width 262 height 56
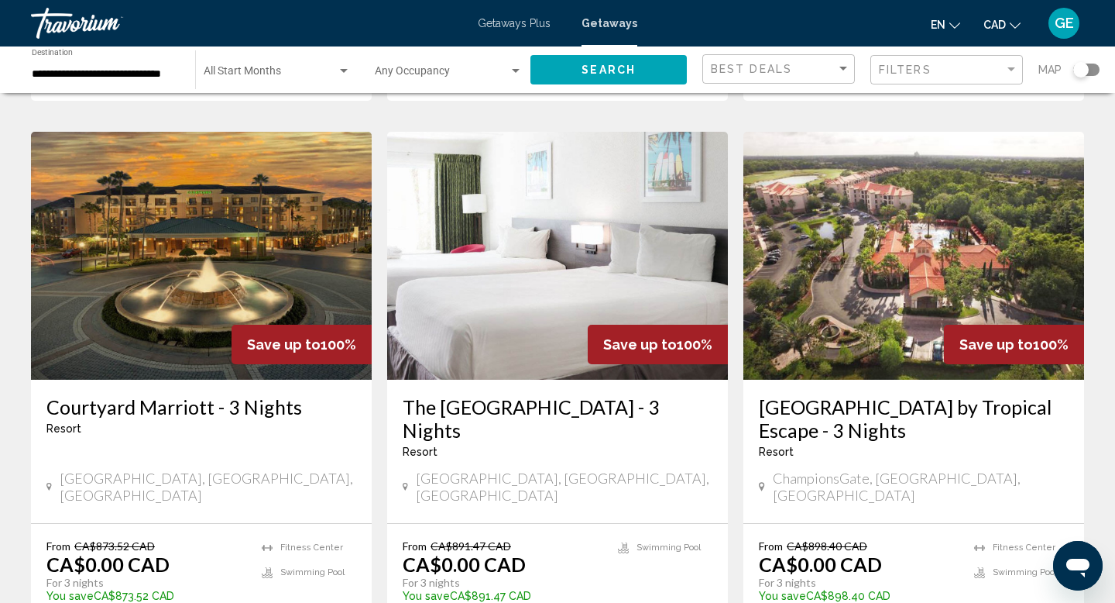
scroll to position [1781, 0]
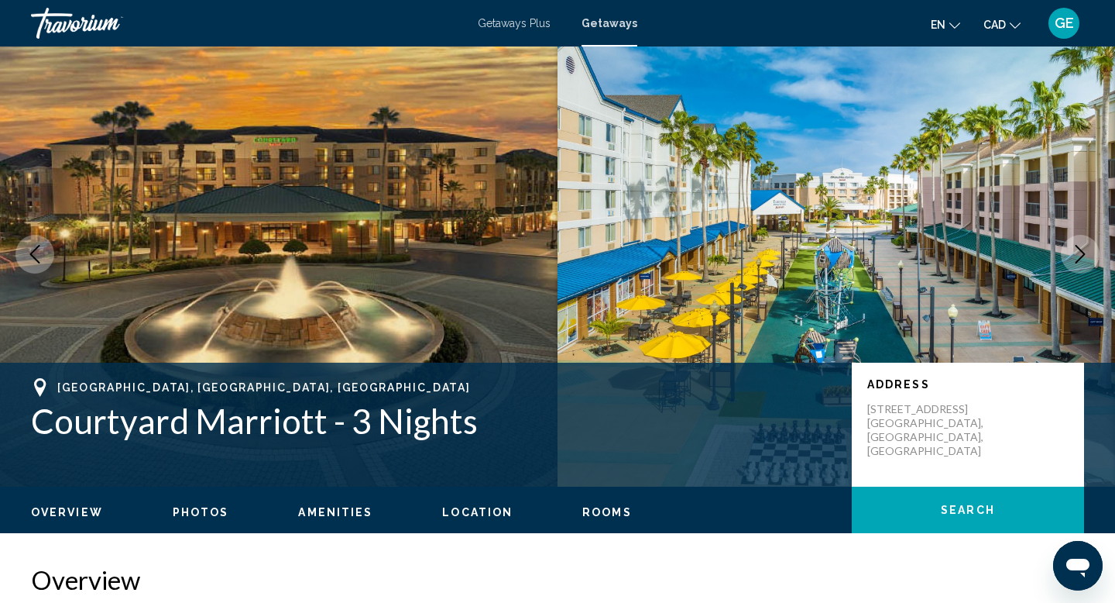
scroll to position [33, 0]
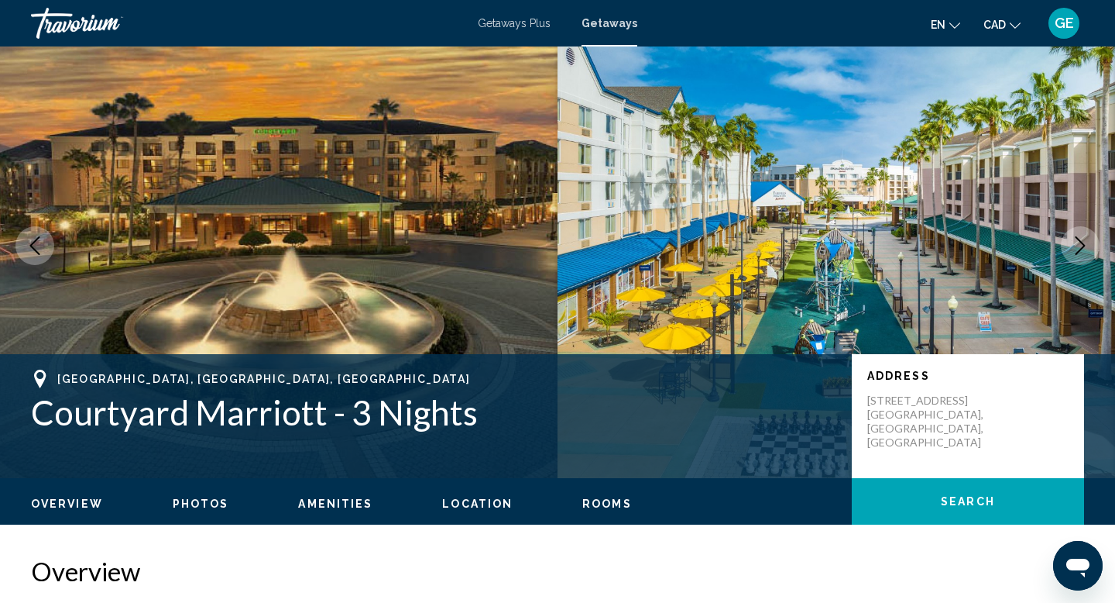
click at [1082, 248] on icon "Next image" at bounding box center [1081, 245] width 10 height 19
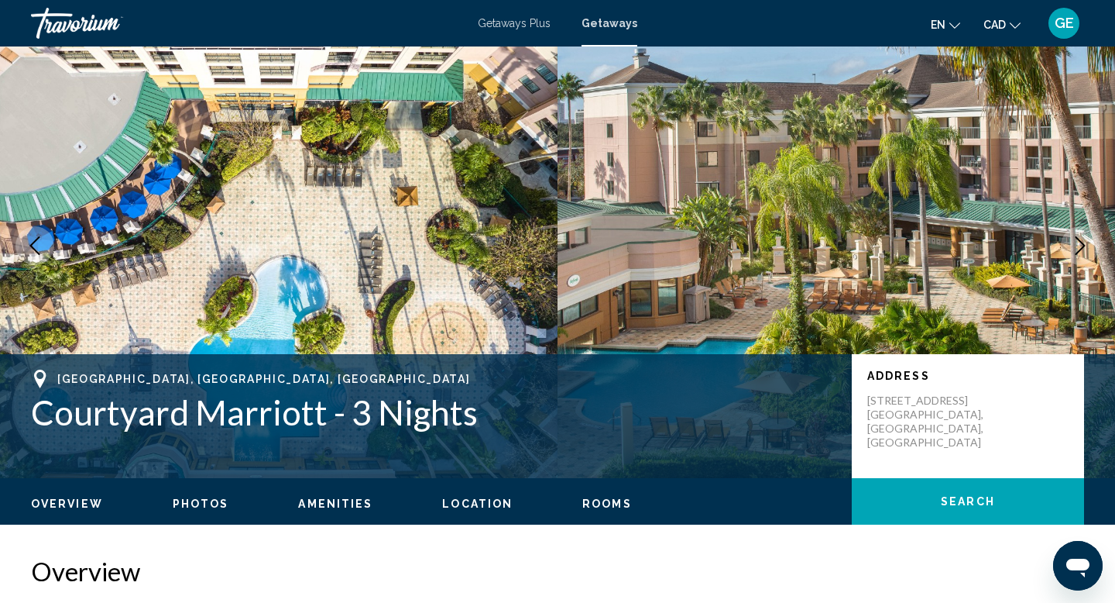
click at [1082, 248] on icon "Next image" at bounding box center [1081, 245] width 10 height 19
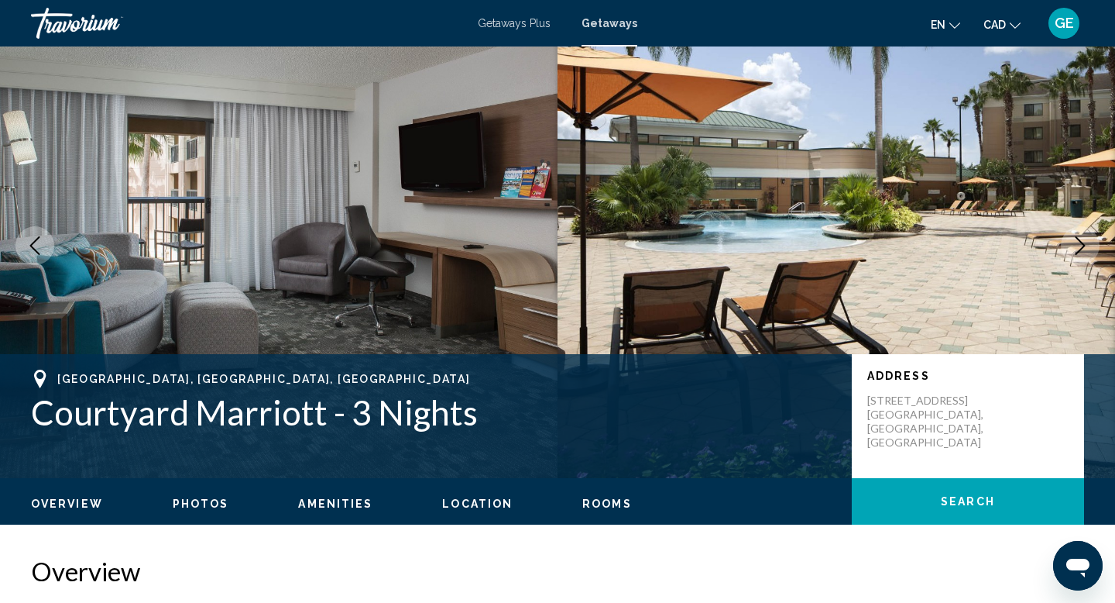
click at [1082, 248] on icon "Next image" at bounding box center [1081, 245] width 10 height 19
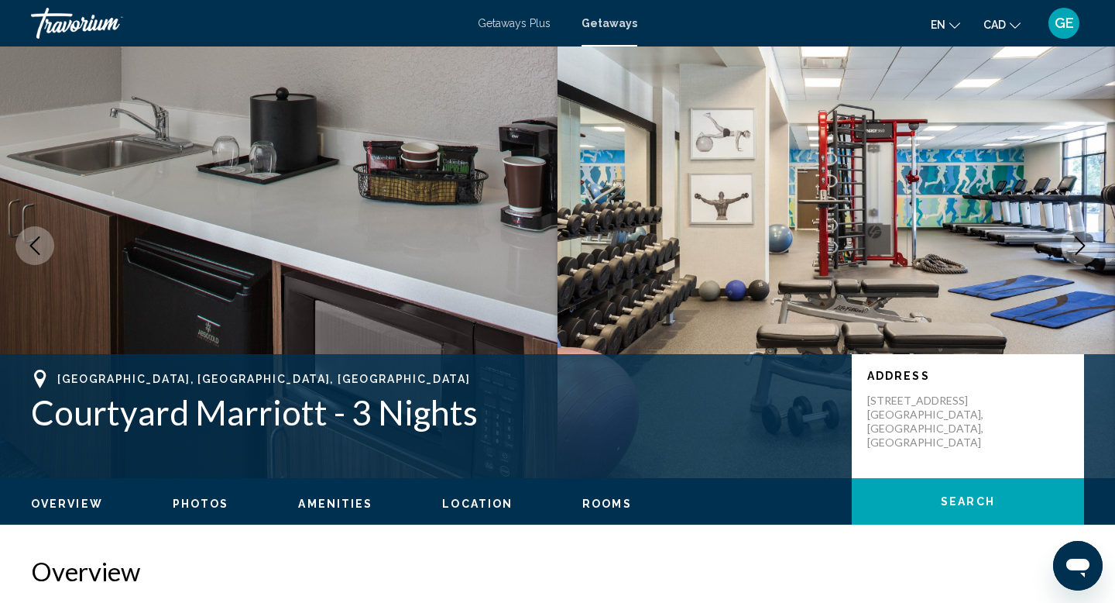
click at [1082, 248] on icon "Next image" at bounding box center [1081, 245] width 10 height 19
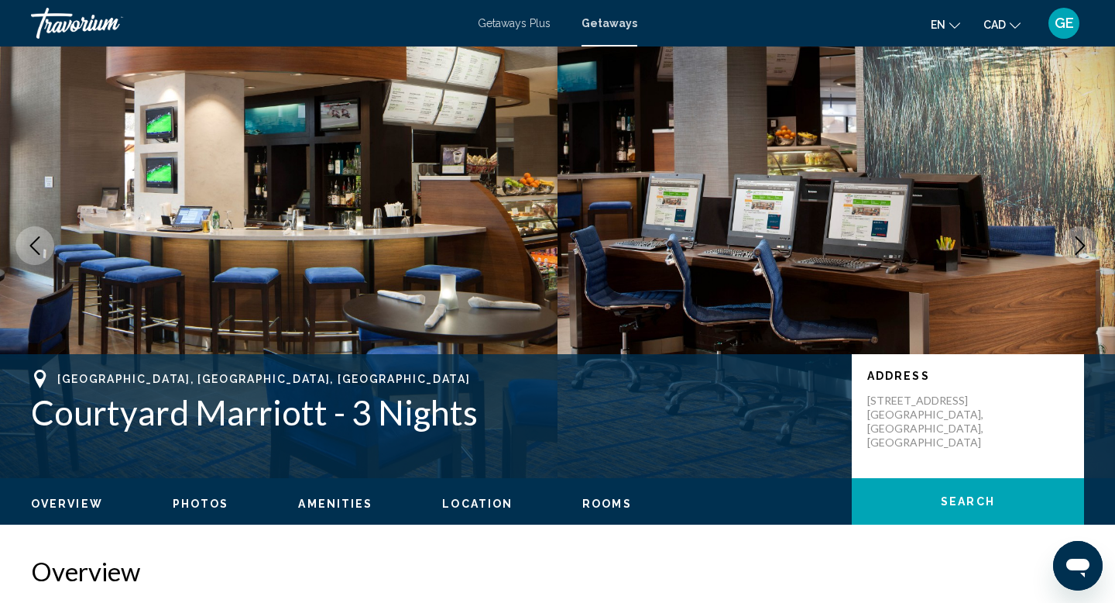
click at [1082, 249] on icon "Next image" at bounding box center [1081, 245] width 10 height 19
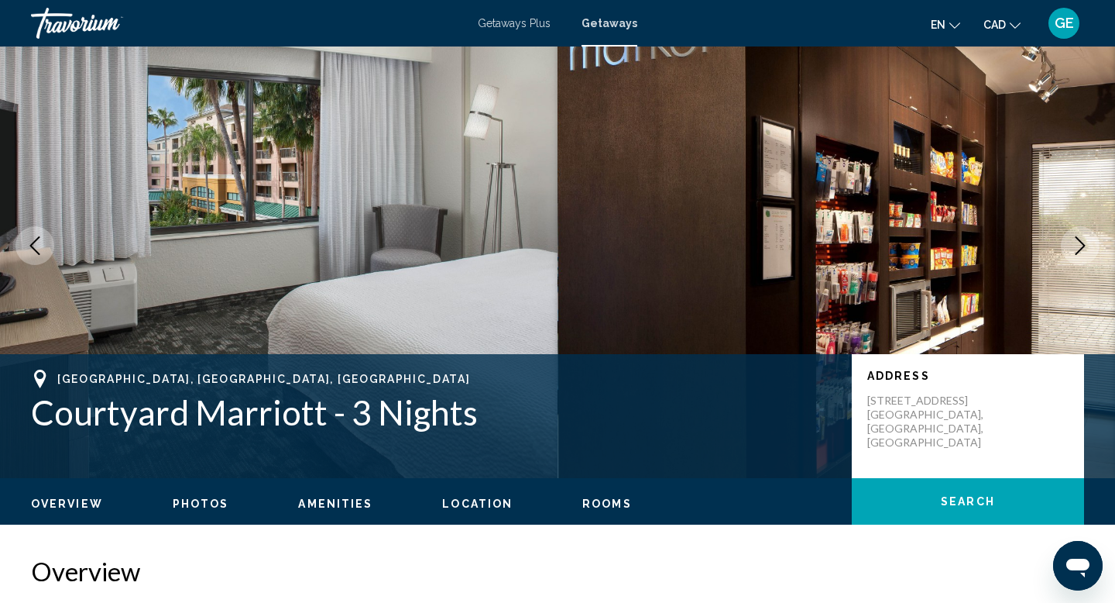
click at [1082, 249] on icon "Next image" at bounding box center [1081, 245] width 10 height 19
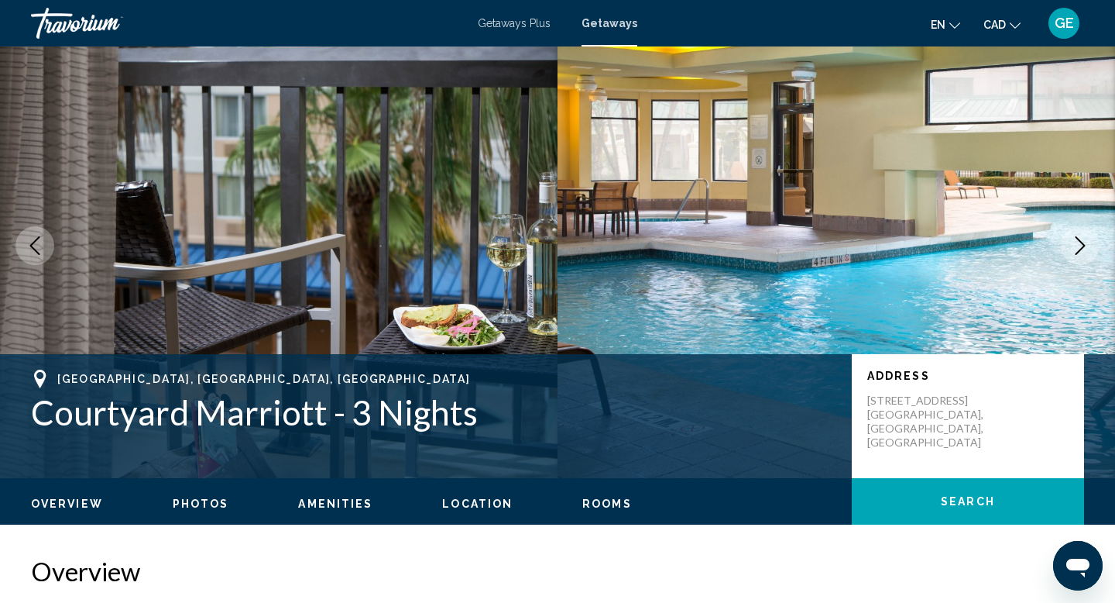
click at [1082, 249] on icon "Next image" at bounding box center [1081, 245] width 10 height 19
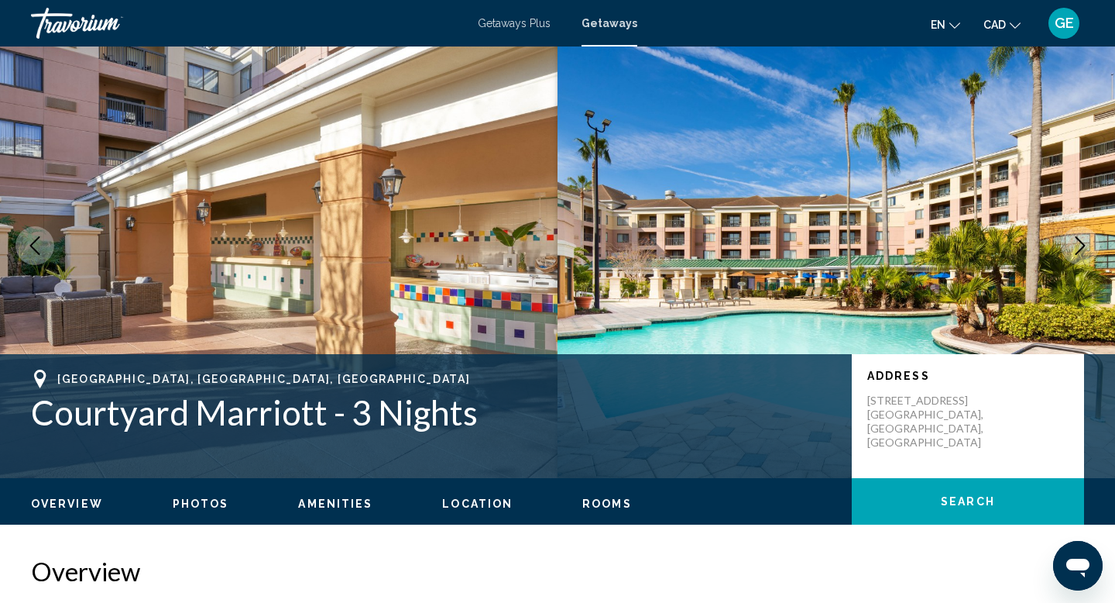
click at [1082, 249] on icon "Next image" at bounding box center [1081, 245] width 10 height 19
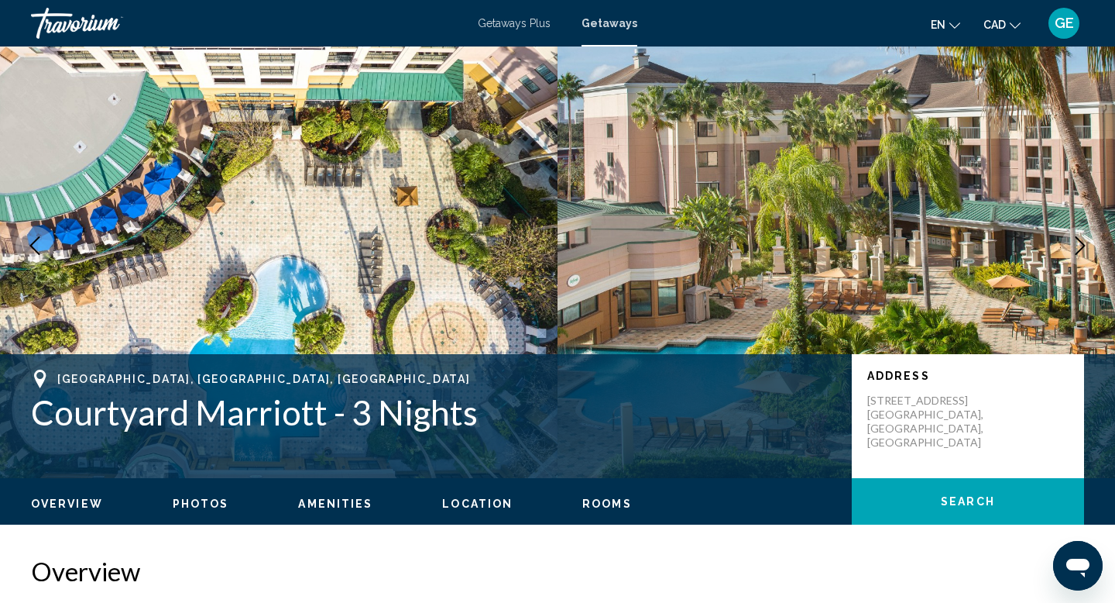
click at [1082, 237] on icon "Next image" at bounding box center [1080, 245] width 19 height 19
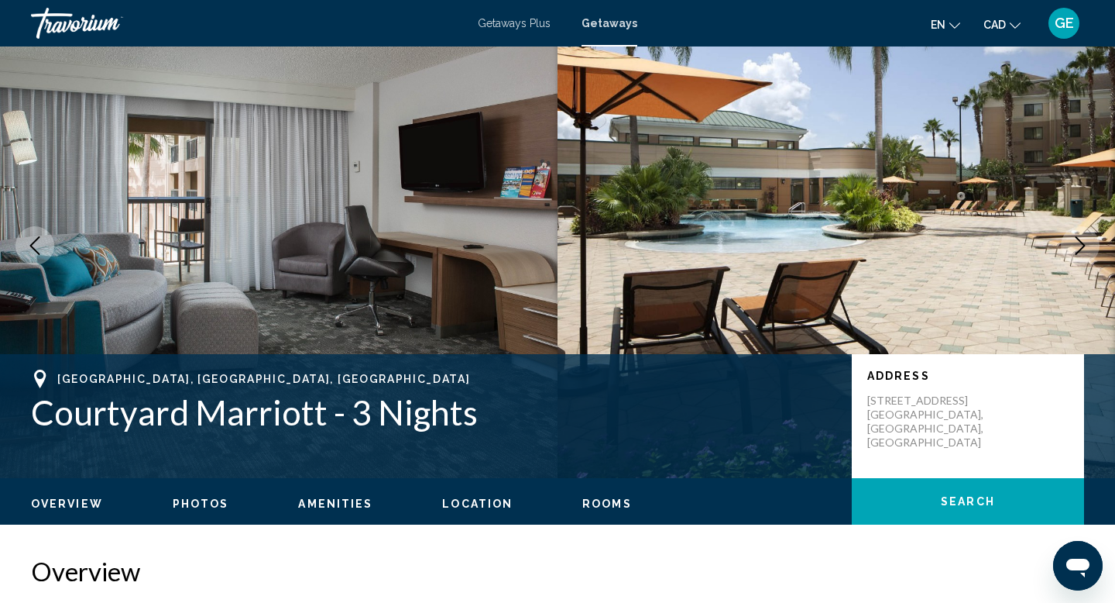
click at [1082, 240] on icon "Next image" at bounding box center [1080, 245] width 19 height 19
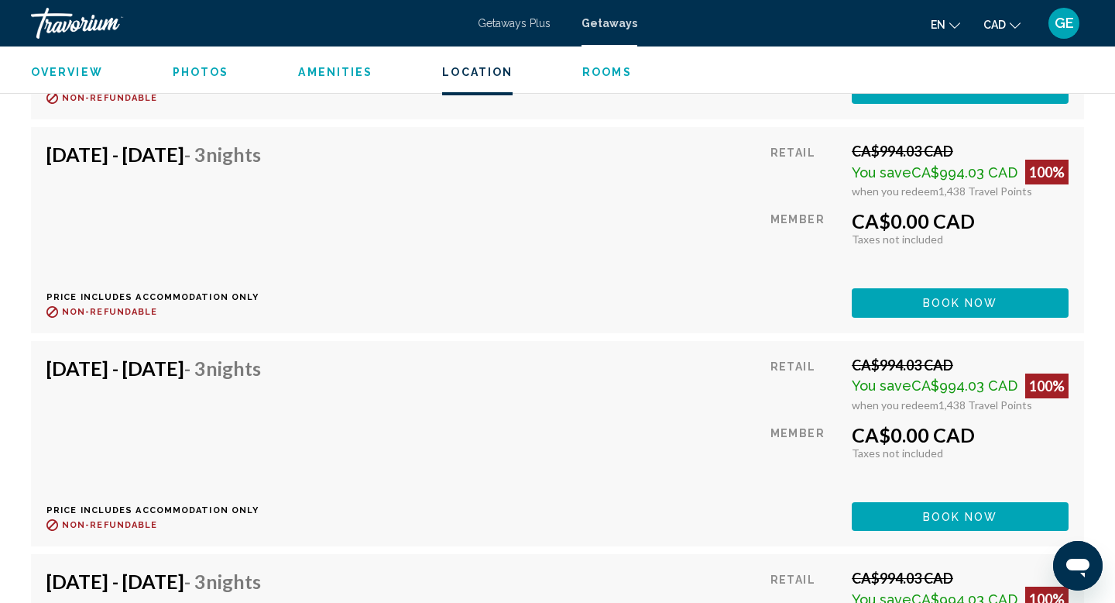
scroll to position [34278, 0]
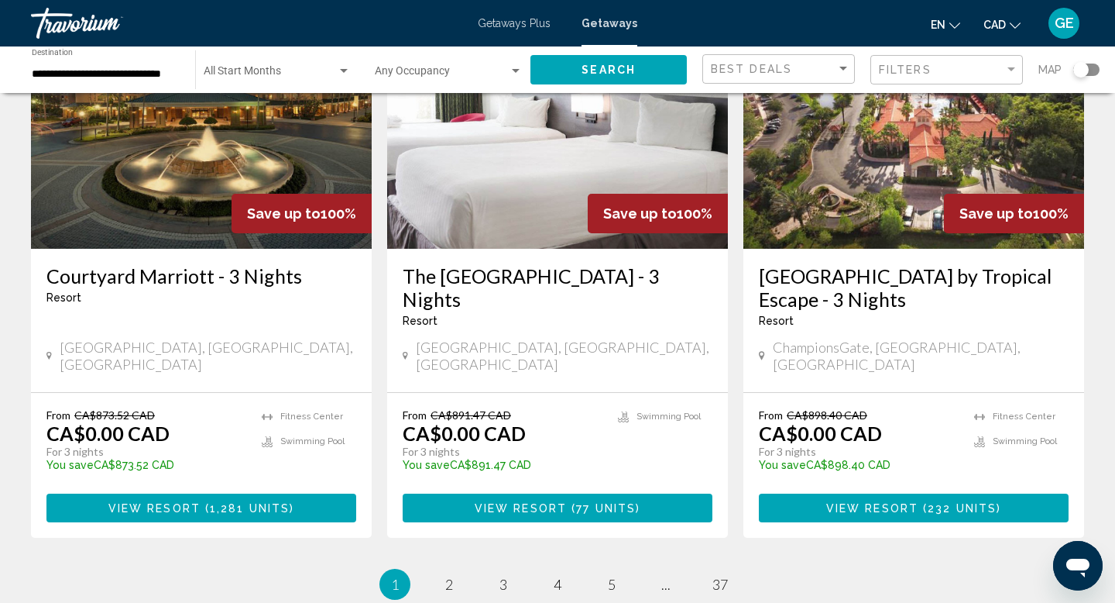
scroll to position [1914, 0]
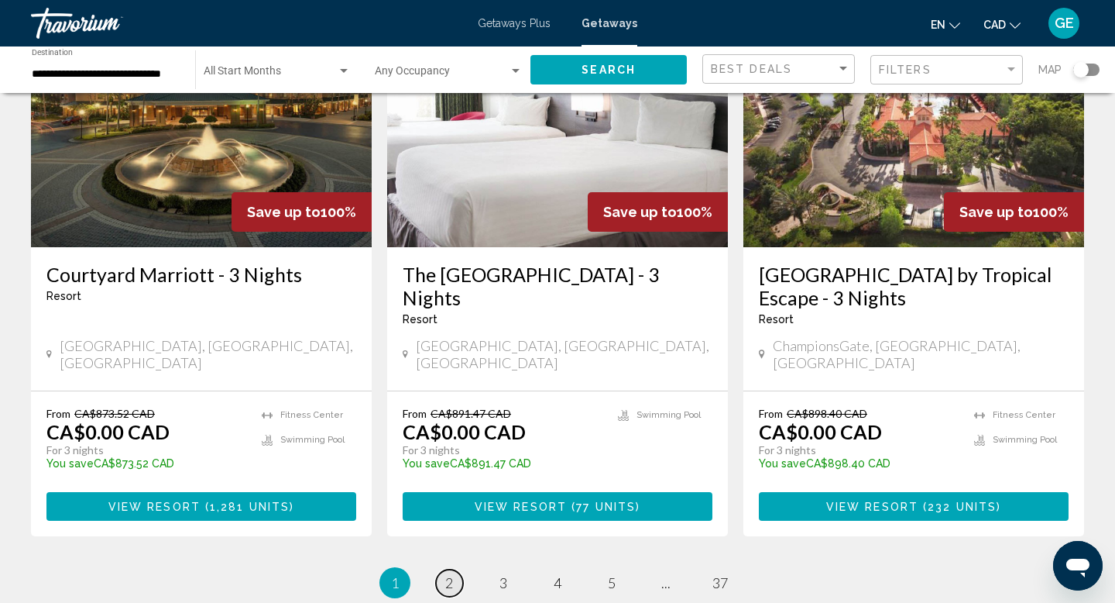
click at [449, 574] on span "2" at bounding box center [449, 582] width 8 height 17
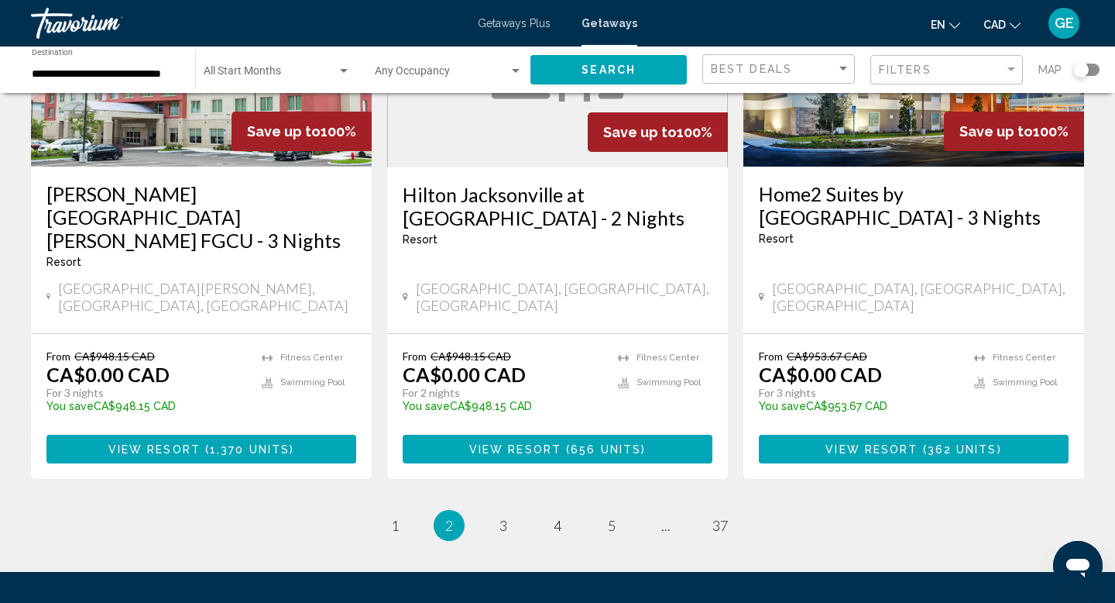
scroll to position [2038, 0]
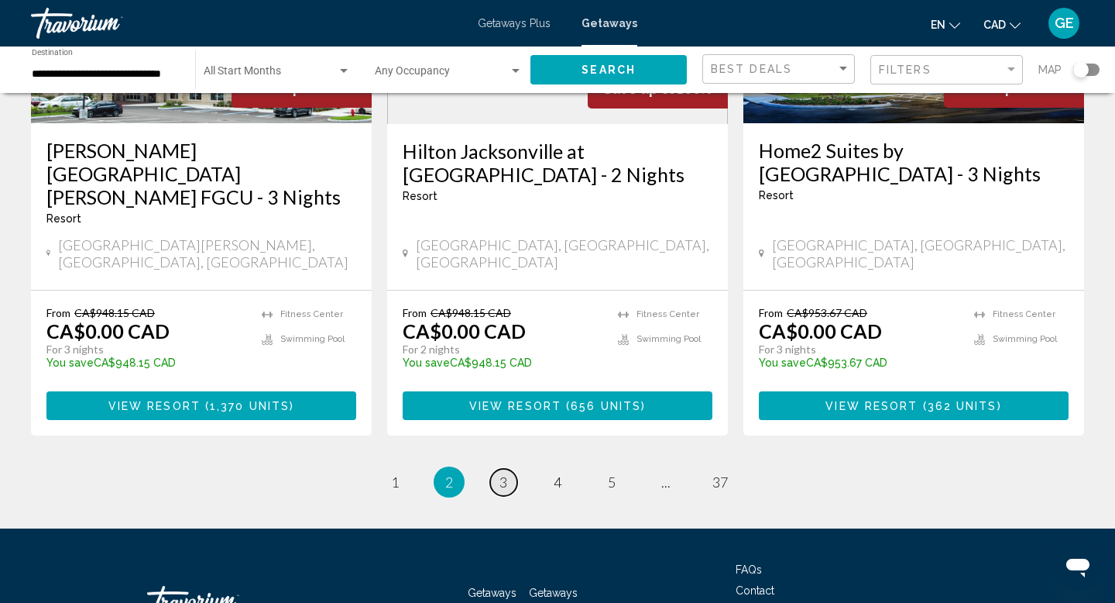
click at [501, 473] on span "3" at bounding box center [504, 481] width 8 height 17
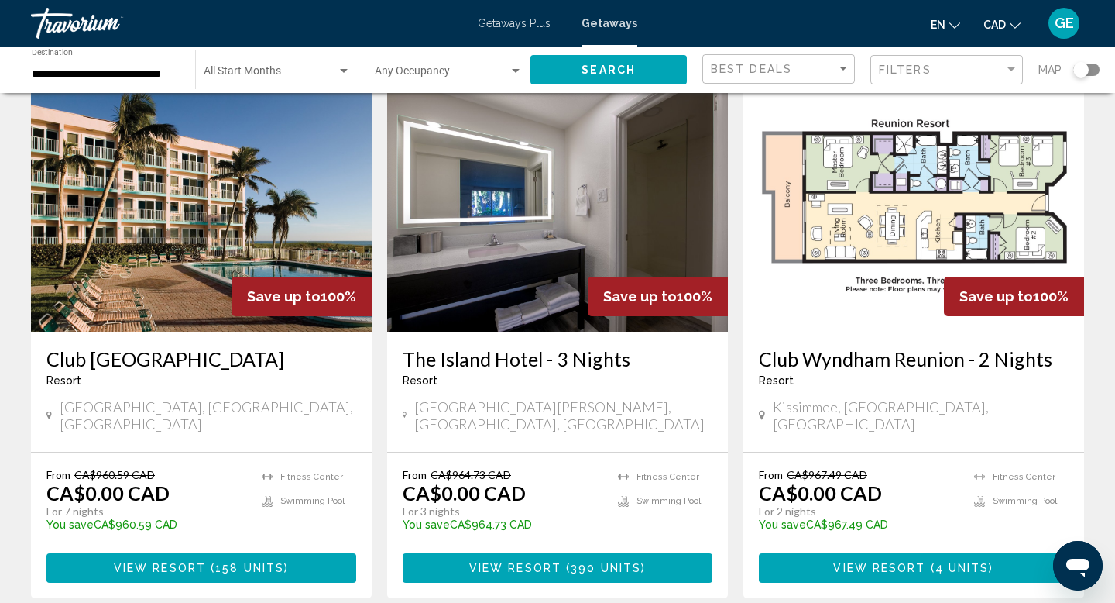
scroll to position [651, 0]
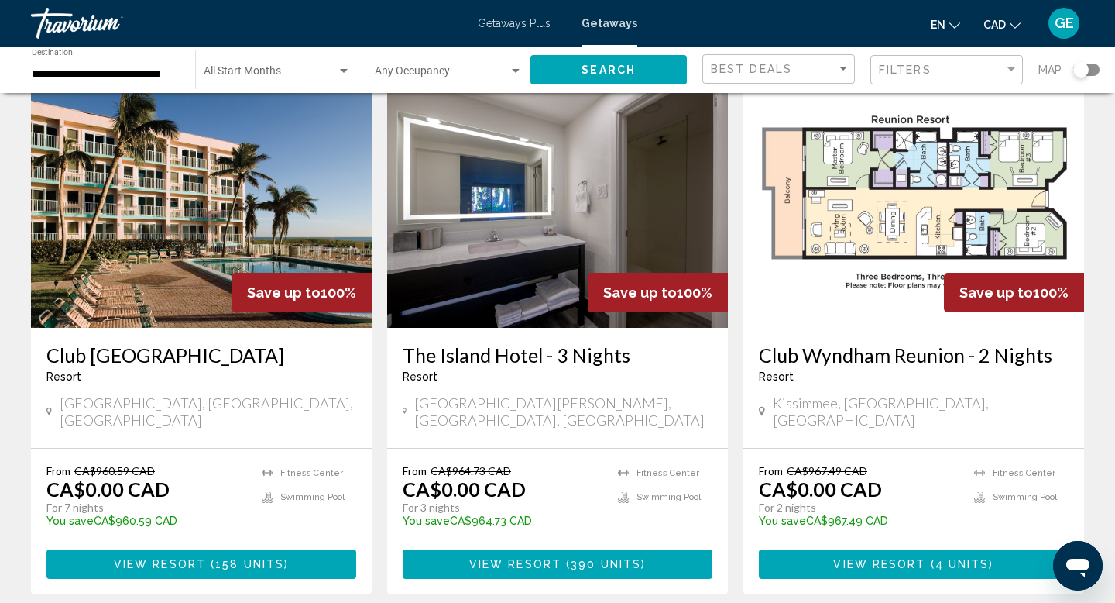
click at [132, 558] on span "View Resort" at bounding box center [160, 564] width 92 height 12
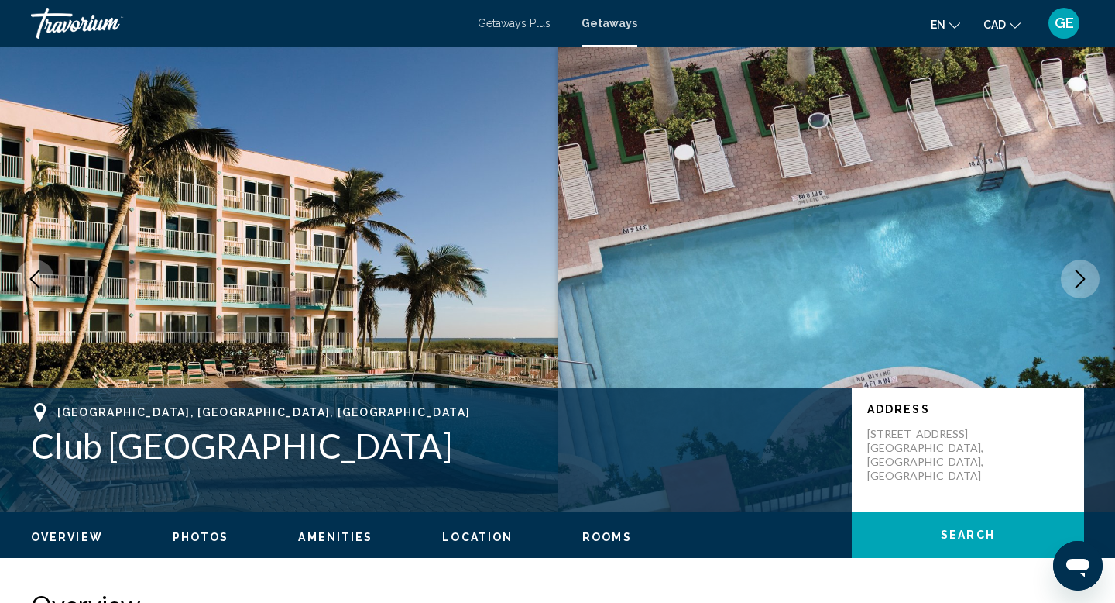
click at [132, 531] on ul "Overview Photos Amenities Location Rooms Search" at bounding box center [557, 535] width 1053 height 17
click at [1079, 278] on icon "Next image" at bounding box center [1080, 279] width 19 height 19
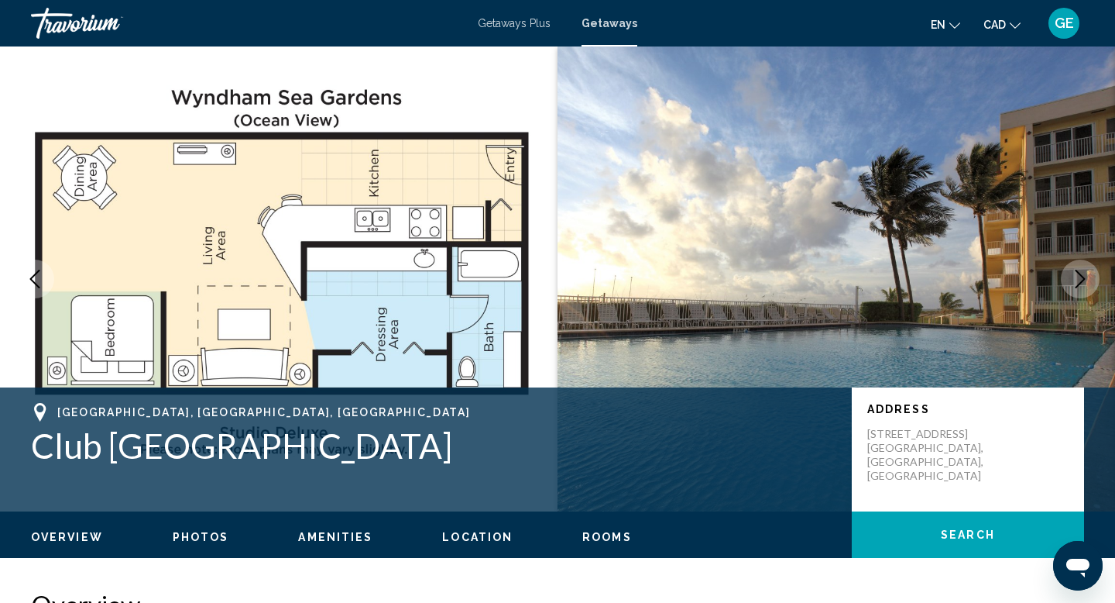
click at [1079, 278] on icon "Next image" at bounding box center [1080, 279] width 19 height 19
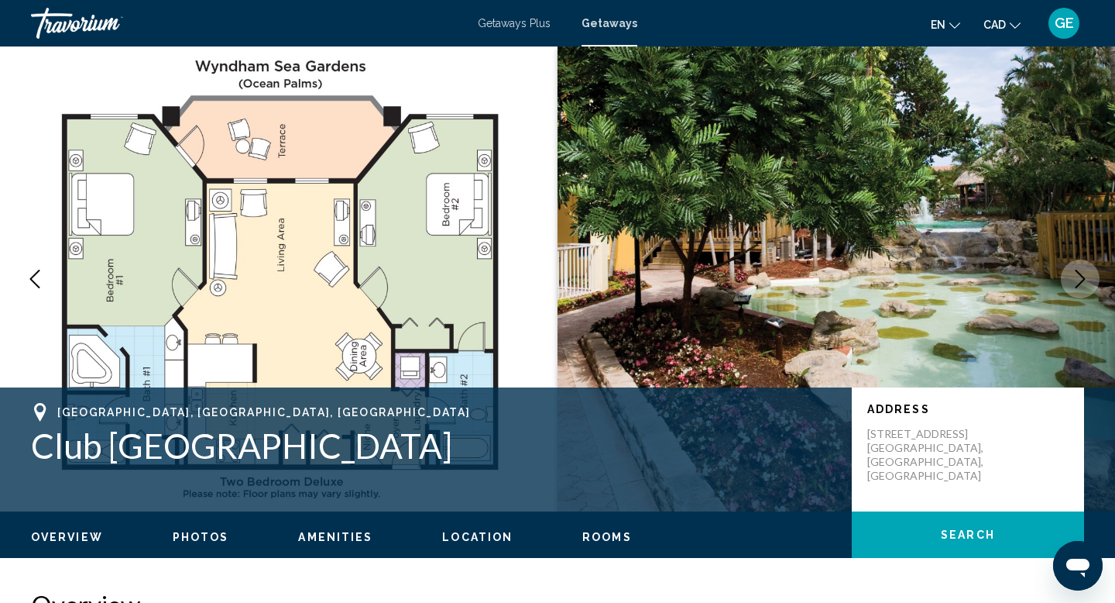
click at [1079, 278] on icon "Next image" at bounding box center [1080, 279] width 19 height 19
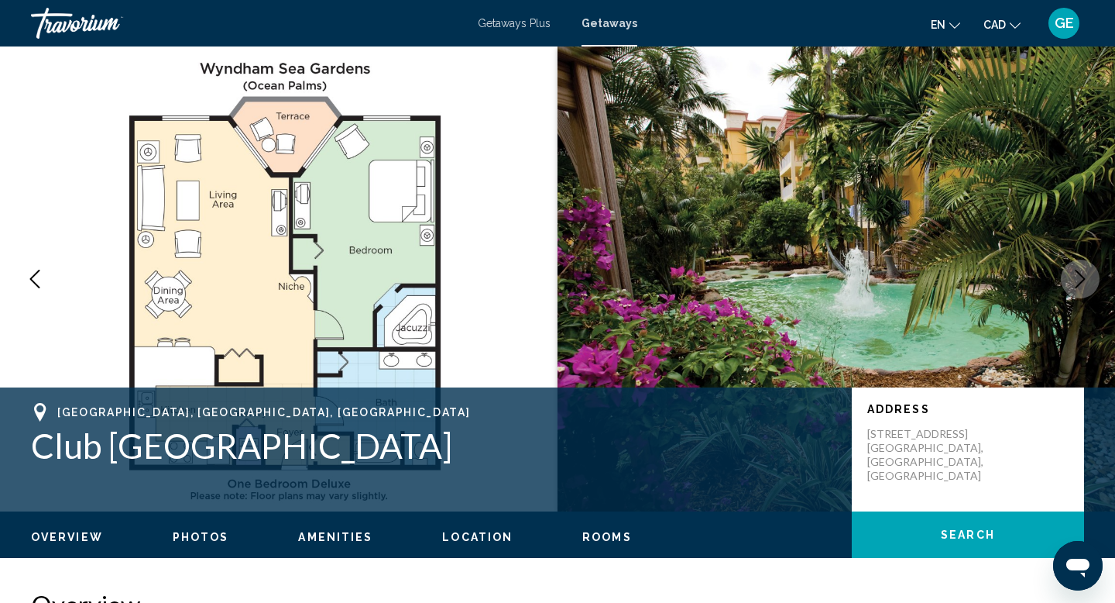
click at [1079, 278] on icon "Next image" at bounding box center [1080, 279] width 19 height 19
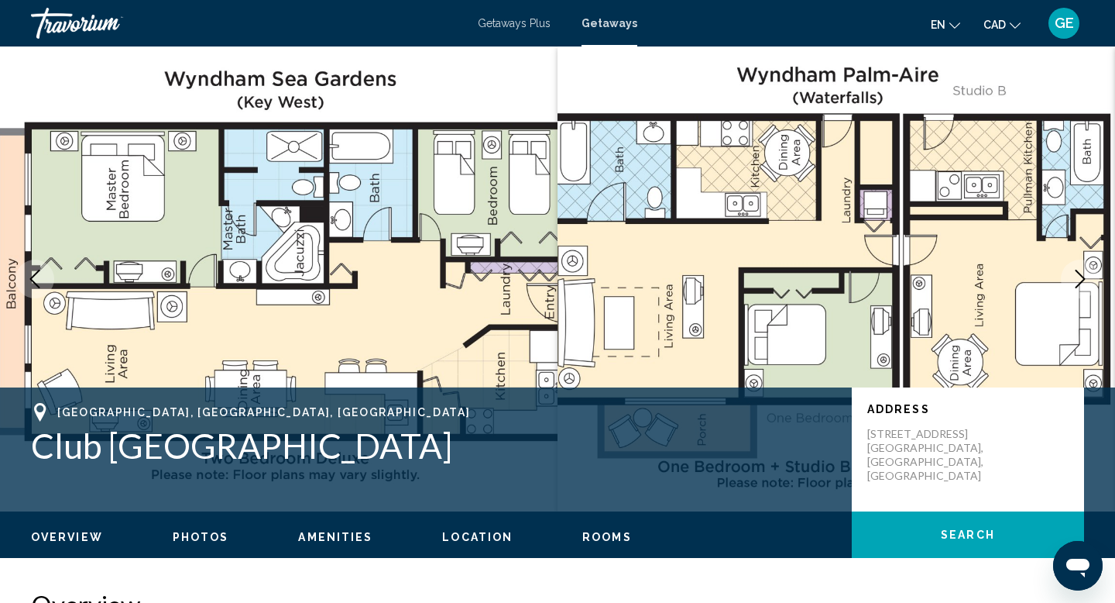
click at [1079, 278] on icon "Next image" at bounding box center [1080, 279] width 19 height 19
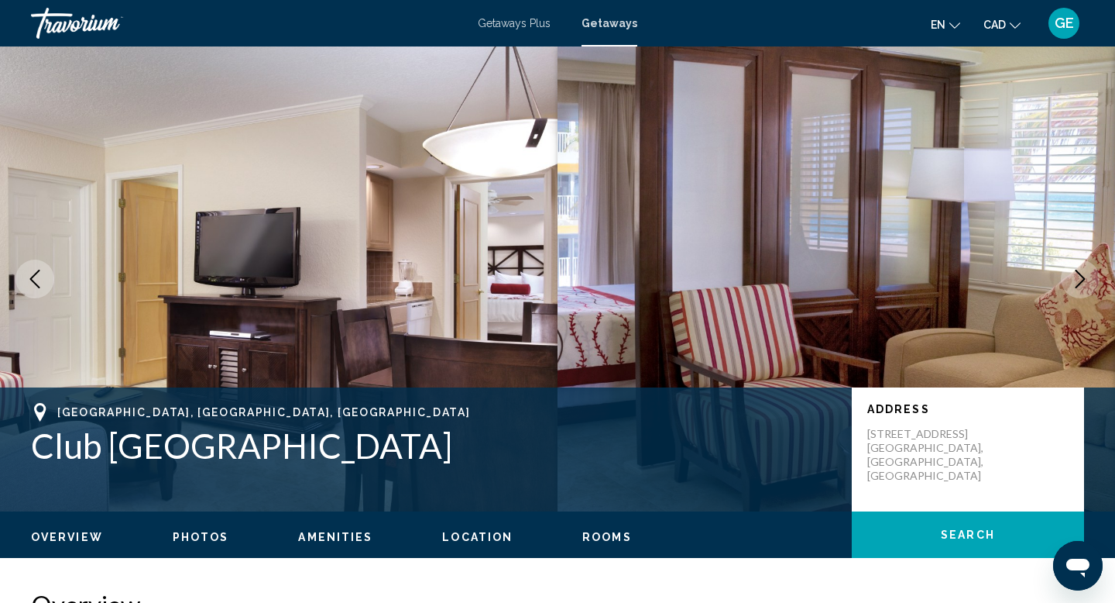
click at [1079, 278] on icon "Next image" at bounding box center [1080, 279] width 19 height 19
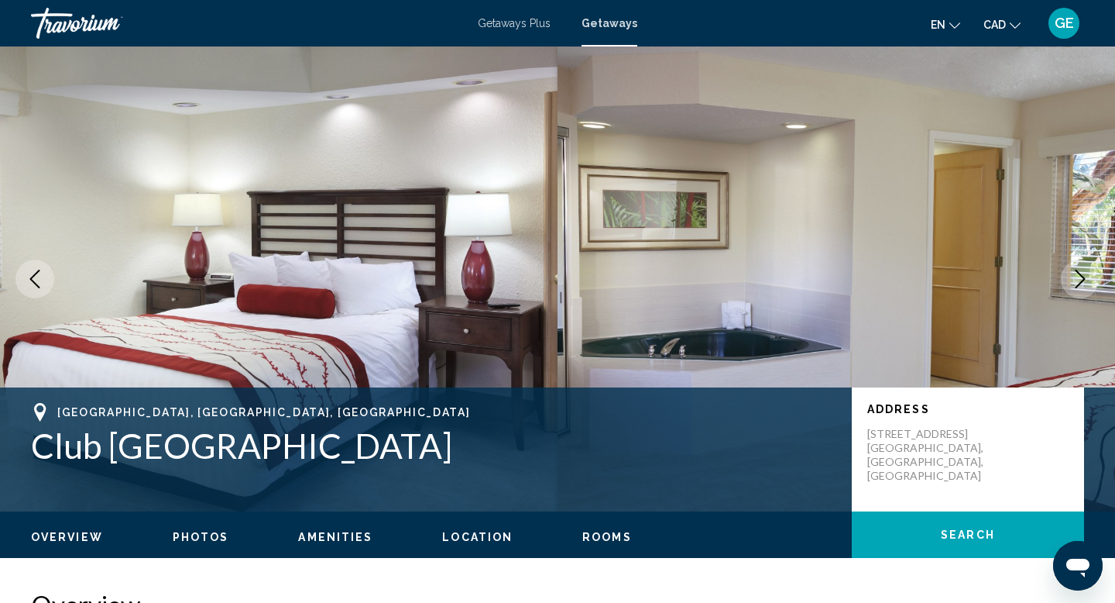
click at [1079, 278] on icon "Next image" at bounding box center [1080, 279] width 19 height 19
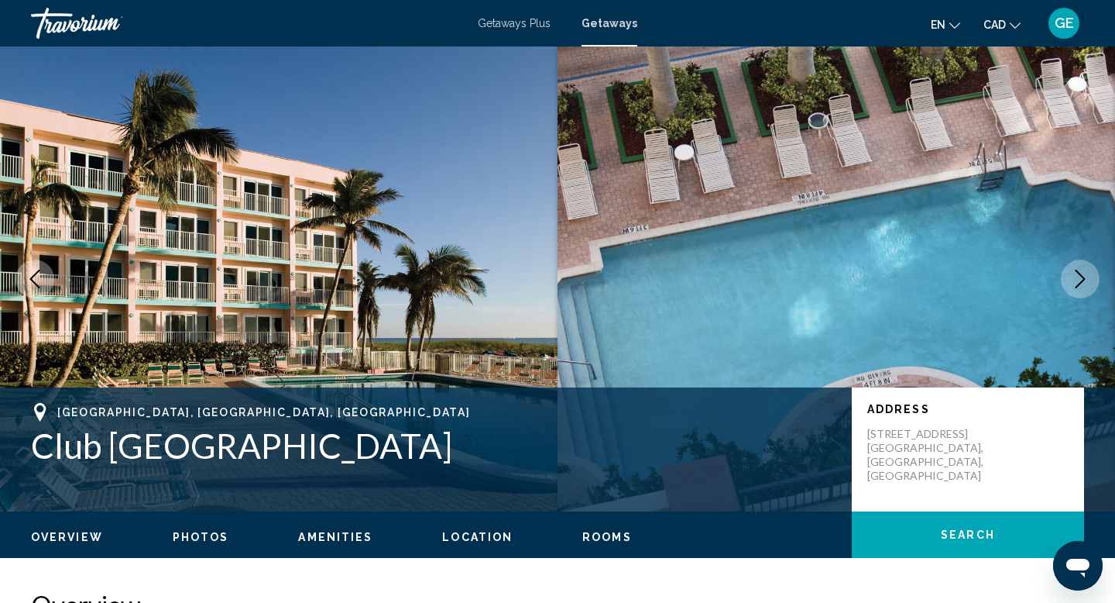
click at [1074, 283] on icon "Next image" at bounding box center [1080, 279] width 19 height 19
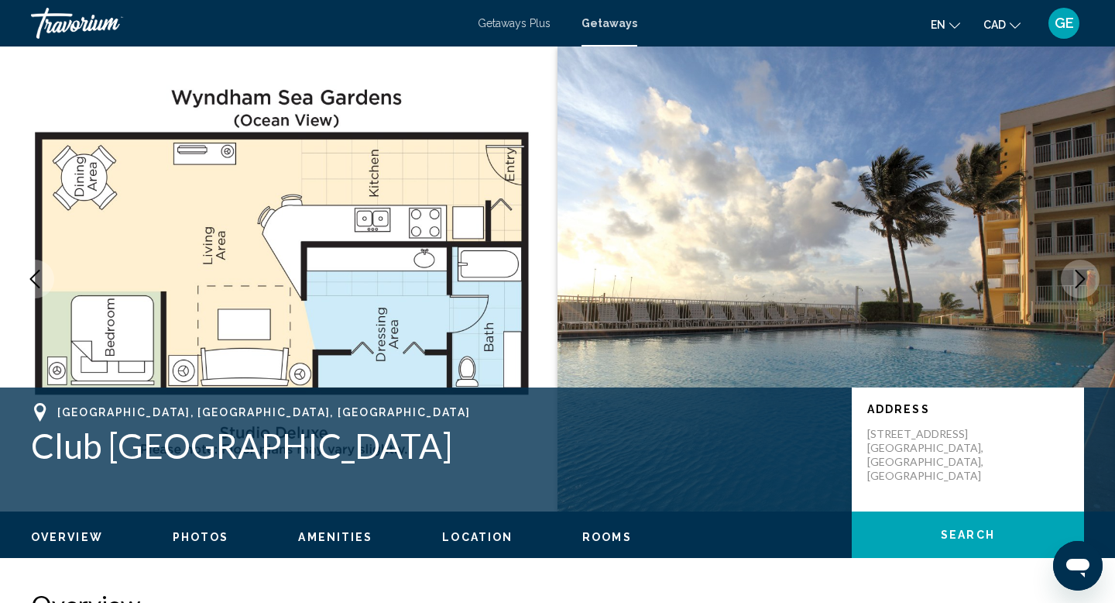
click at [1074, 283] on icon "Next image" at bounding box center [1080, 279] width 19 height 19
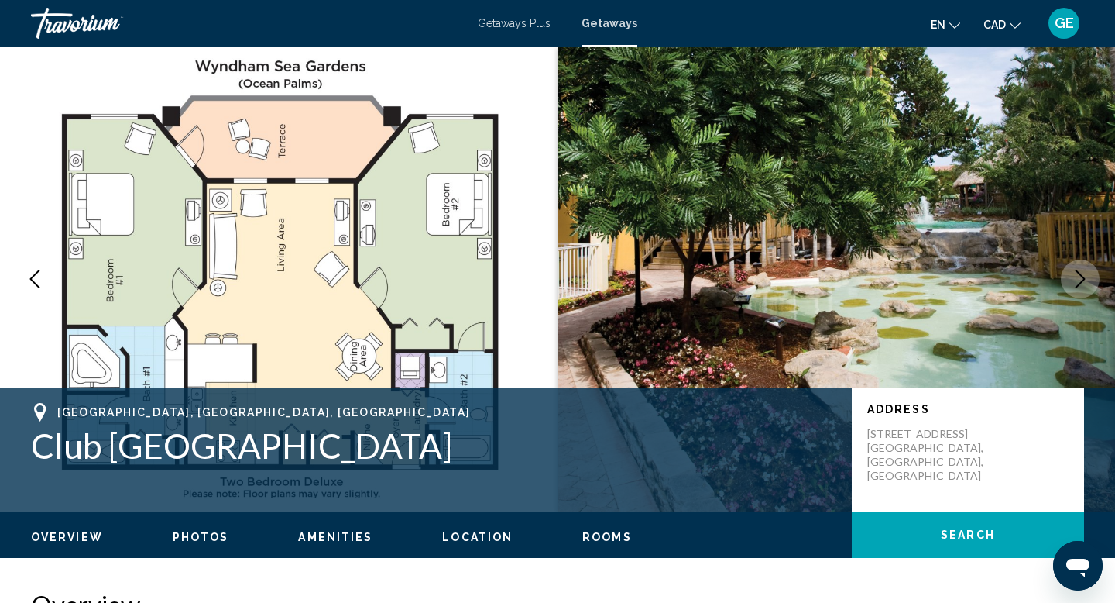
click at [1074, 283] on icon "Next image" at bounding box center [1080, 279] width 19 height 19
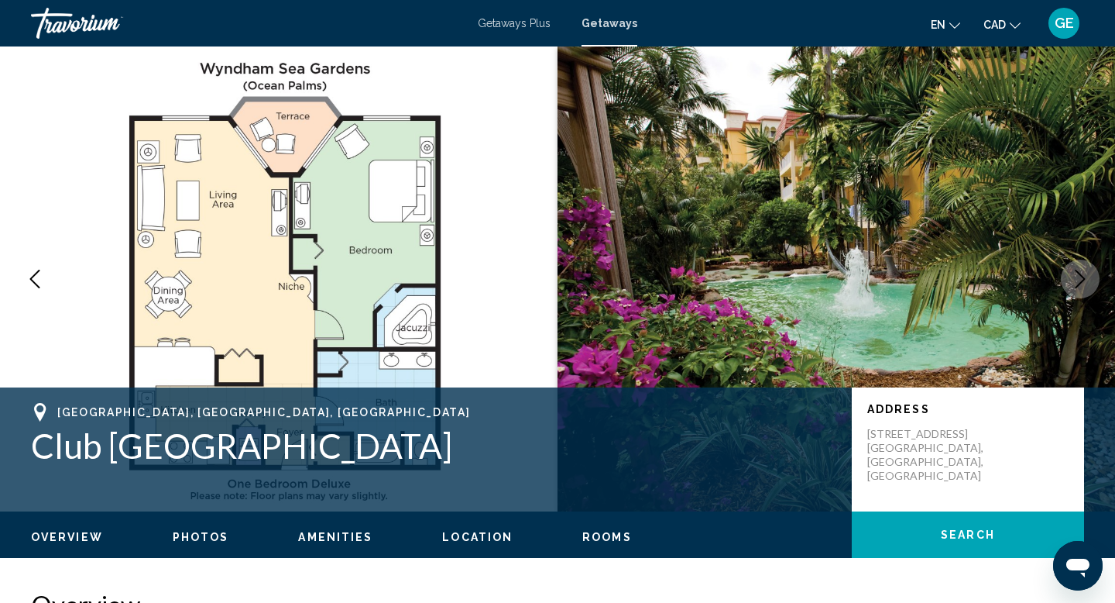
click at [1074, 283] on icon "Next image" at bounding box center [1080, 279] width 19 height 19
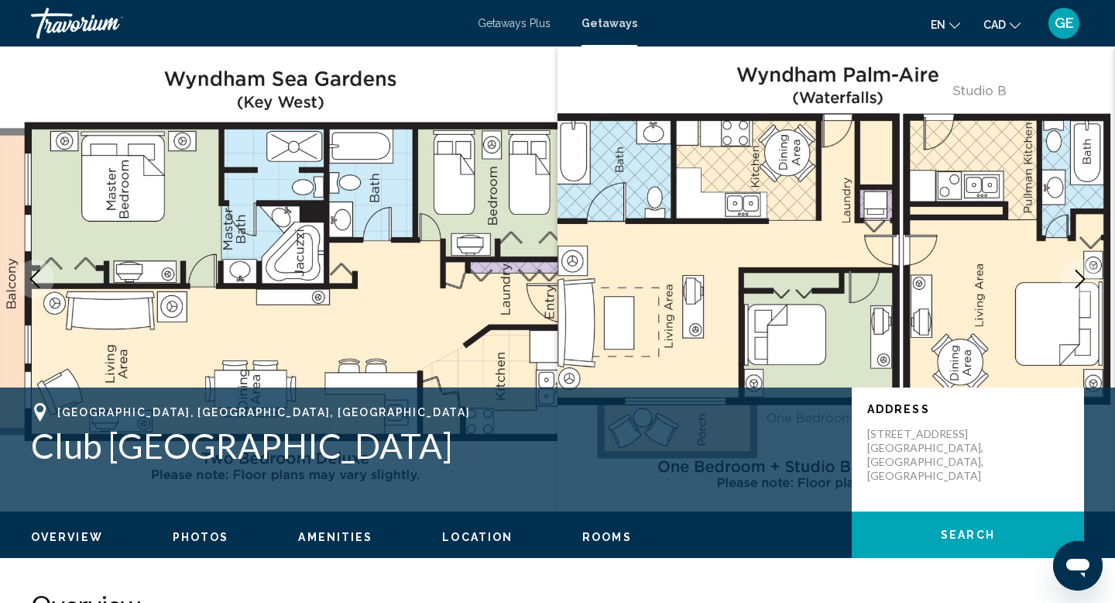
click at [1074, 283] on icon "Next image" at bounding box center [1080, 279] width 19 height 19
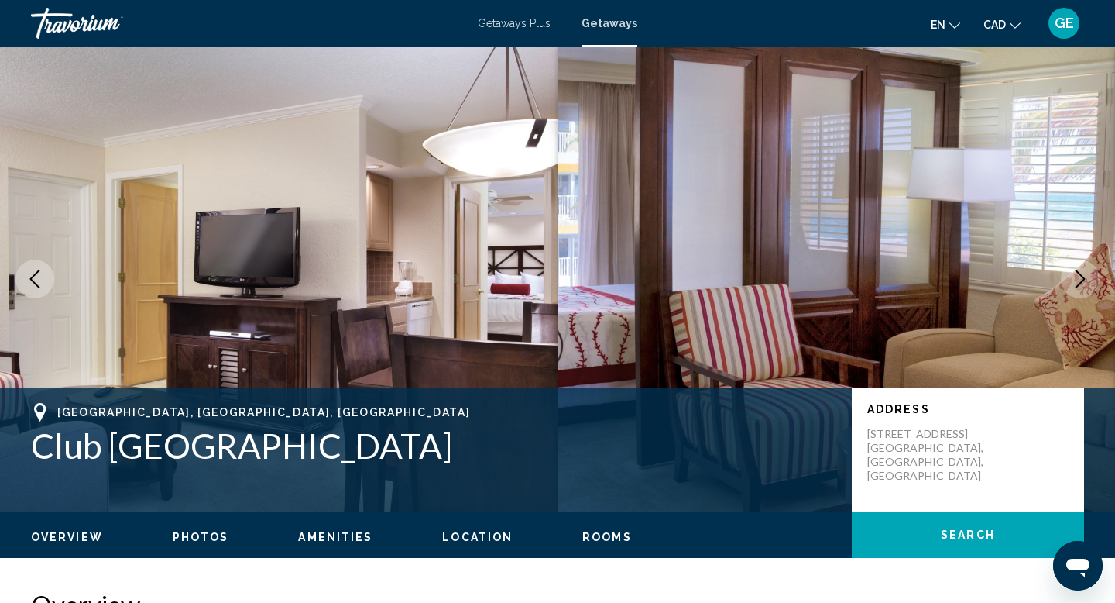
click at [1074, 283] on icon "Next image" at bounding box center [1080, 279] width 19 height 19
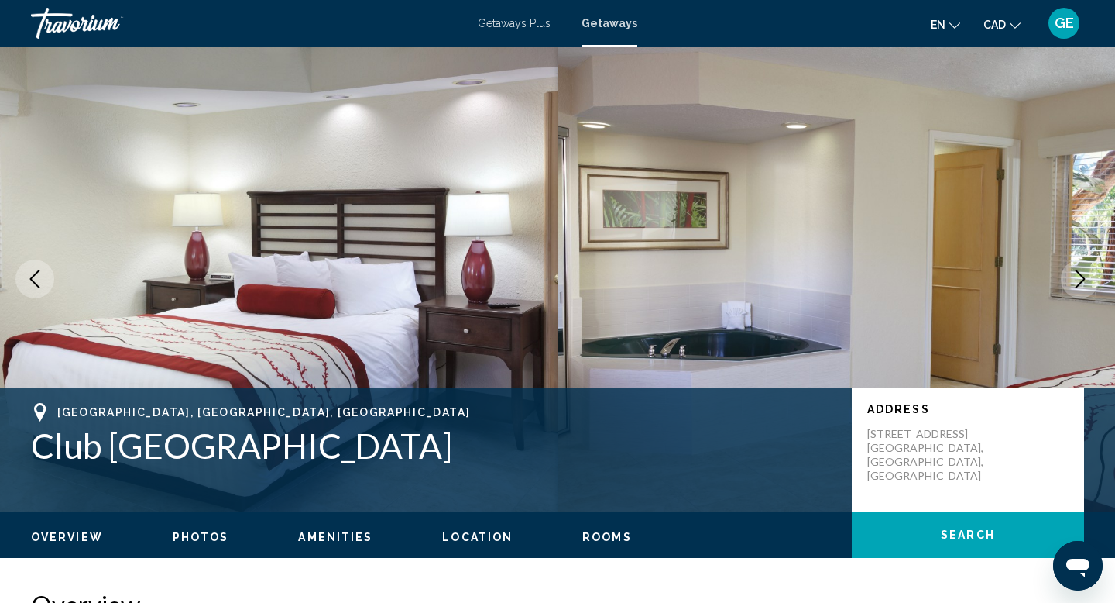
click at [1074, 283] on icon "Next image" at bounding box center [1080, 279] width 19 height 19
